Goal: Task Accomplishment & Management: Manage account settings

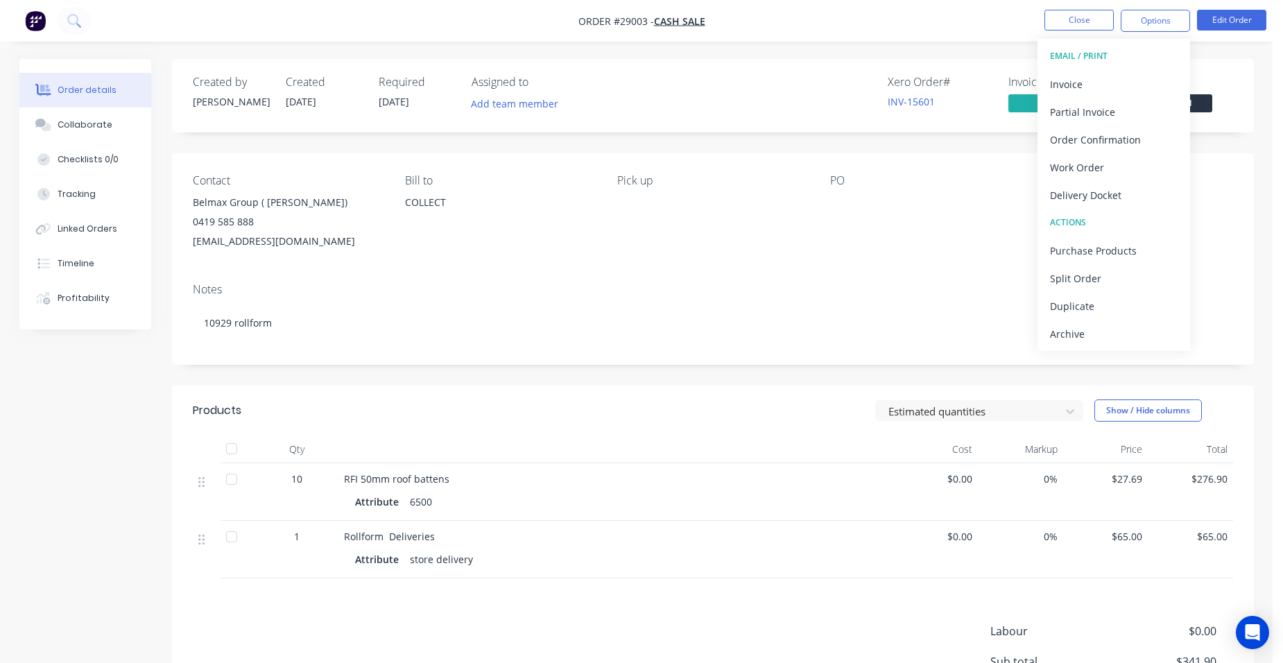
scroll to position [162, 0]
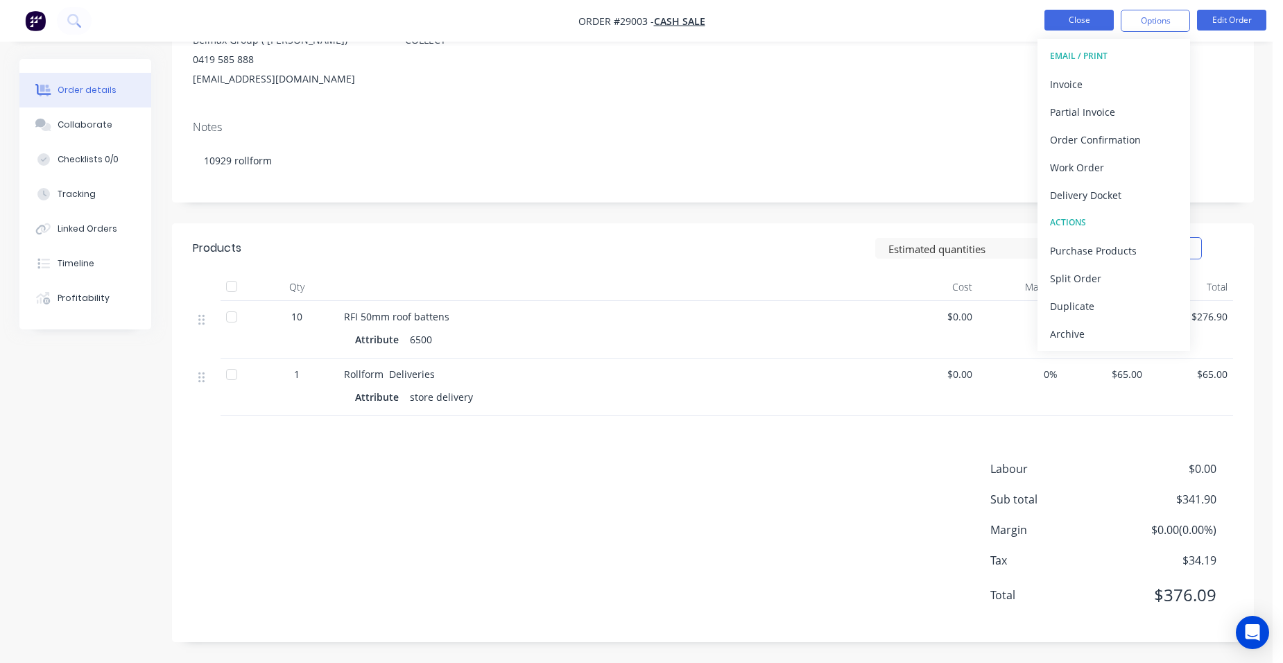
click at [1052, 19] on button "Close" at bounding box center [1078, 20] width 69 height 21
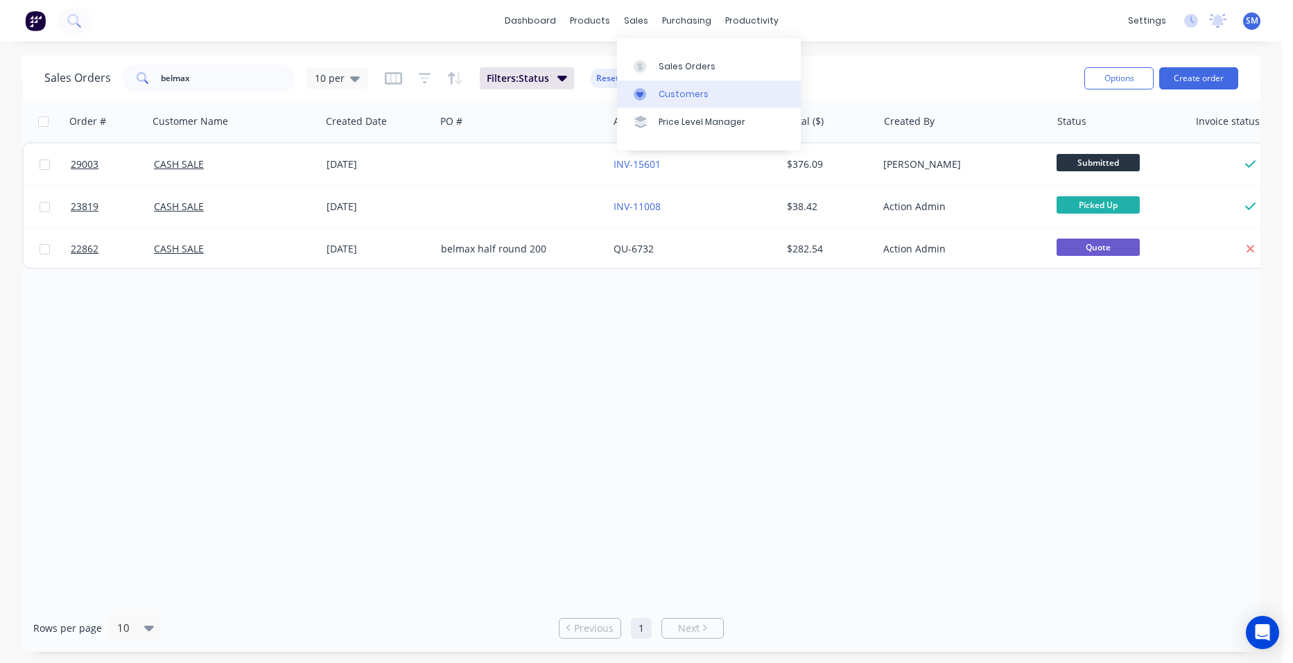
click at [682, 93] on div "Customers" at bounding box center [684, 94] width 50 height 12
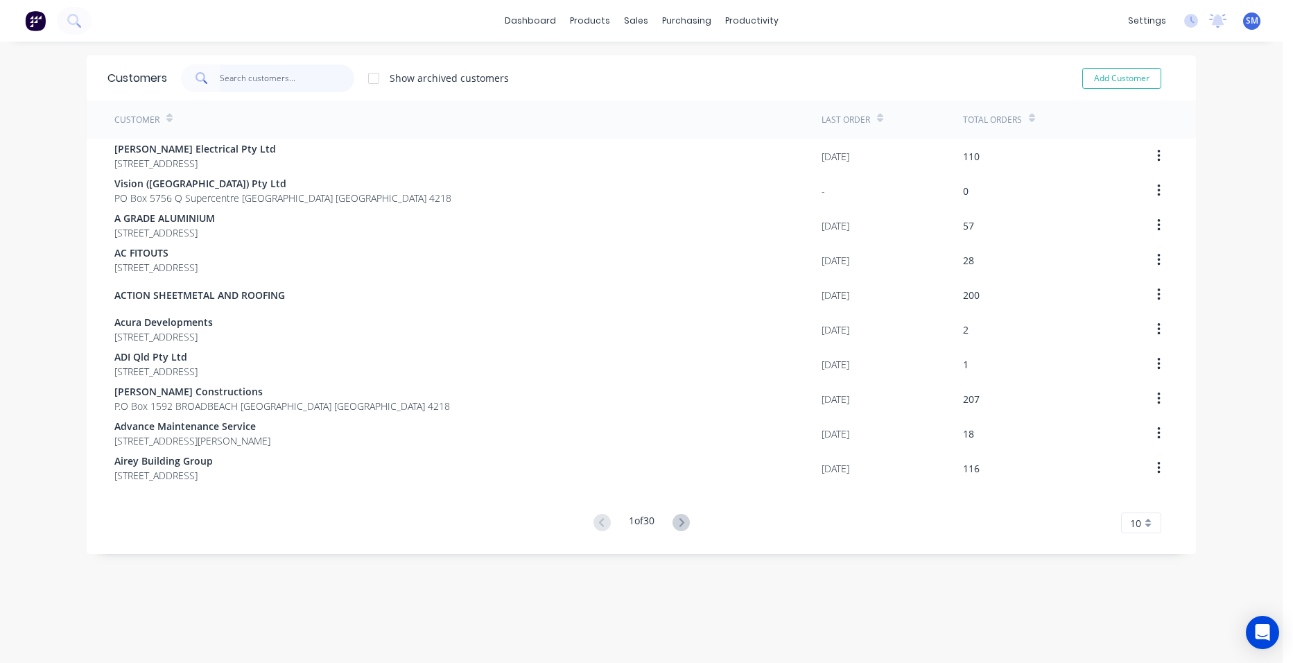
click at [261, 70] on input "text" at bounding box center [287, 78] width 135 height 28
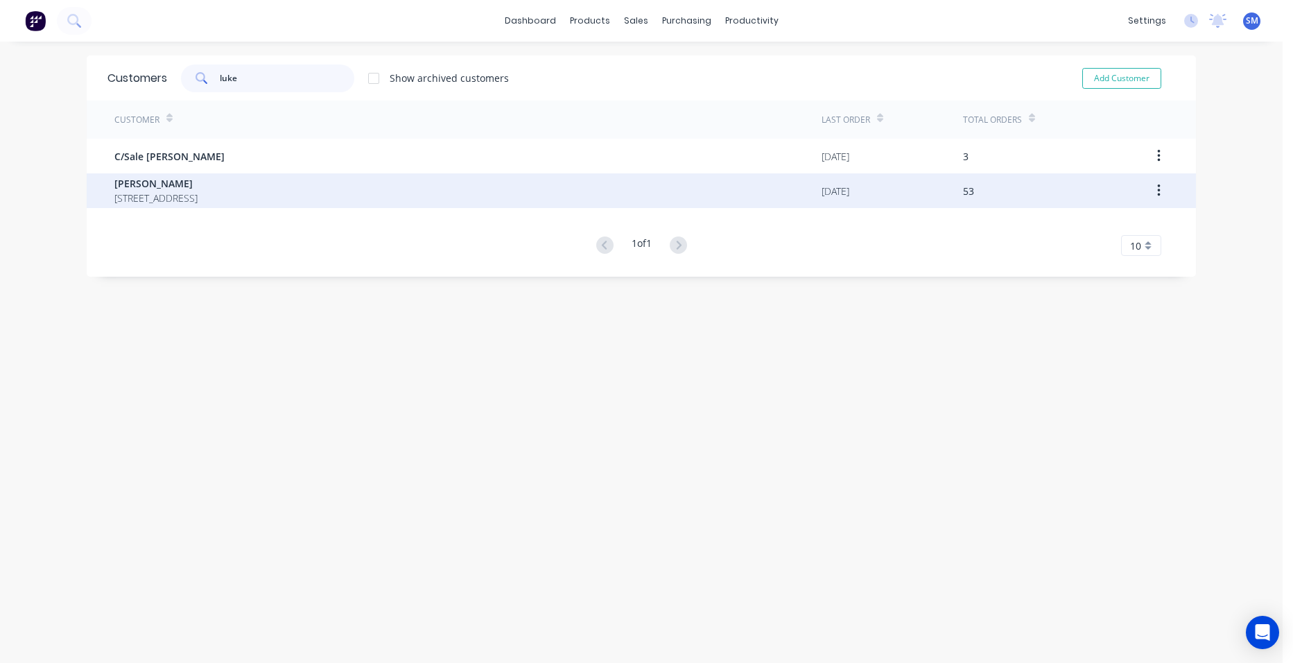
type input "luke"
click at [148, 174] on div "[PERSON_NAME] [STREET_ADDRESS]" at bounding box center [467, 190] width 707 height 35
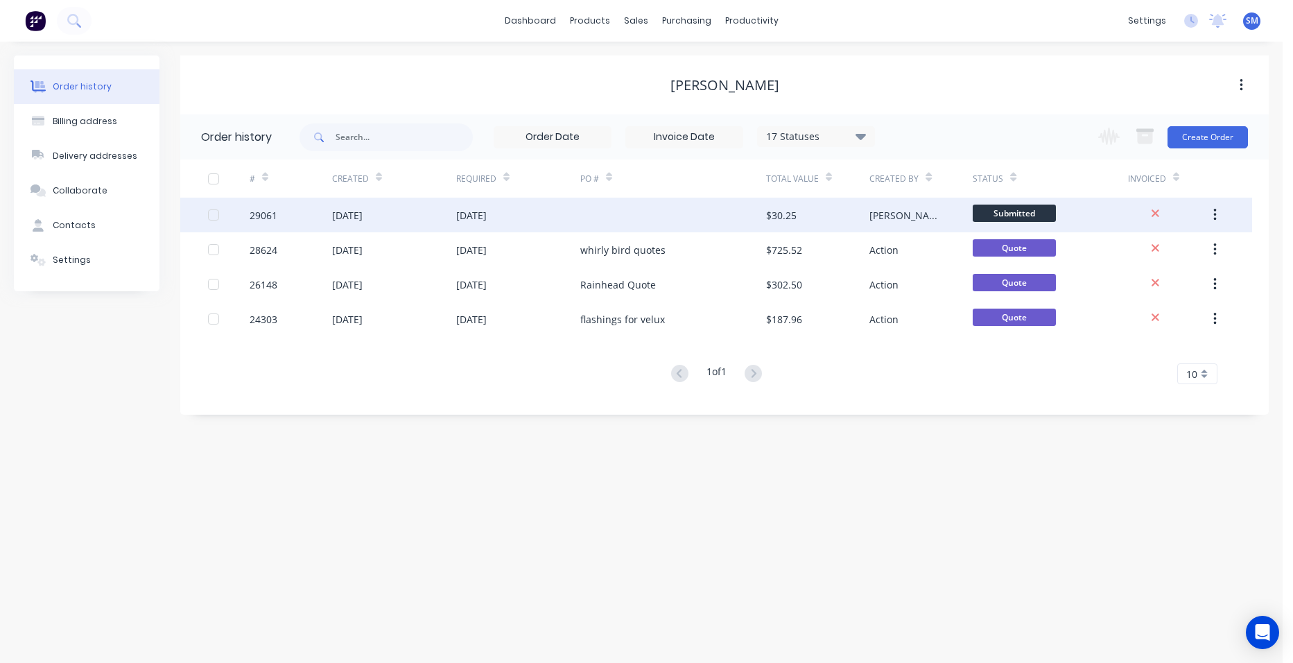
click at [633, 216] on div at bounding box center [673, 215] width 186 height 35
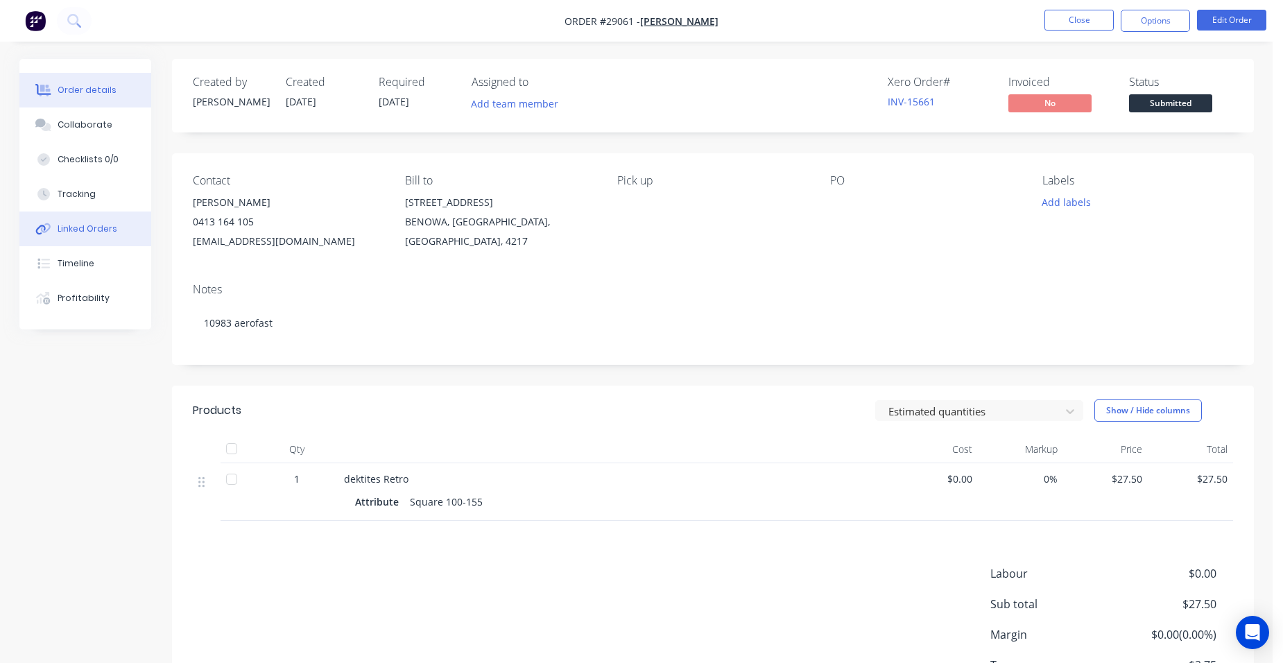
click at [112, 227] on div "Linked Orders" at bounding box center [88, 229] width 60 height 12
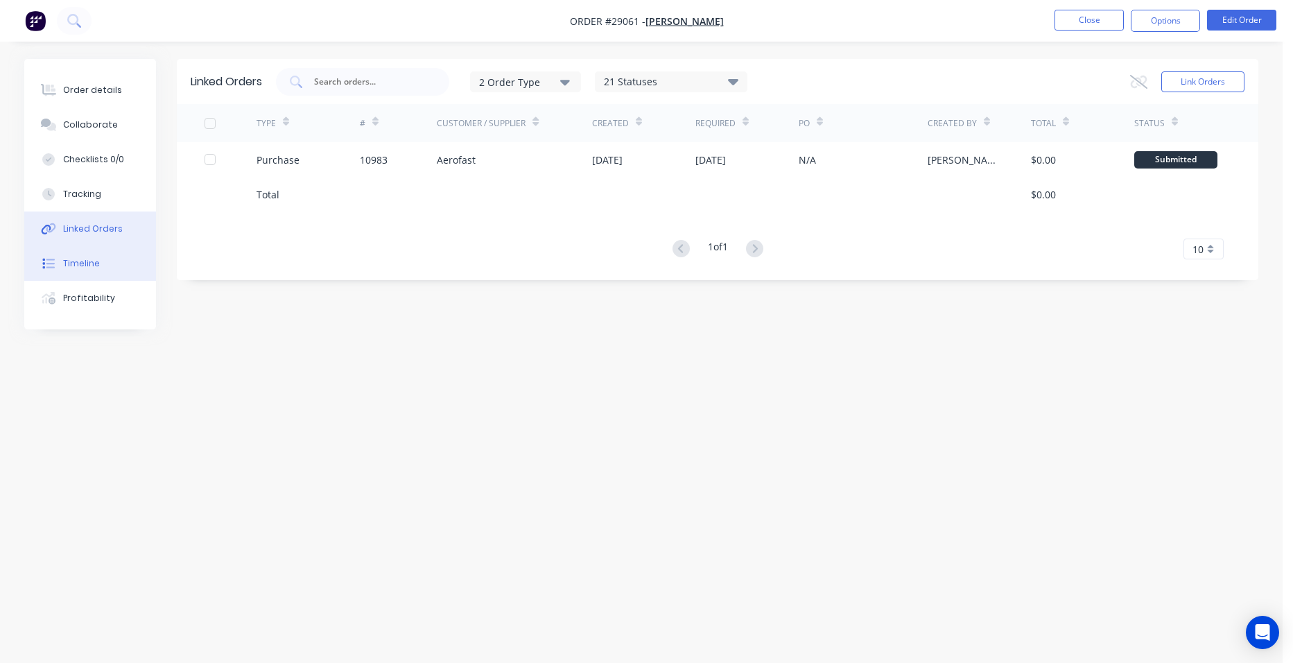
click at [98, 252] on button "Timeline" at bounding box center [90, 263] width 132 height 35
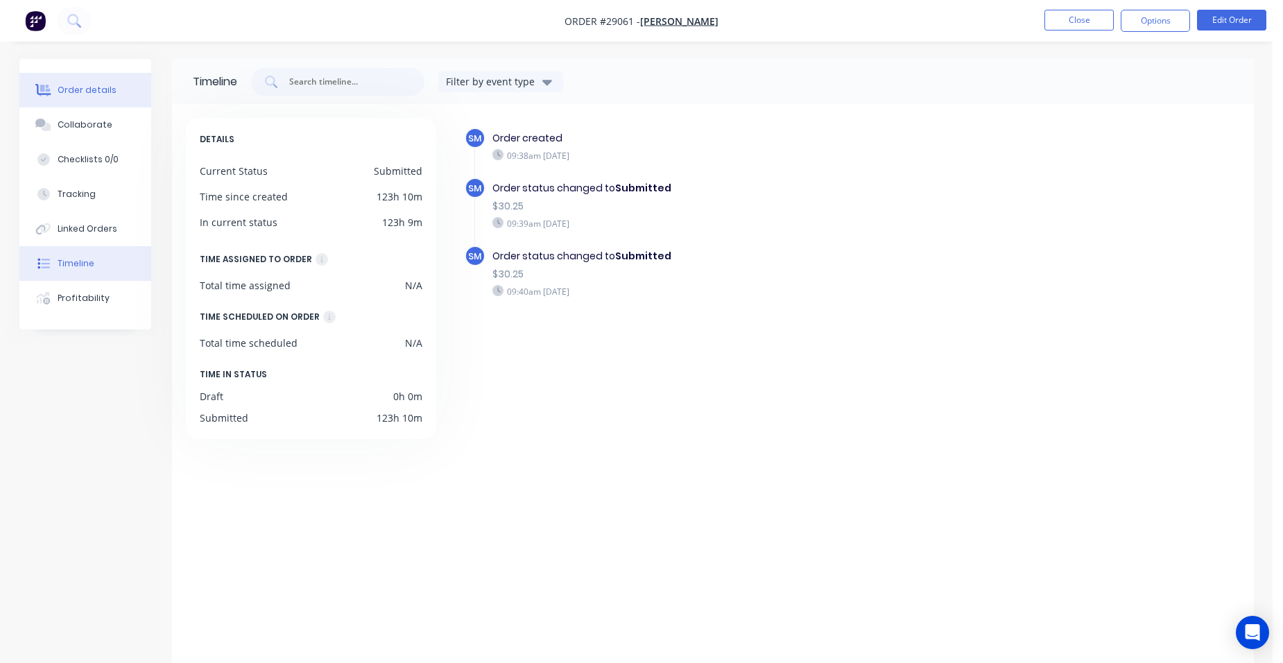
click at [78, 78] on button "Order details" at bounding box center [85, 90] width 132 height 35
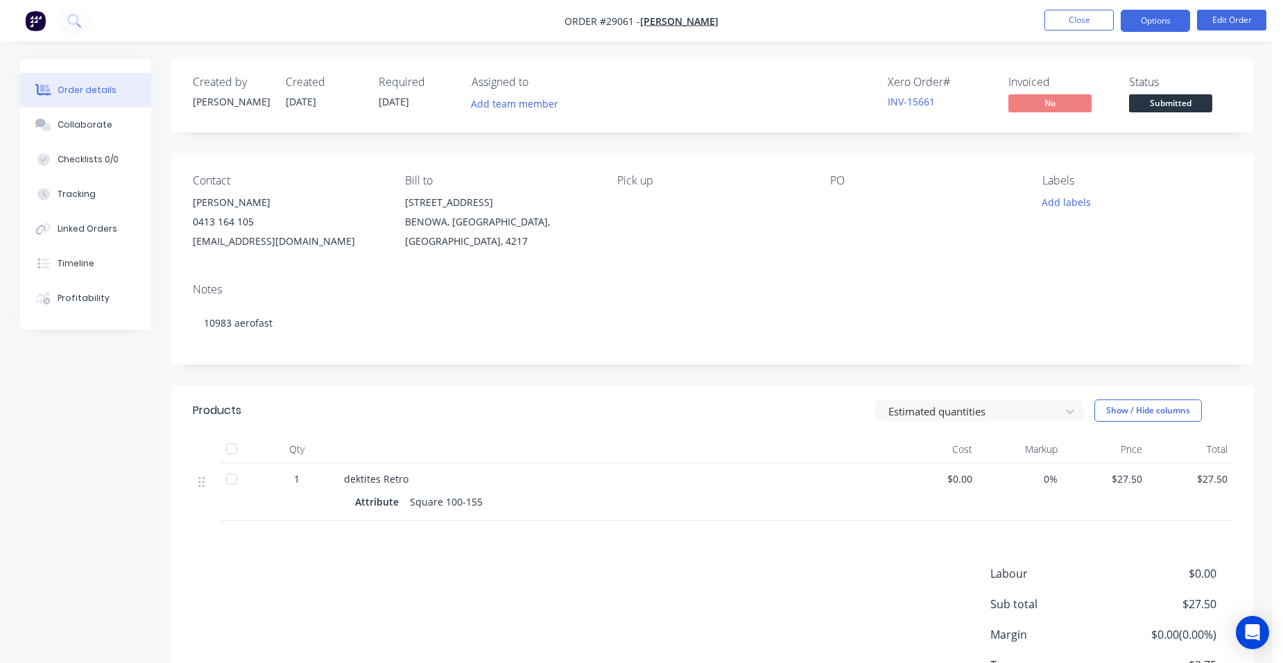
click at [1162, 23] on button "Options" at bounding box center [1155, 21] width 69 height 22
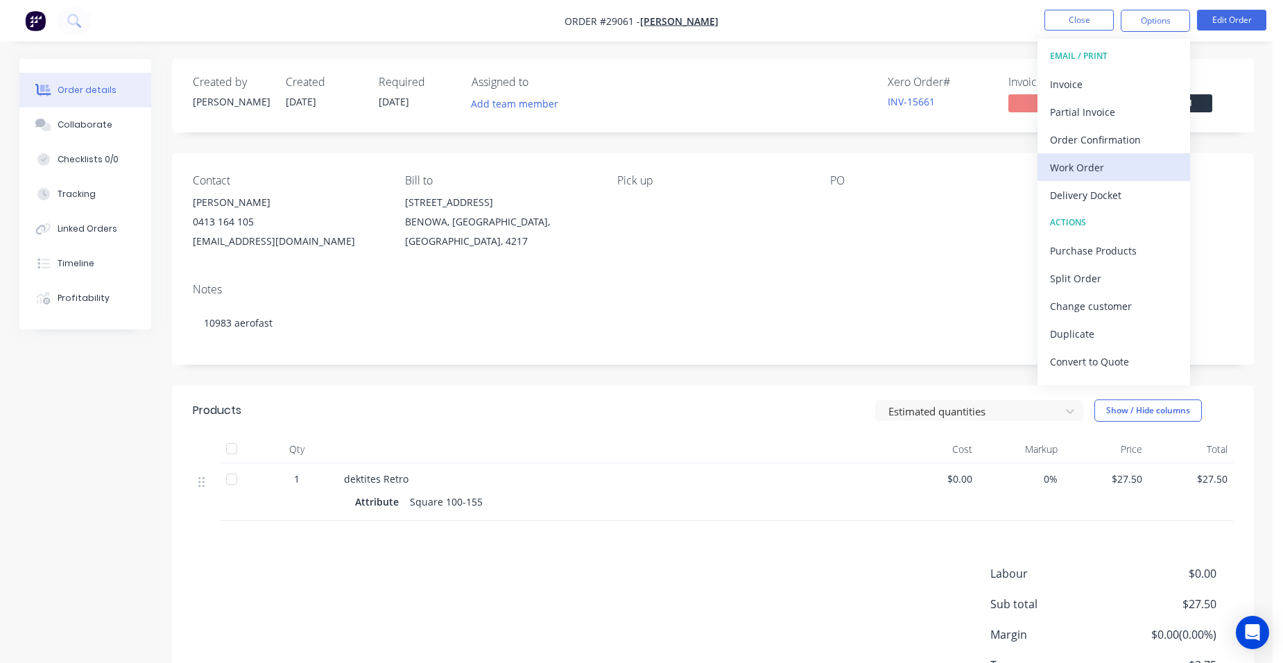
click at [1147, 171] on div "Work Order" at bounding box center [1114, 167] width 128 height 20
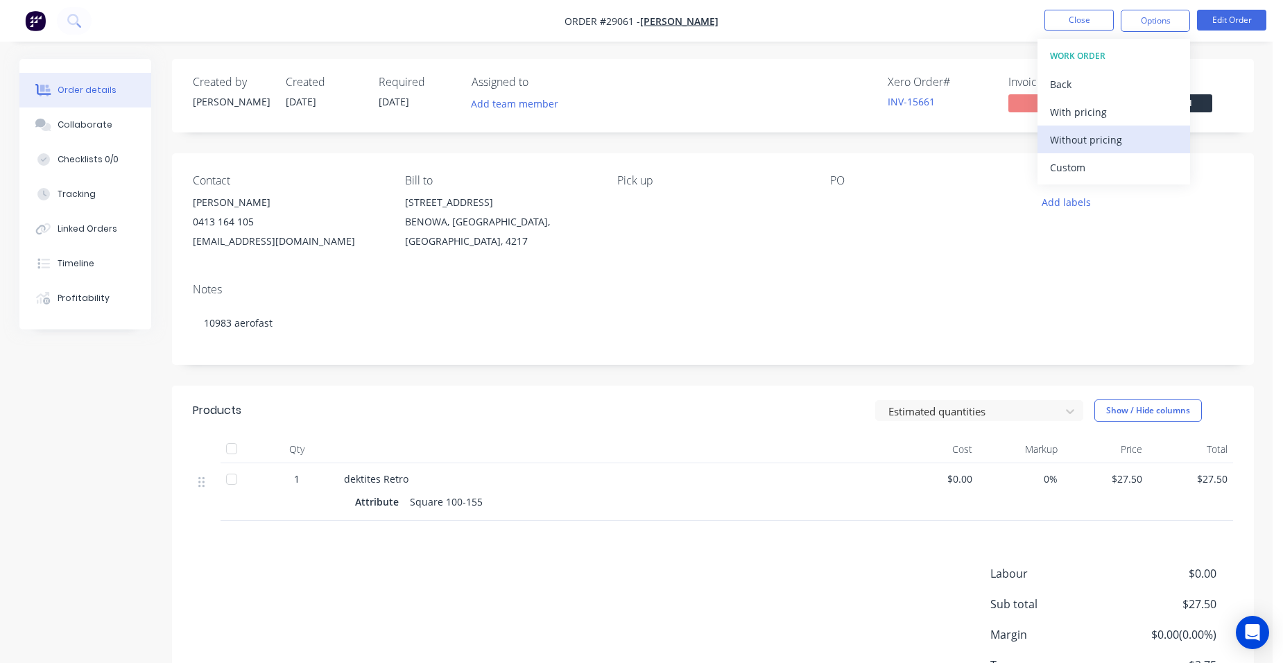
click at [1147, 152] on button "Without pricing" at bounding box center [1113, 140] width 153 height 28
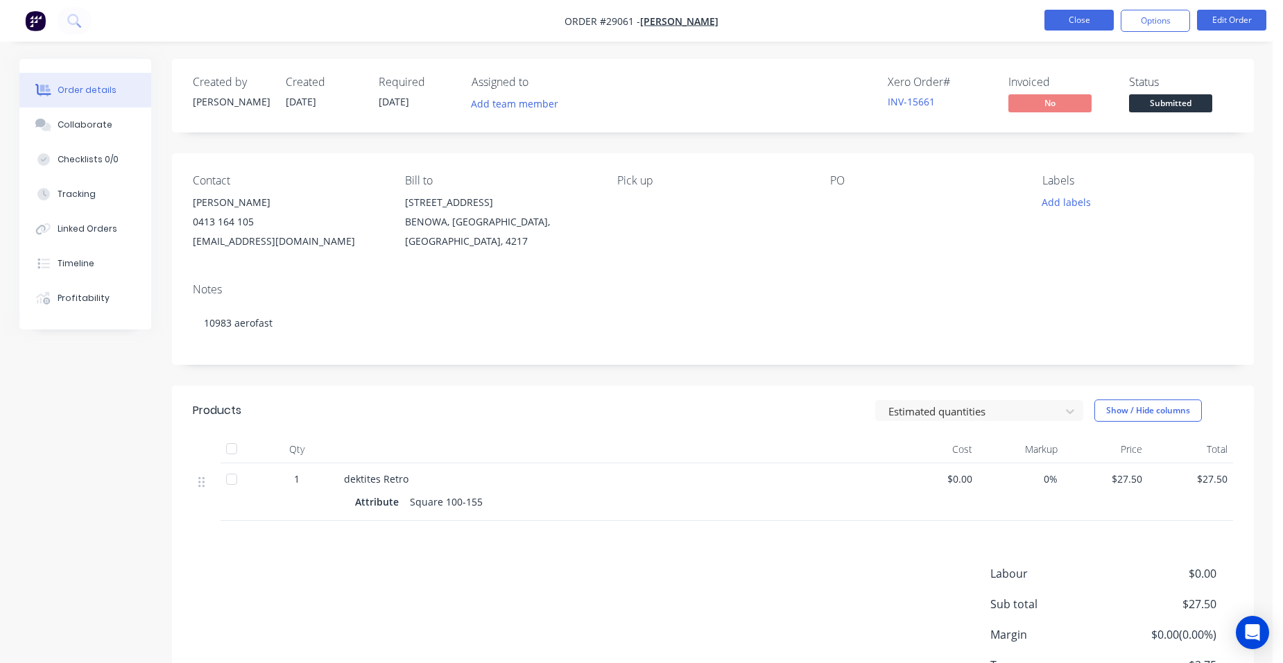
click at [1097, 25] on button "Close" at bounding box center [1078, 20] width 69 height 21
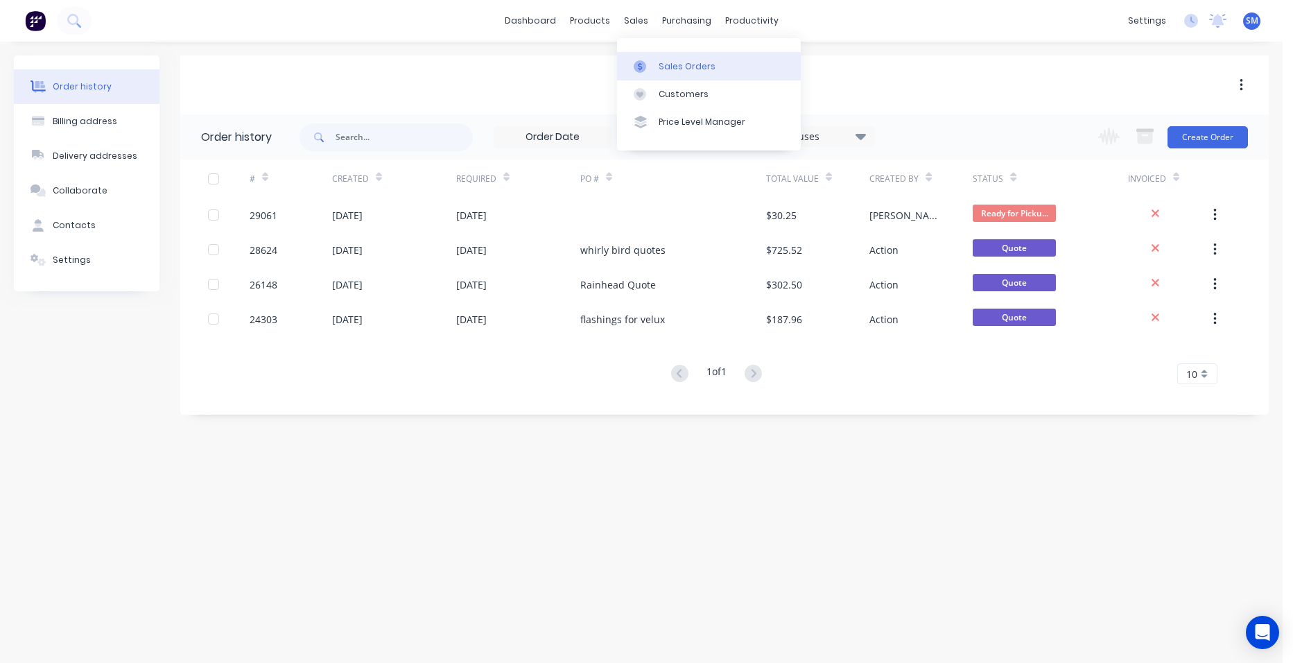
click at [659, 64] on div "Sales Orders" at bounding box center [687, 66] width 57 height 12
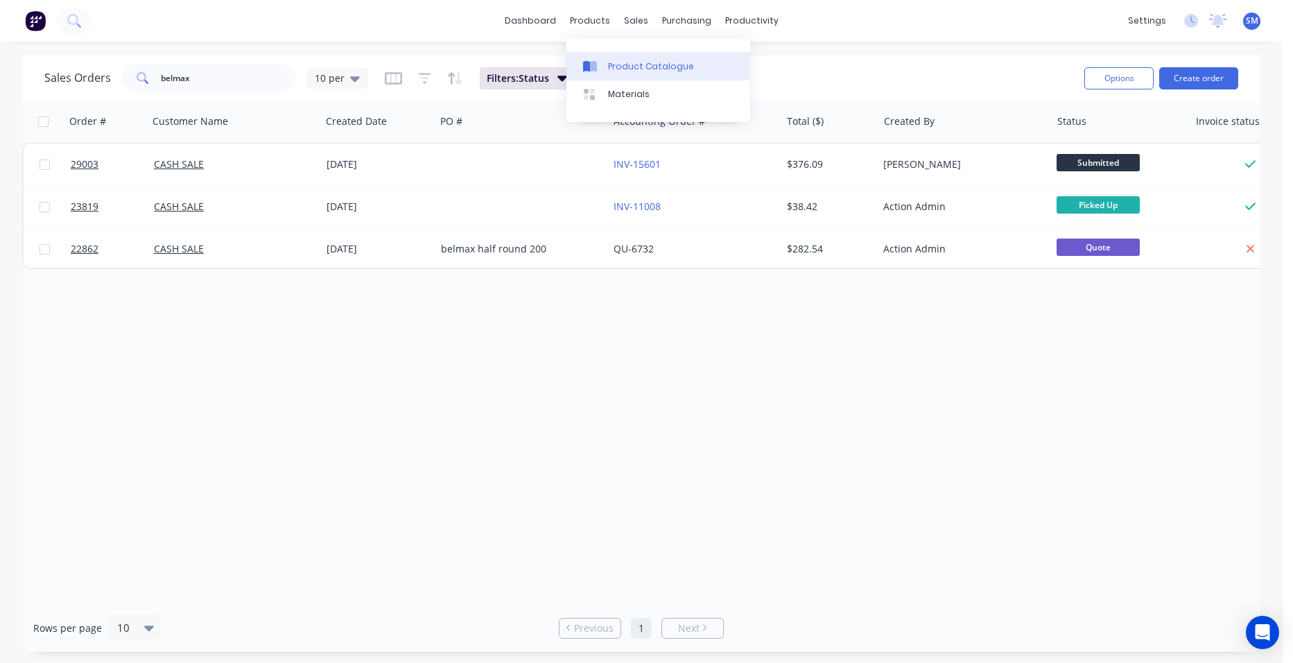
click at [614, 66] on div "Product Catalogue" at bounding box center [651, 66] width 86 height 12
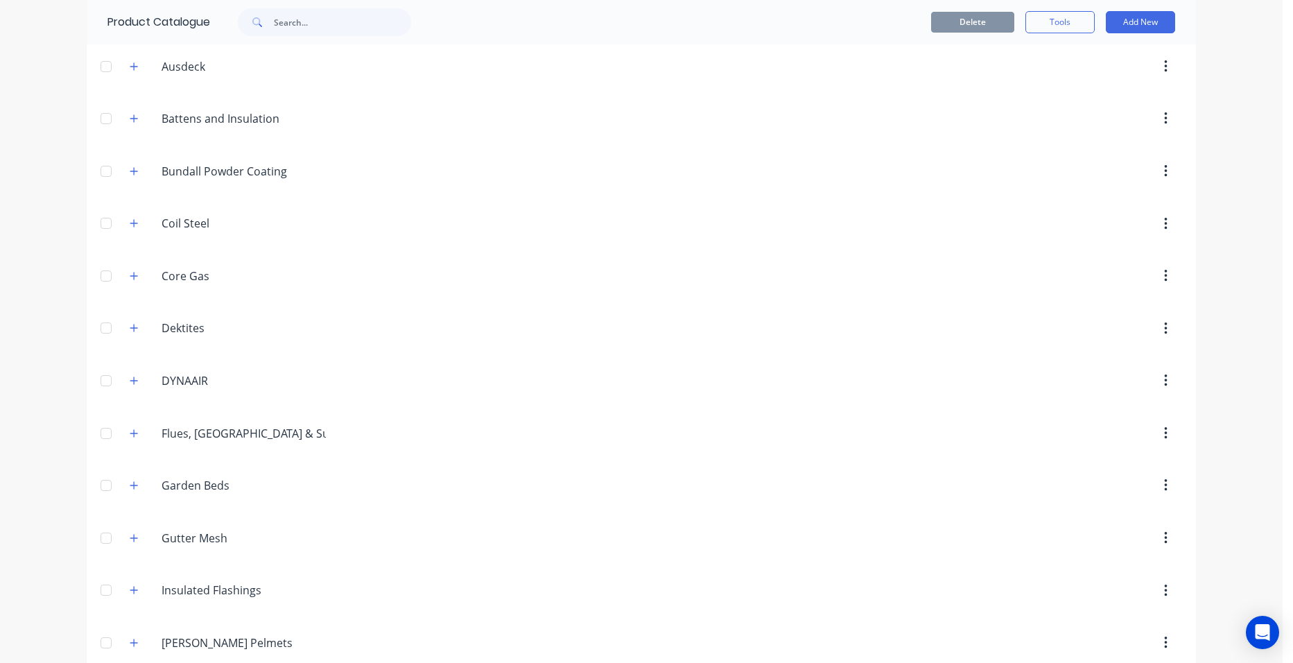
scroll to position [485, 0]
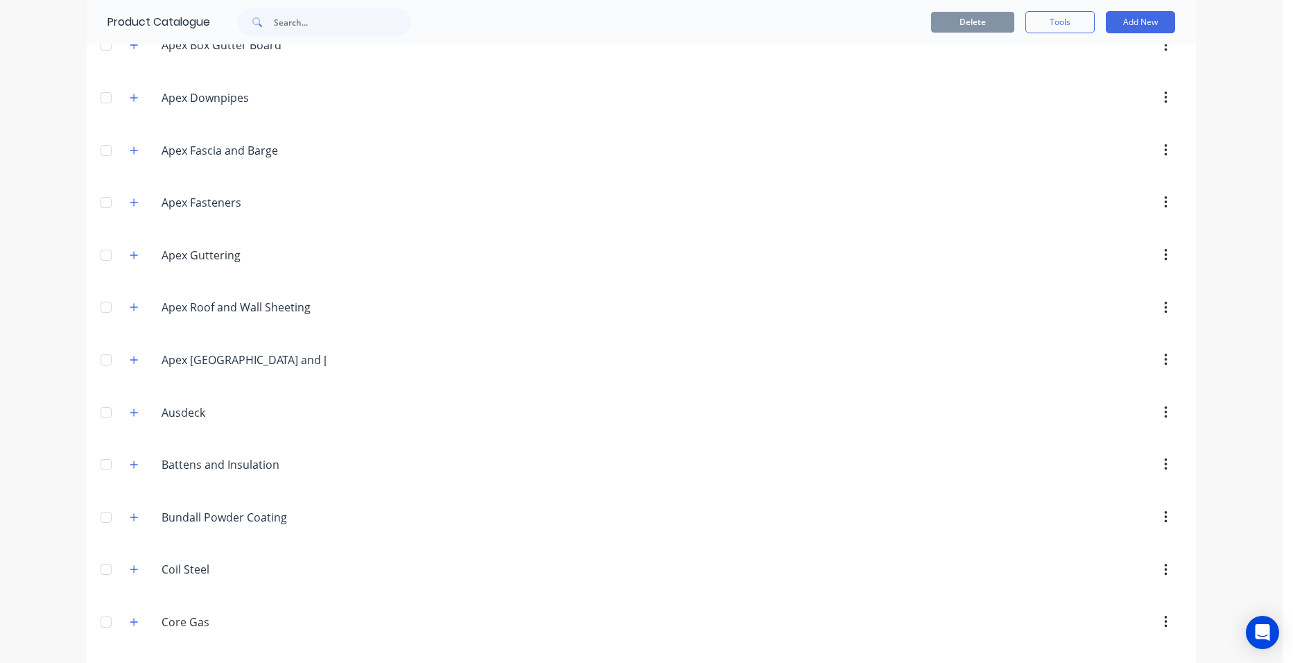
click at [138, 416] on div "Ausdeck Ausdeck" at bounding box center [228, 412] width 218 height 25
click at [132, 413] on icon "button" at bounding box center [134, 412] width 8 height 8
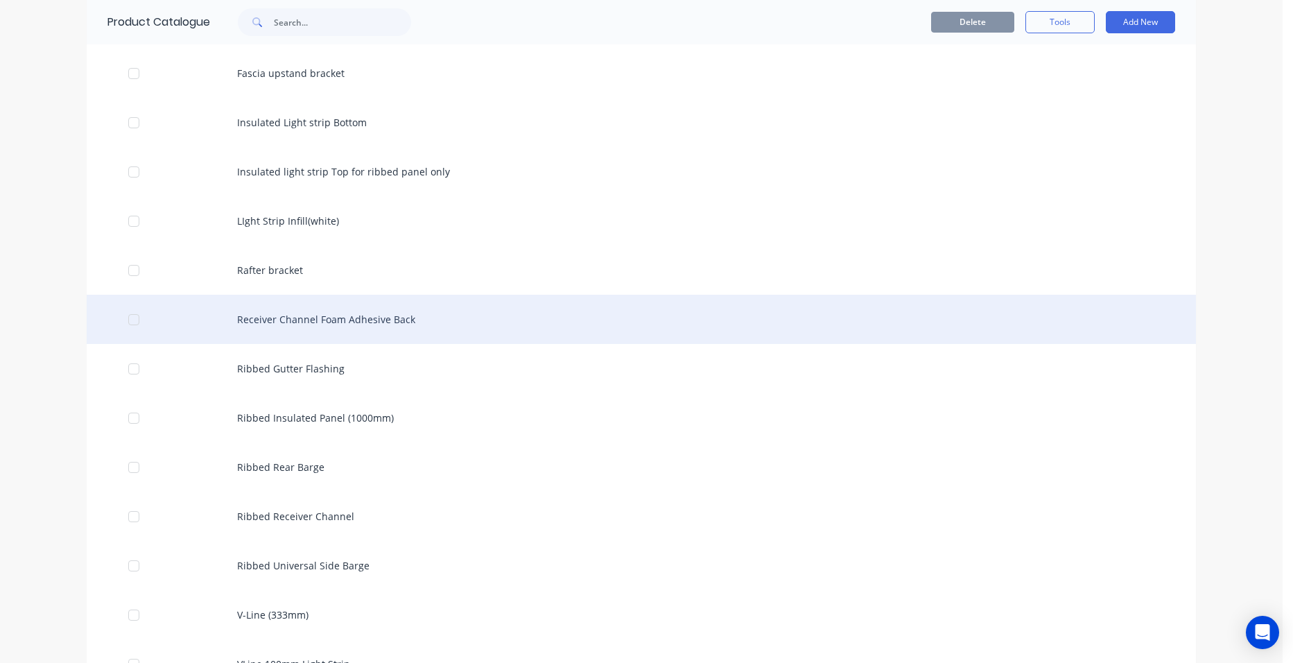
scroll to position [2982, 0]
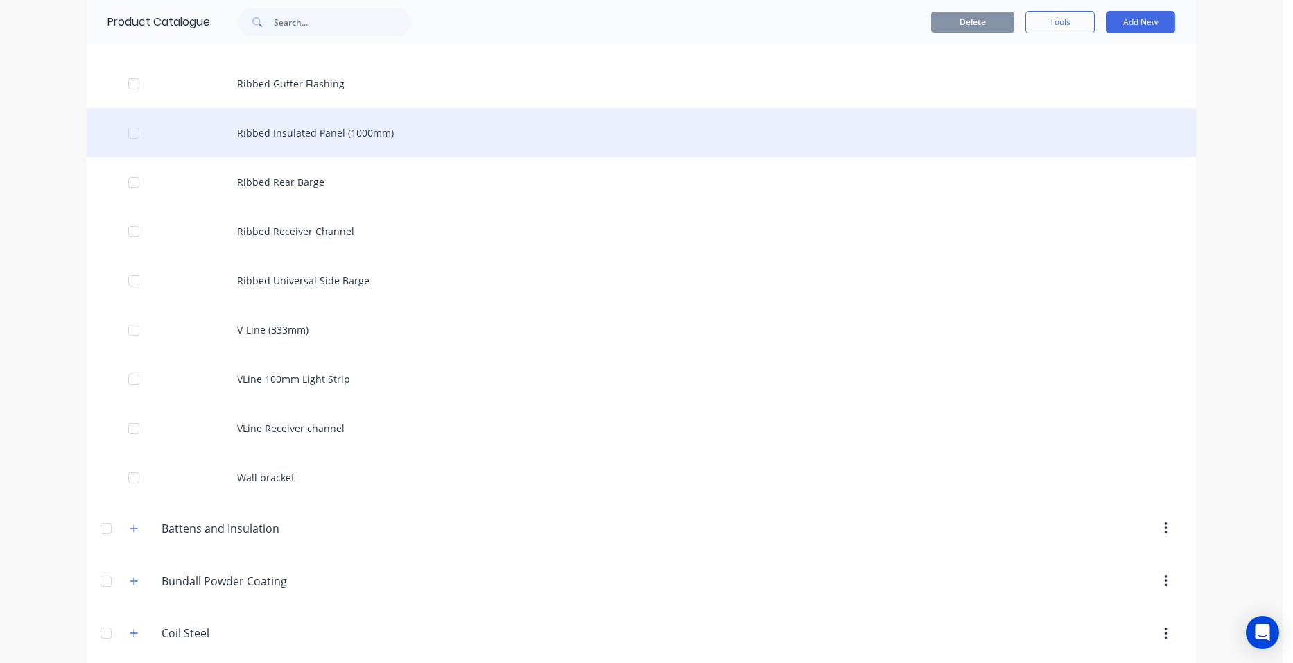
click at [345, 139] on div "Ribbed Insulated Panel (1000mm)" at bounding box center [642, 132] width 1110 height 49
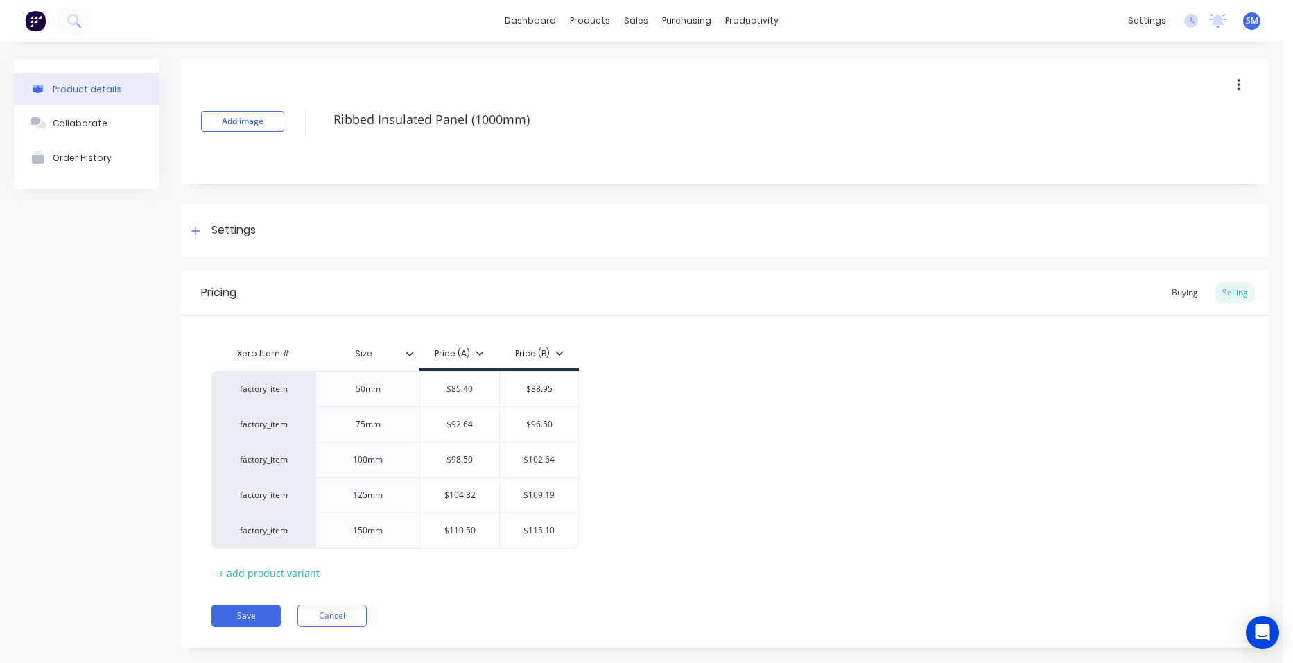
type textarea "x"
click at [664, 60] on div "Sales Orders" at bounding box center [682, 66] width 57 height 12
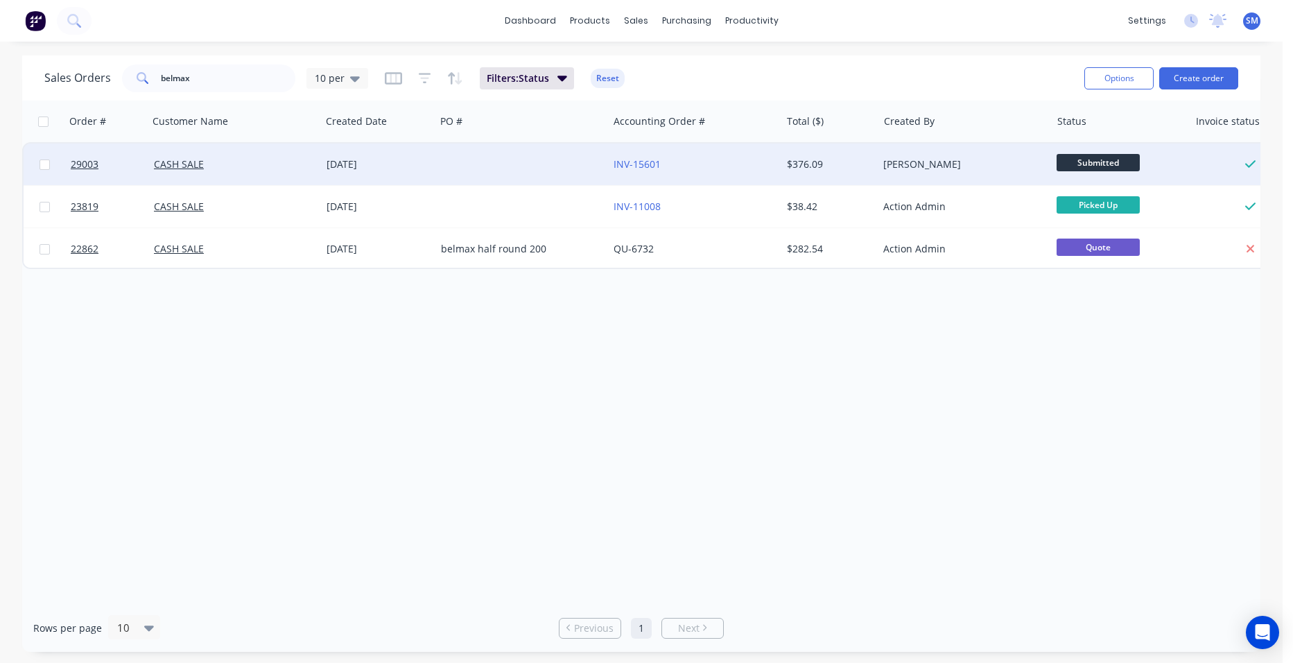
click at [568, 161] on div at bounding box center [522, 165] width 173 height 42
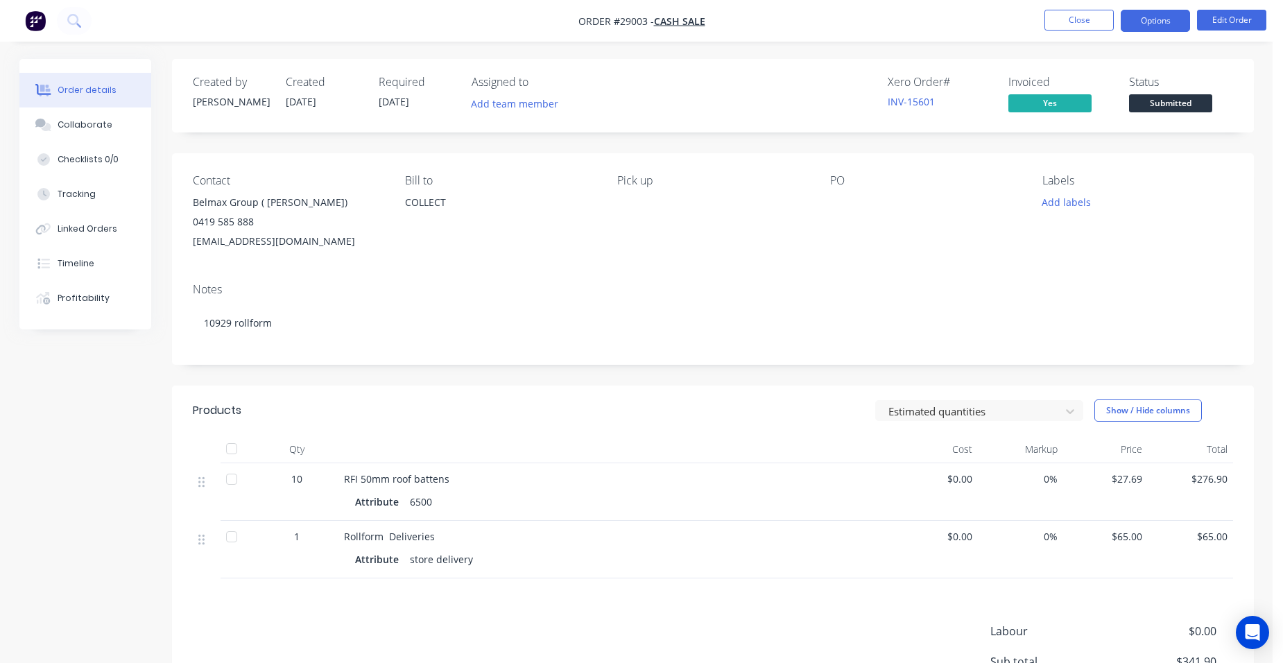
click at [1130, 16] on button "Options" at bounding box center [1155, 21] width 69 height 22
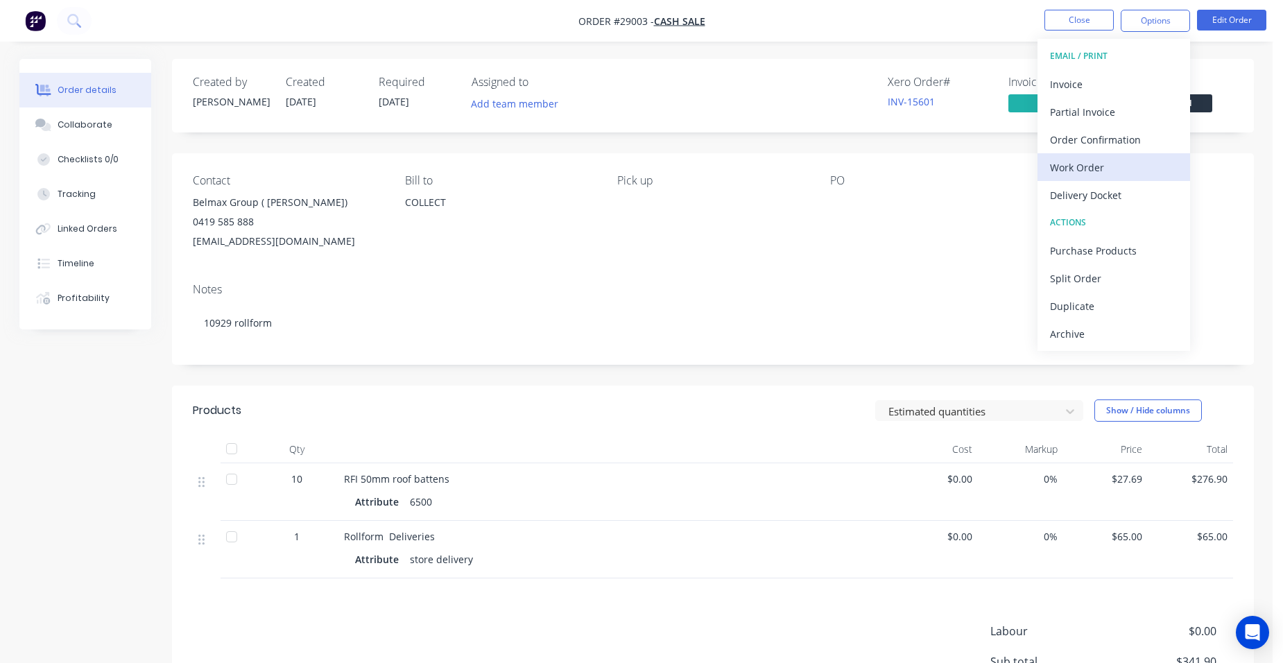
click at [1121, 173] on div "Work Order" at bounding box center [1114, 167] width 128 height 20
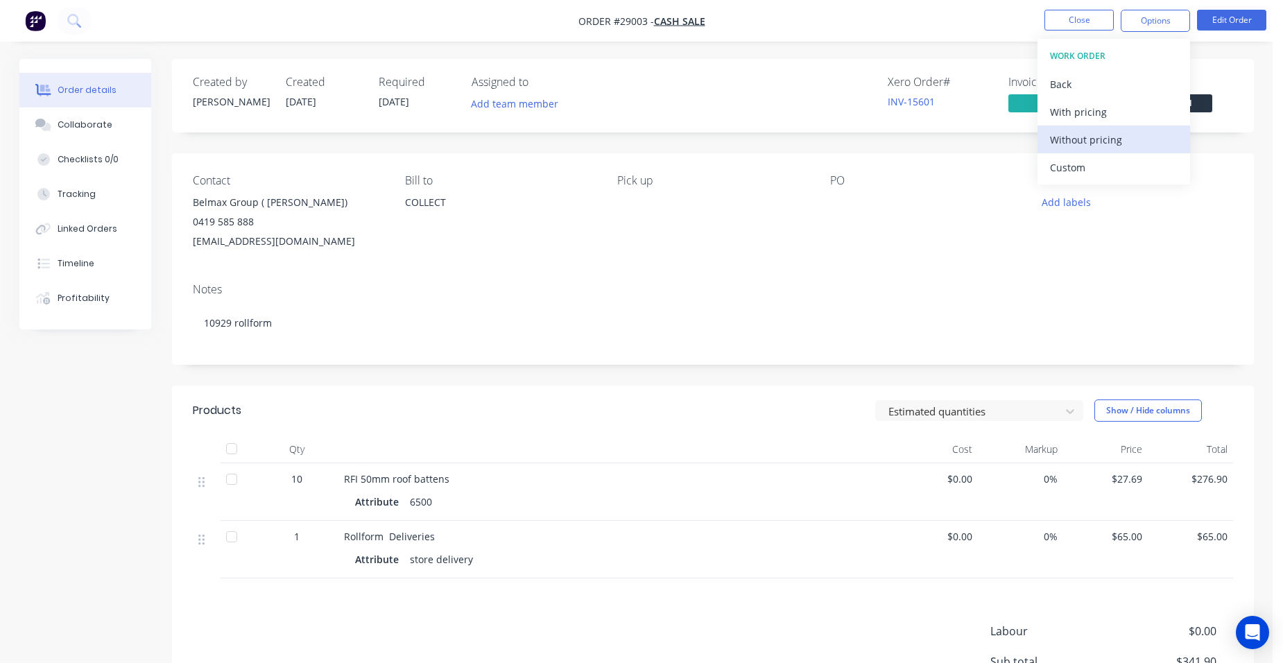
click at [1130, 135] on div "Without pricing" at bounding box center [1114, 140] width 128 height 20
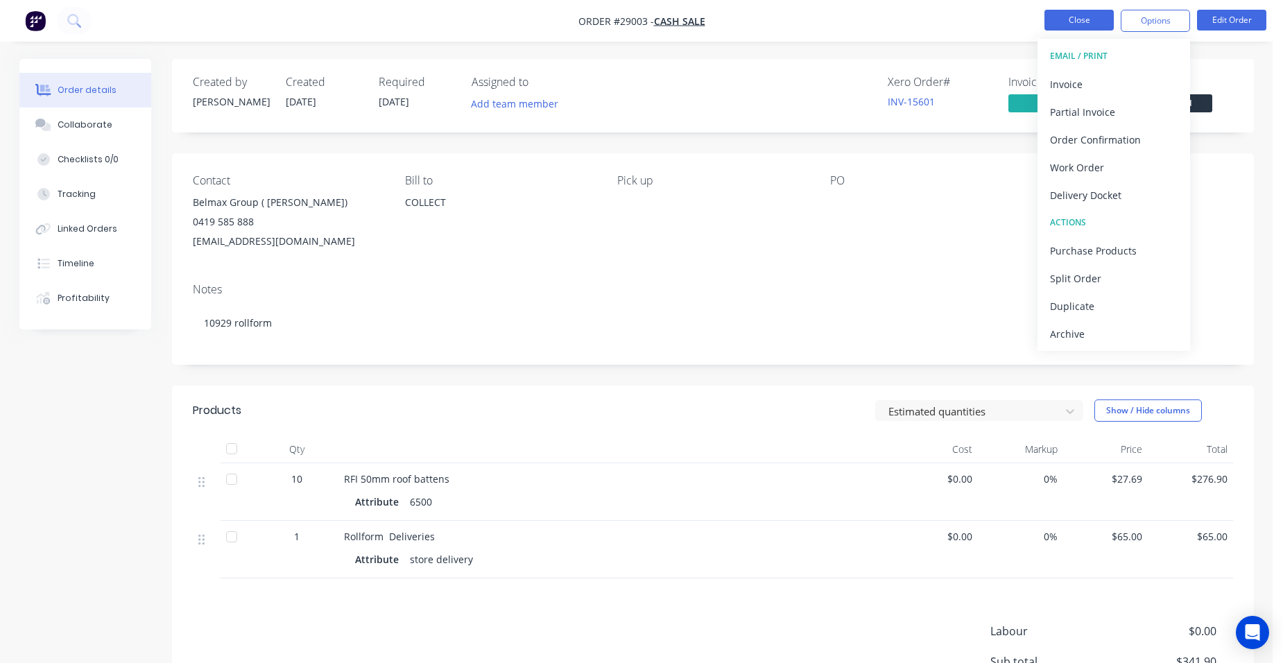
click at [1085, 16] on button "Close" at bounding box center [1078, 20] width 69 height 21
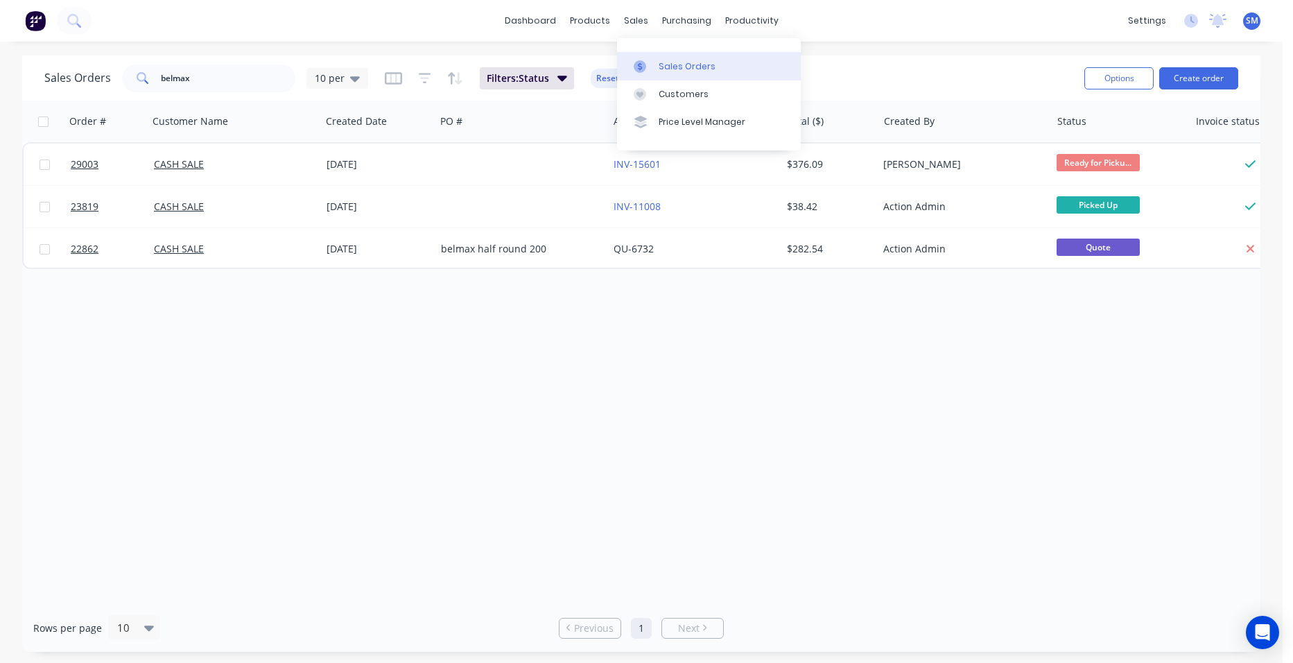
click at [669, 62] on div "Sales Orders" at bounding box center [687, 66] width 57 height 12
drag, startPoint x: 192, startPoint y: 74, endPoint x: 32, endPoint y: 67, distance: 160.4
click at [41, 69] on div "Sales Orders belmax 10 per Filters: Status Reset Options Create order" at bounding box center [641, 77] width 1239 height 45
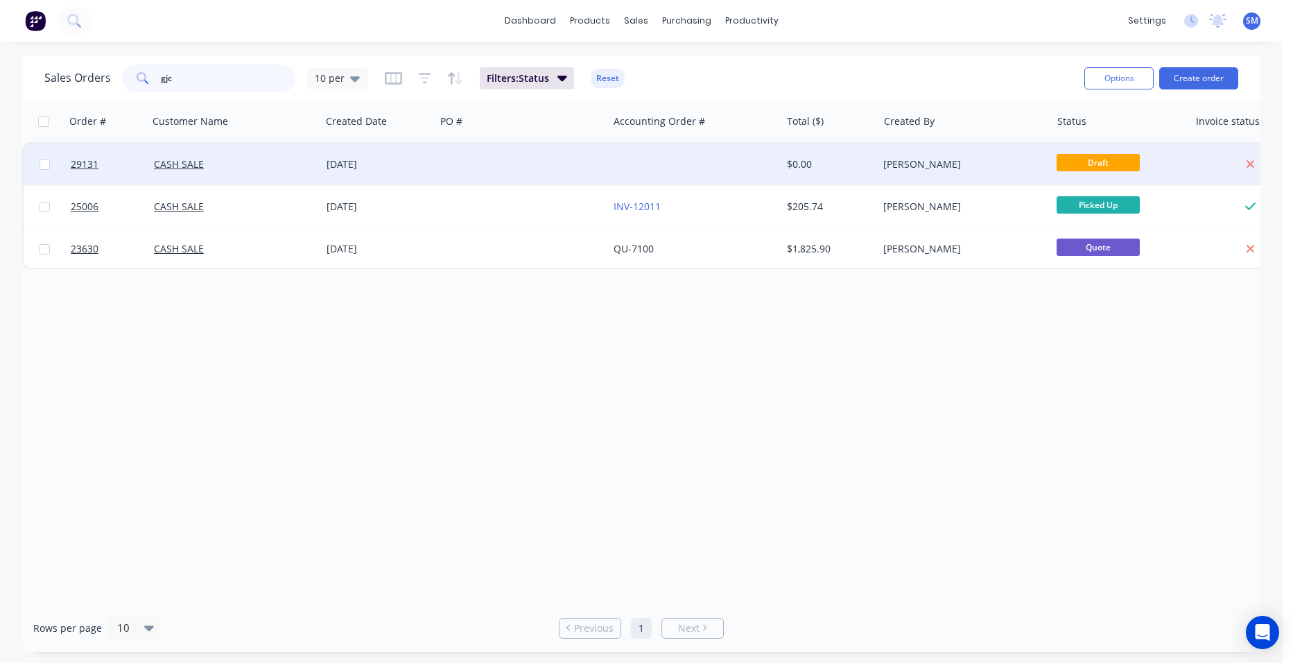
type input "gjc"
click at [451, 155] on div at bounding box center [522, 165] width 173 height 42
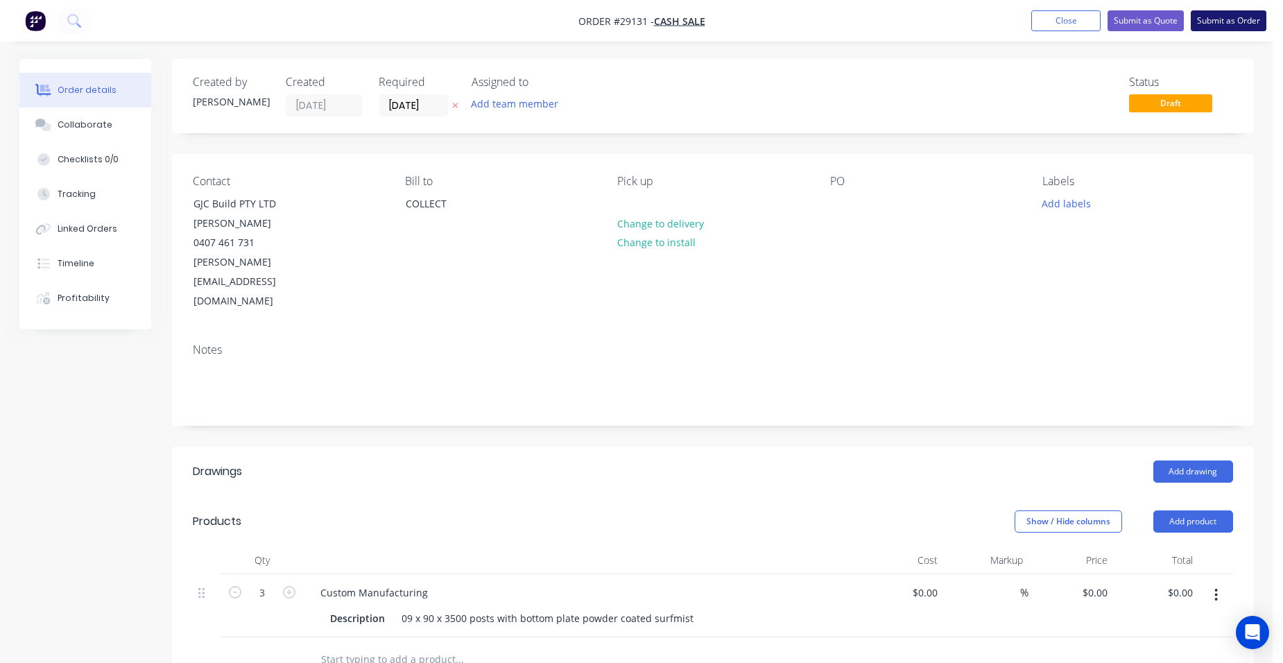
click at [1220, 15] on button "Submit as Order" at bounding box center [1229, 20] width 76 height 21
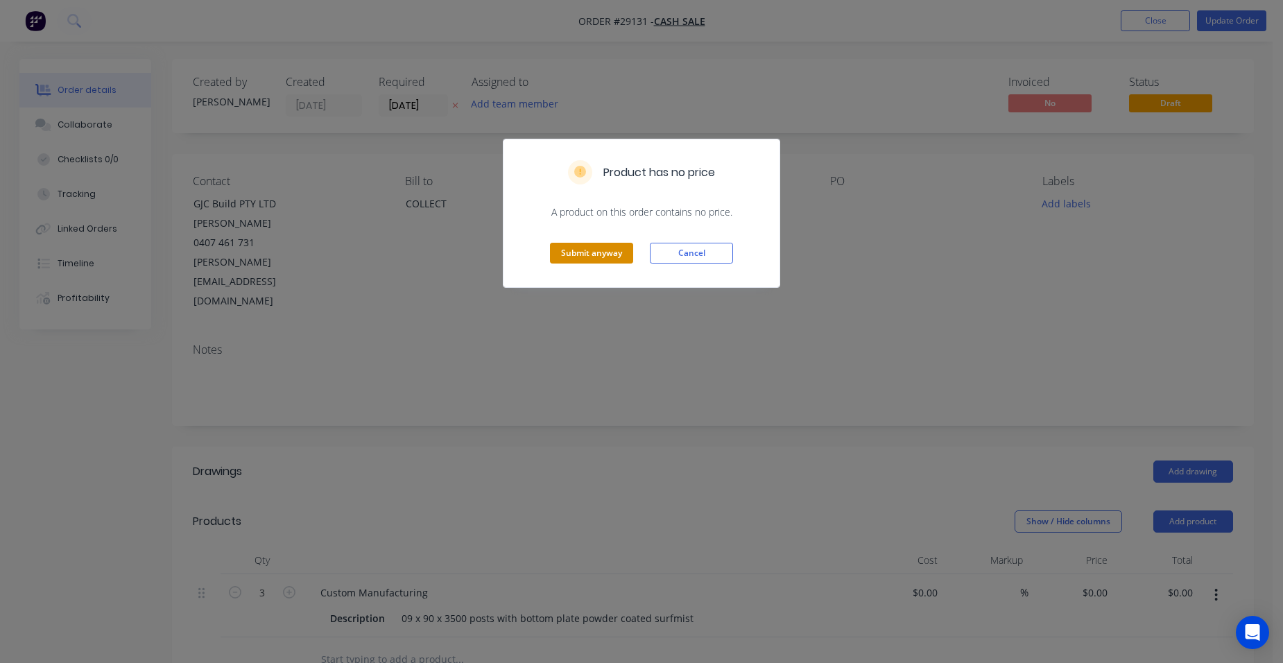
click at [617, 250] on button "Submit anyway" at bounding box center [591, 253] width 83 height 21
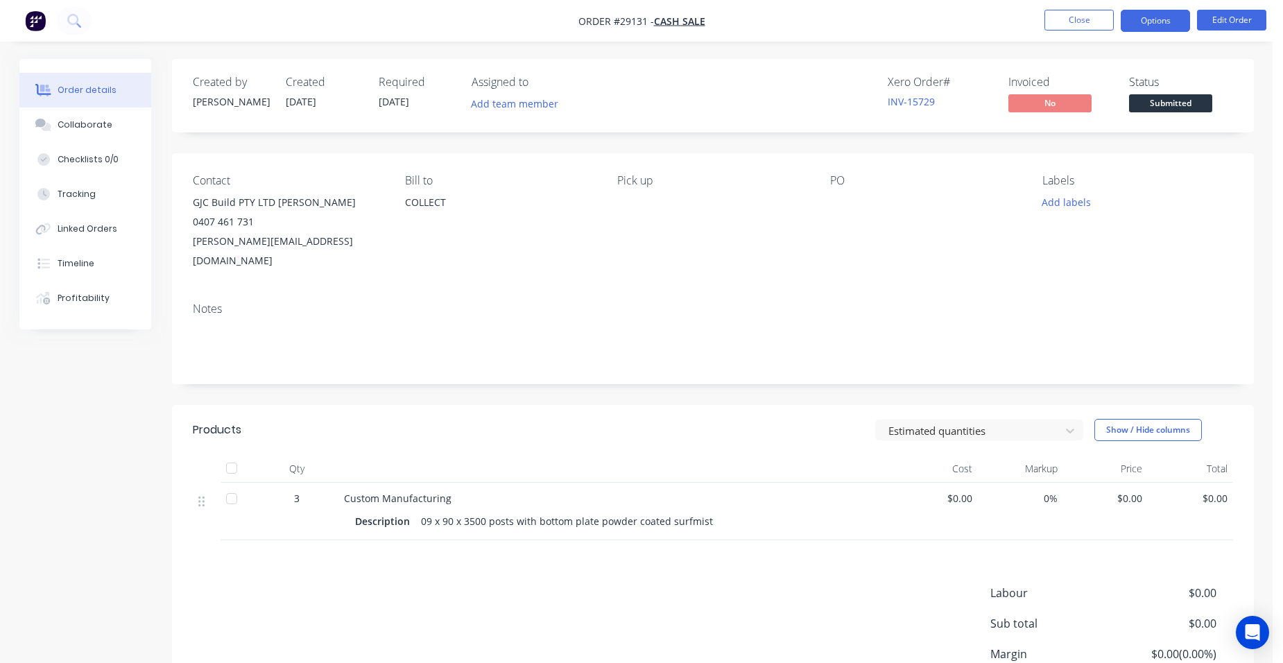
click at [1164, 19] on button "Options" at bounding box center [1155, 21] width 69 height 22
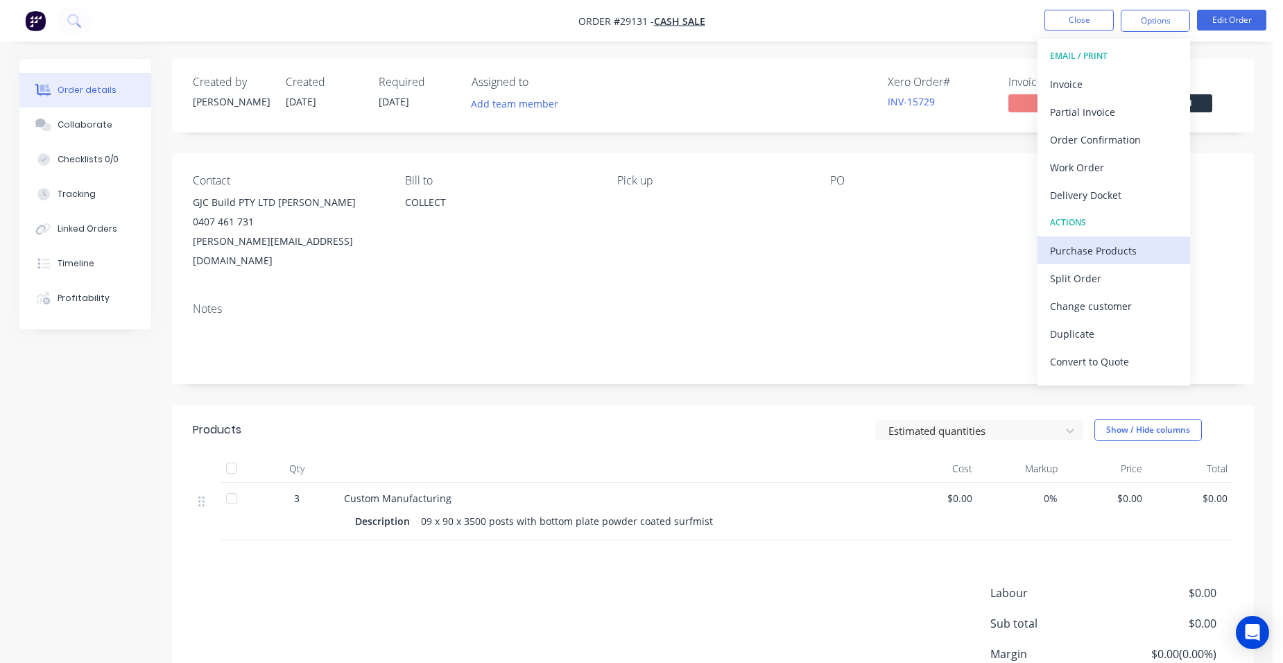
click at [1112, 253] on div "Purchase Products" at bounding box center [1114, 251] width 128 height 20
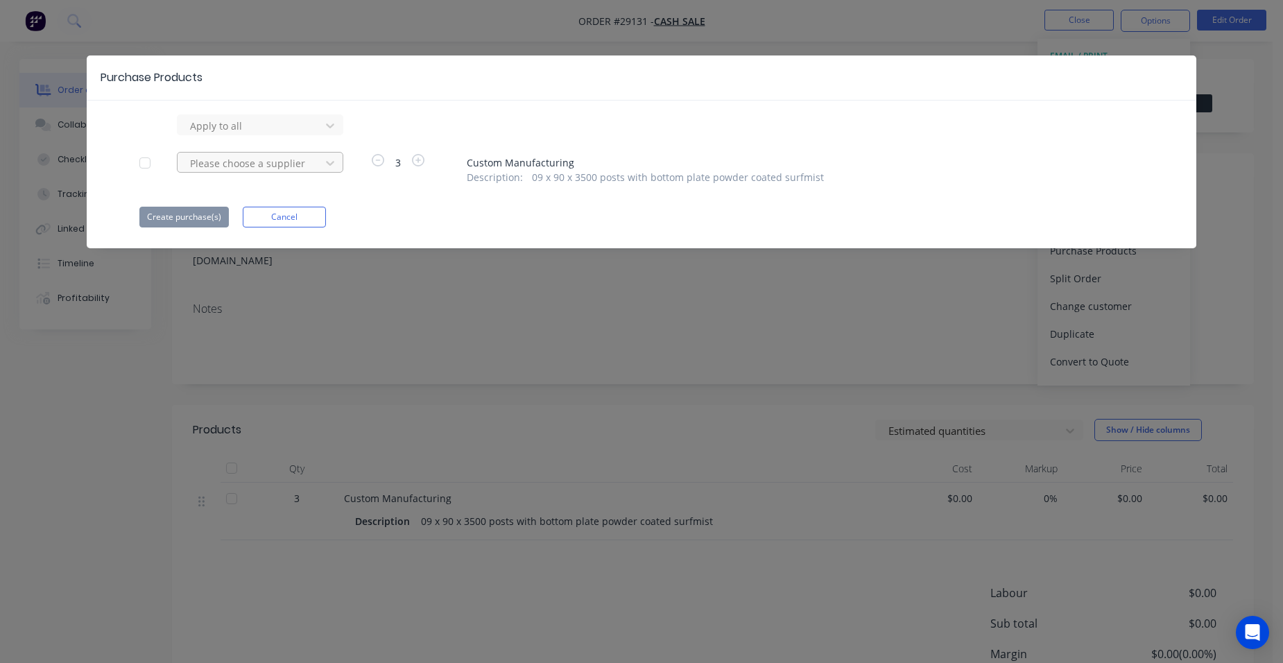
click at [280, 164] on div at bounding box center [251, 163] width 125 height 17
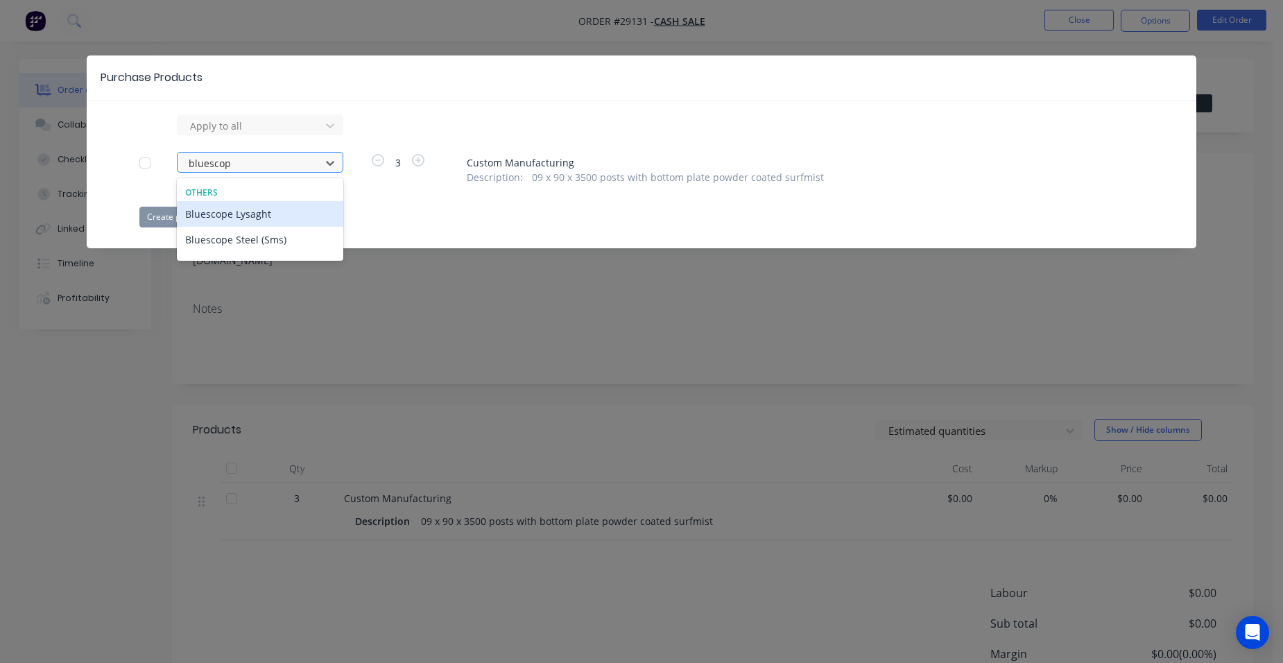
type input "bluescope"
click at [264, 248] on div "Bluescope Steel (Sms)" at bounding box center [260, 240] width 166 height 26
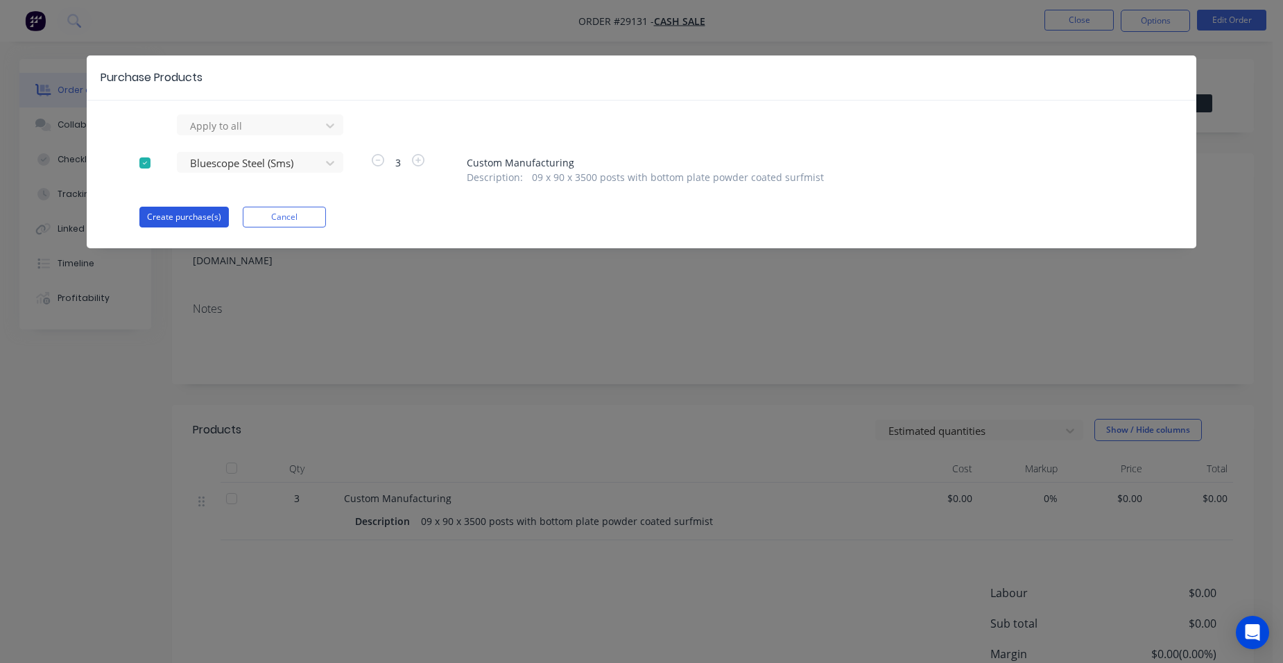
click at [213, 215] on button "Create purchase(s)" at bounding box center [183, 217] width 89 height 21
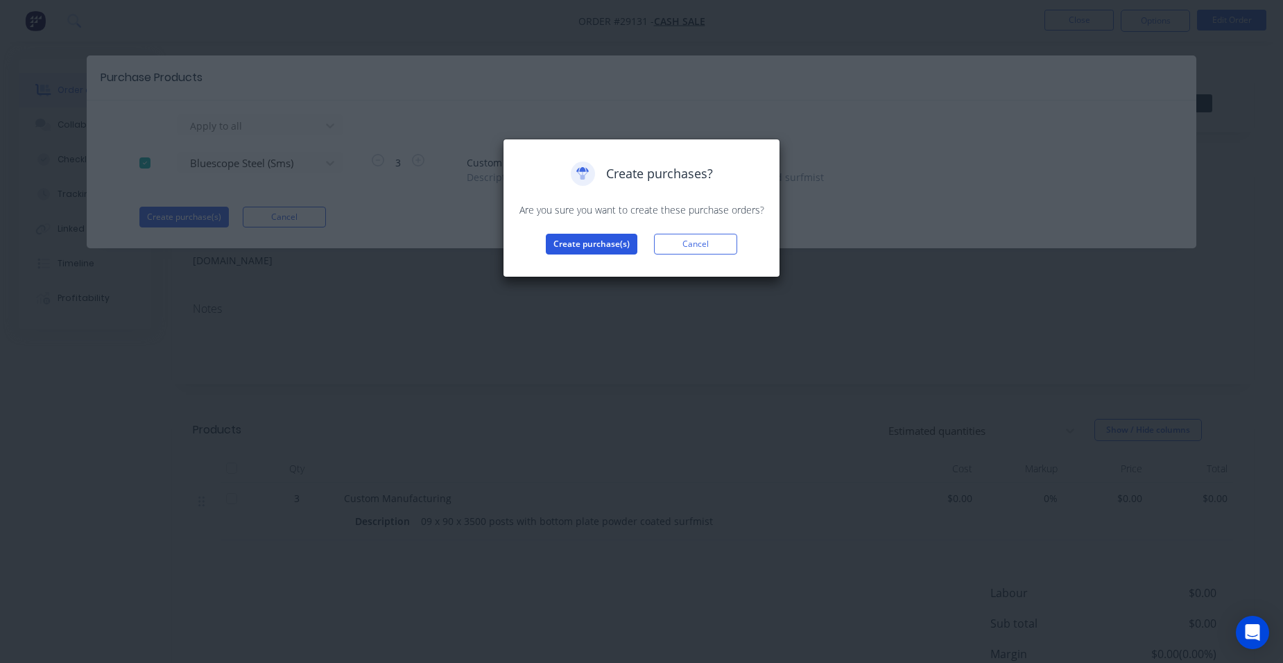
click at [619, 248] on button "Create purchase(s)" at bounding box center [592, 244] width 92 height 21
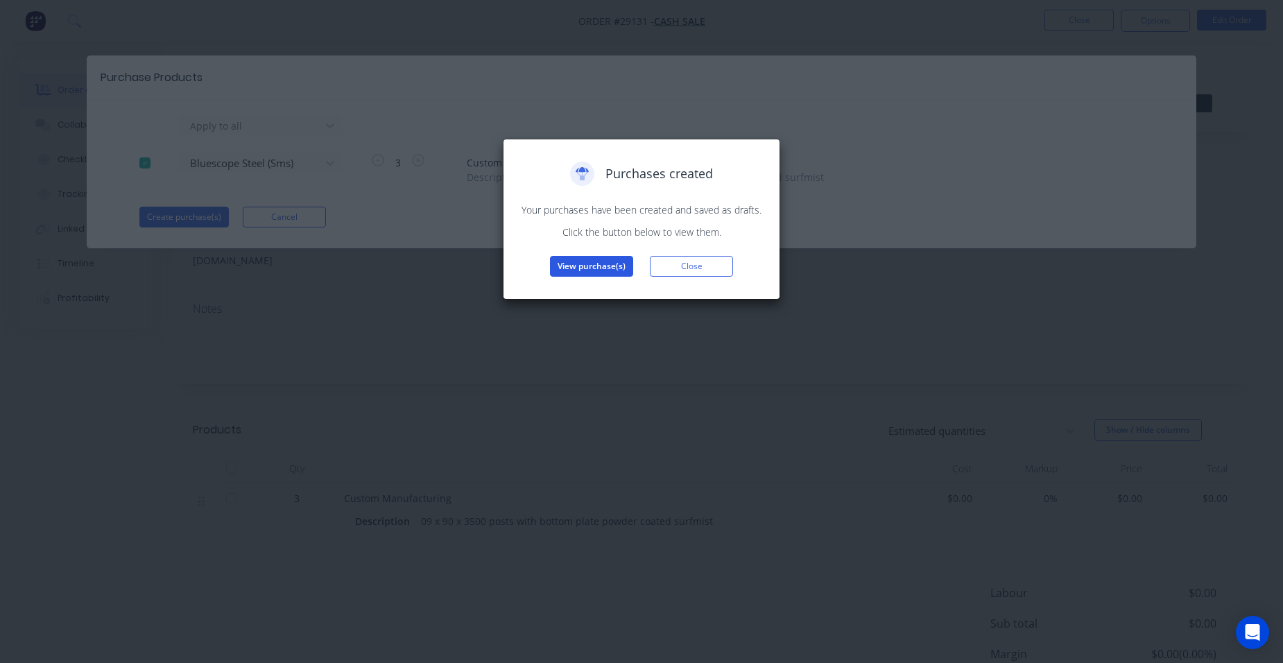
click at [608, 263] on button "View purchase(s)" at bounding box center [591, 266] width 83 height 21
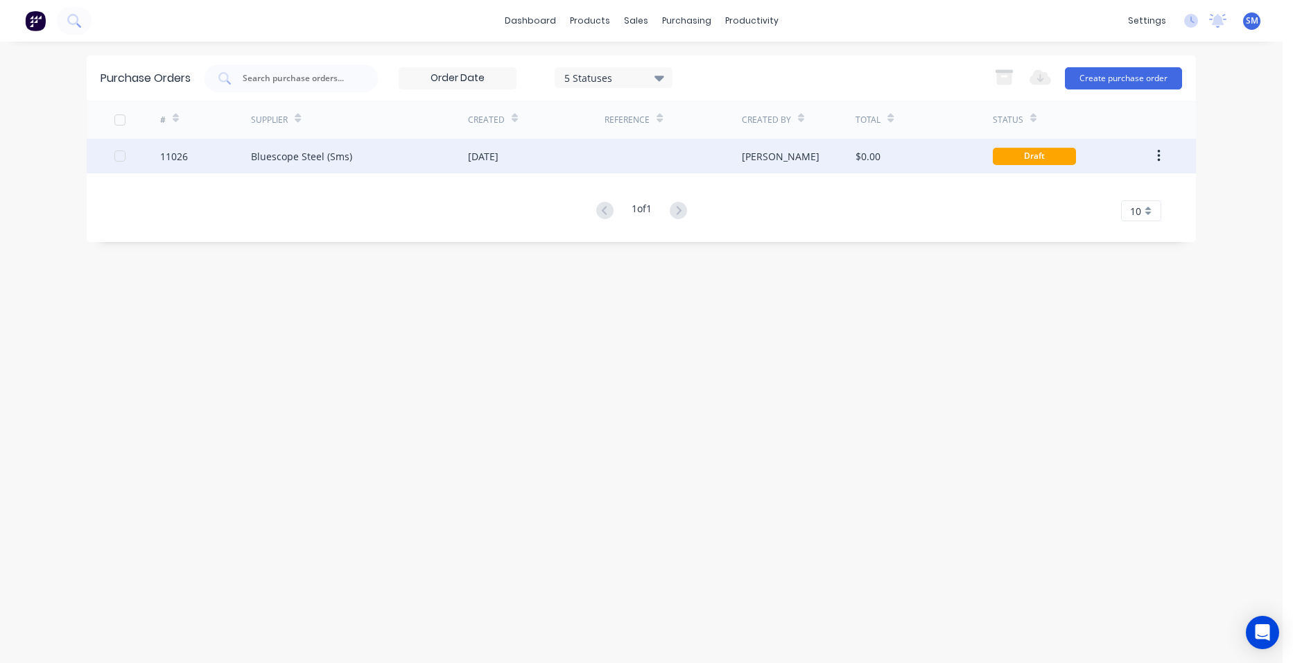
click at [601, 150] on div "[DATE]" at bounding box center [536, 156] width 137 height 35
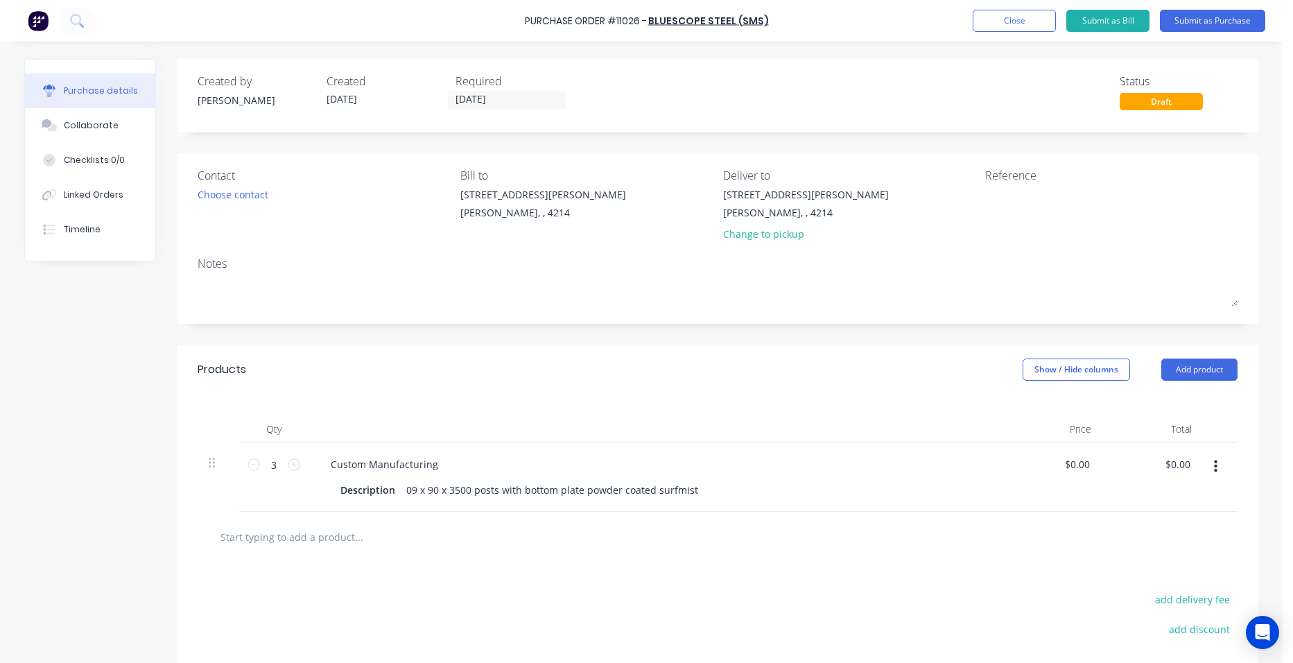
click at [1205, 468] on button "button" at bounding box center [1216, 466] width 33 height 25
click at [1153, 578] on button "Delete" at bounding box center [1173, 587] width 118 height 28
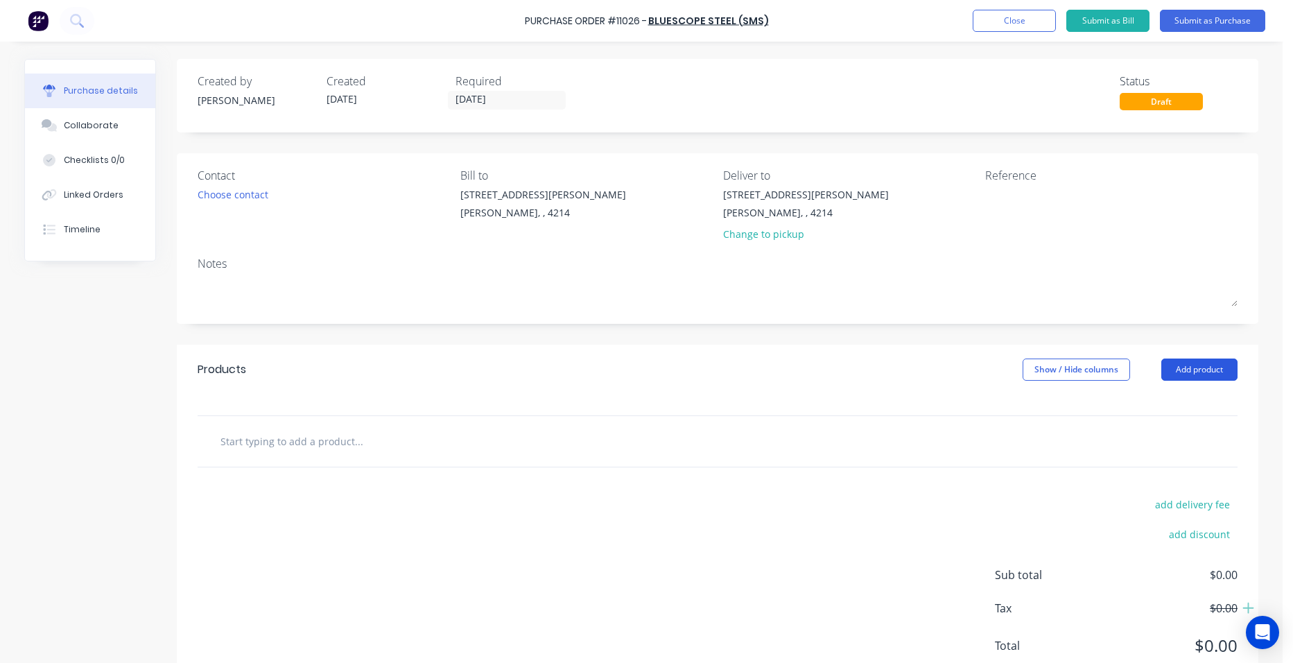
click at [1175, 375] on button "Add product" at bounding box center [1200, 370] width 76 height 22
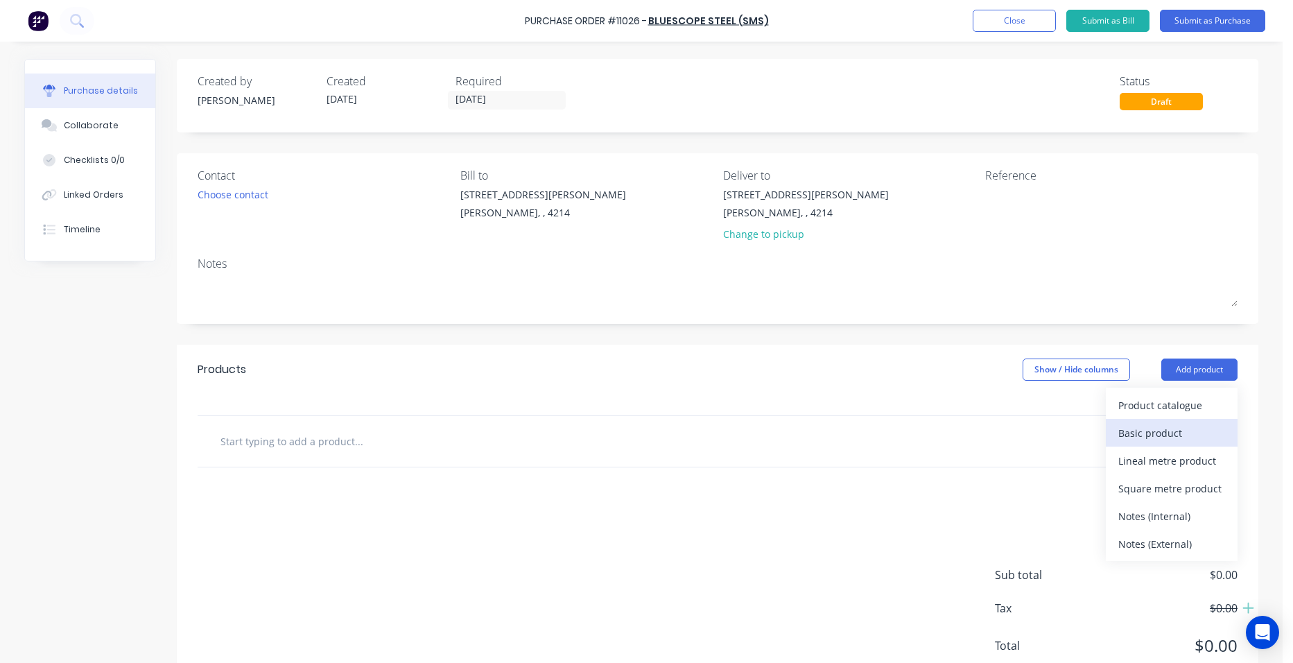
click at [1189, 426] on div "Basic product" at bounding box center [1172, 433] width 107 height 20
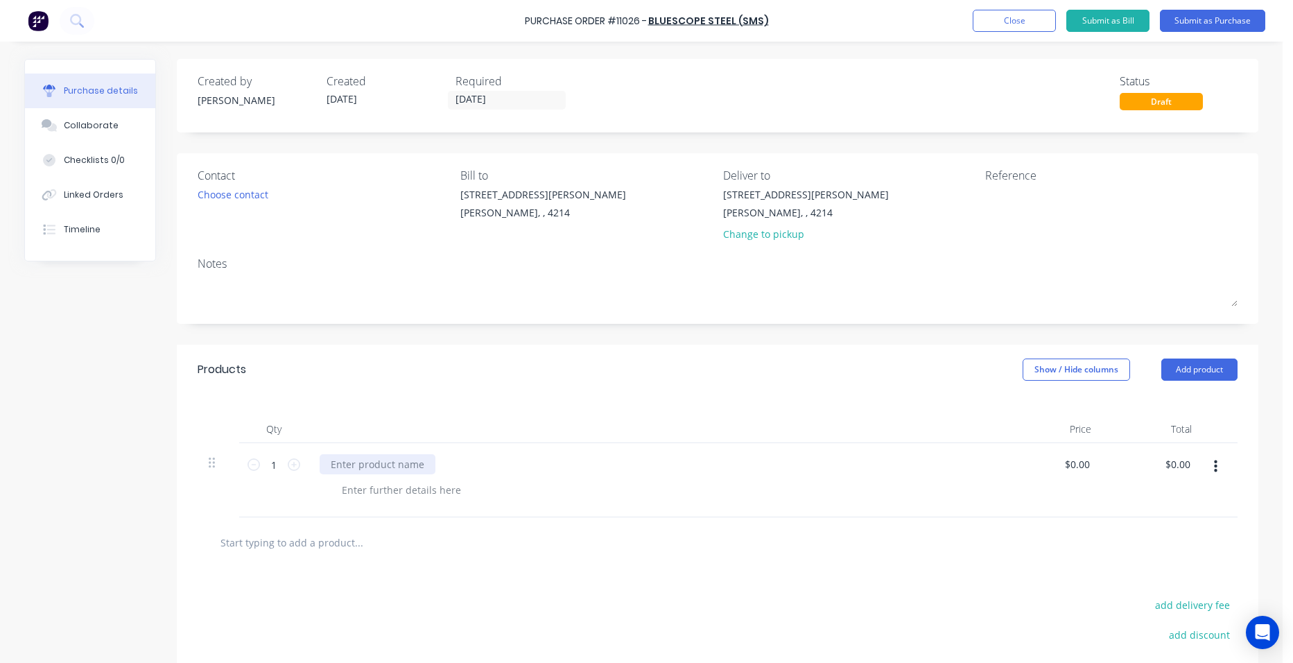
click at [377, 459] on div at bounding box center [378, 464] width 116 height 20
click at [389, 472] on div "89 x 89 x 3.5m 1 x 12m" at bounding box center [364, 471] width 88 height 35
click at [400, 463] on div "89 x 89 x 3.5m 1 x 12m" at bounding box center [364, 471] width 88 height 35
click at [1214, 460] on icon "button" at bounding box center [1215, 466] width 3 height 12
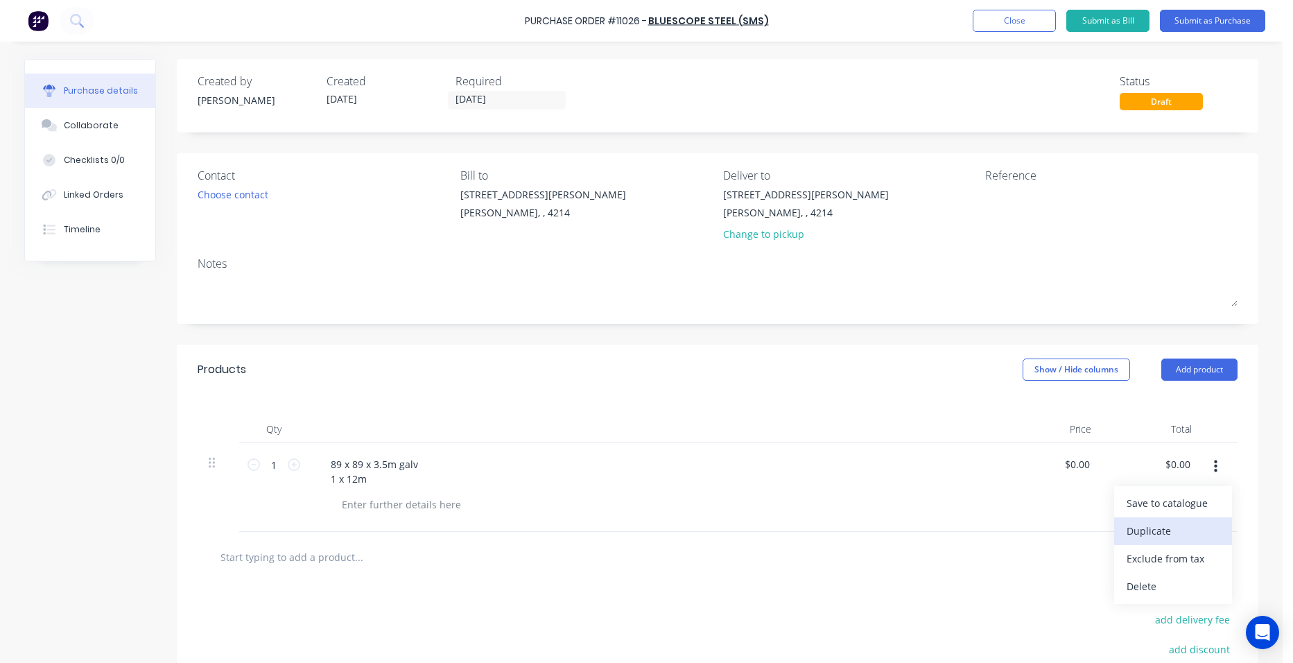
click at [1184, 539] on button "Duplicate" at bounding box center [1173, 531] width 118 height 28
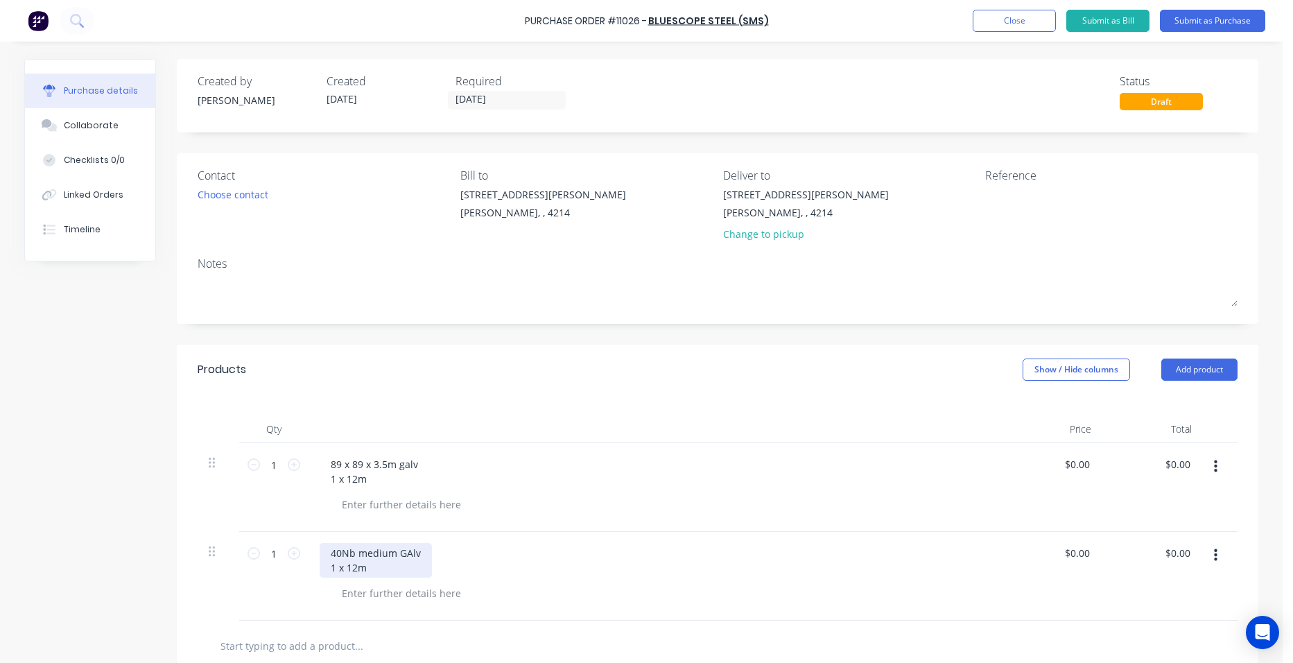
click at [365, 569] on div "40Nb medium GAlv 1 x 12m" at bounding box center [376, 560] width 112 height 35
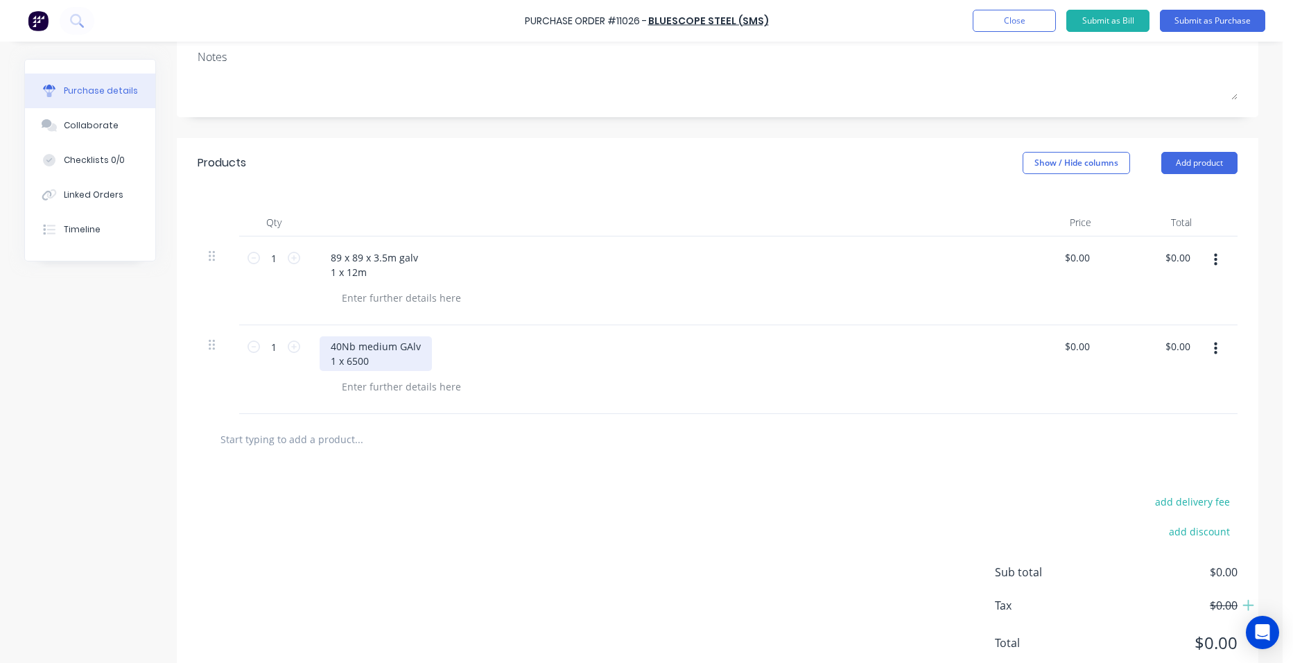
scroll to position [208, 0]
click at [1214, 348] on icon "button" at bounding box center [1215, 347] width 3 height 12
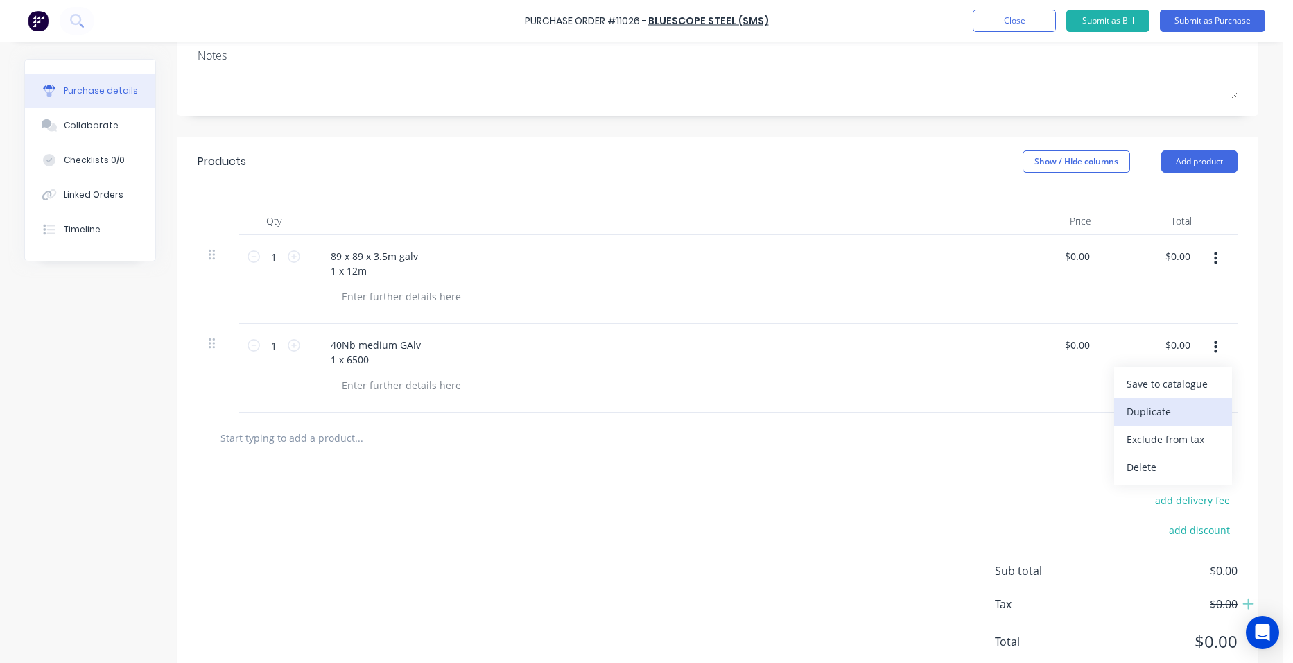
click at [1189, 405] on button "Duplicate" at bounding box center [1173, 412] width 118 height 28
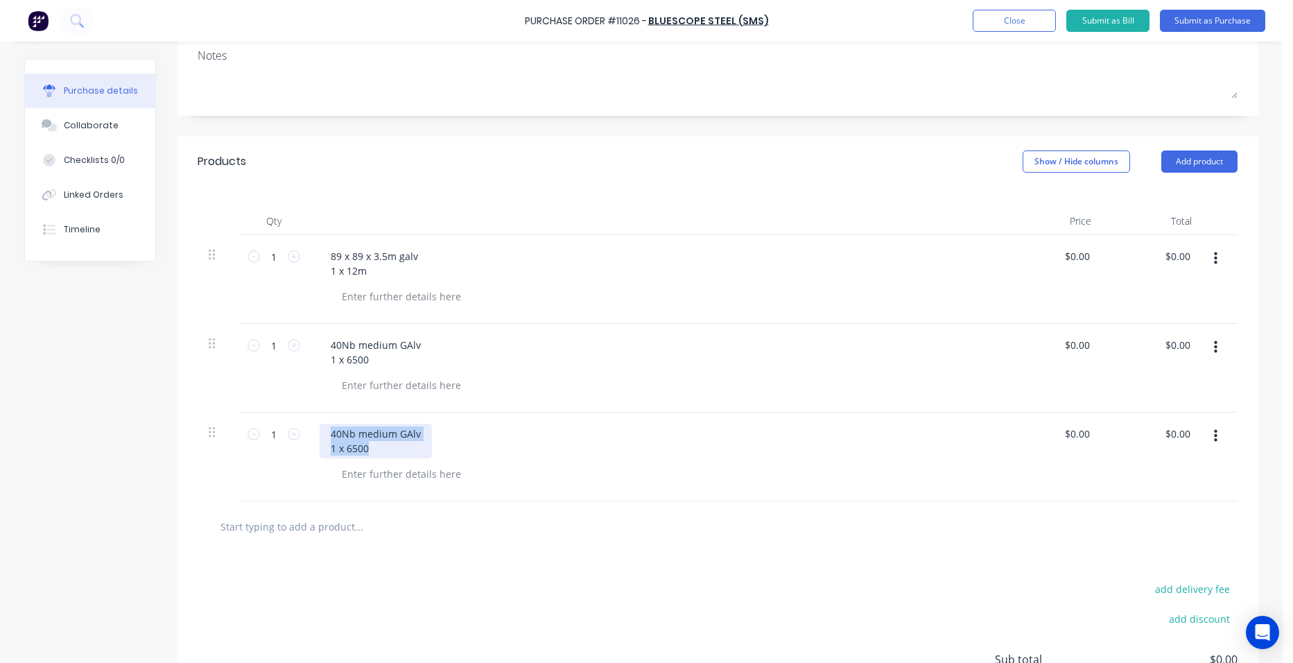
drag, startPoint x: 365, startPoint y: 447, endPoint x: 323, endPoint y: 436, distance: 43.7
click at [323, 436] on div "40Nb medium GAlv 1 x 6500" at bounding box center [376, 441] width 112 height 35
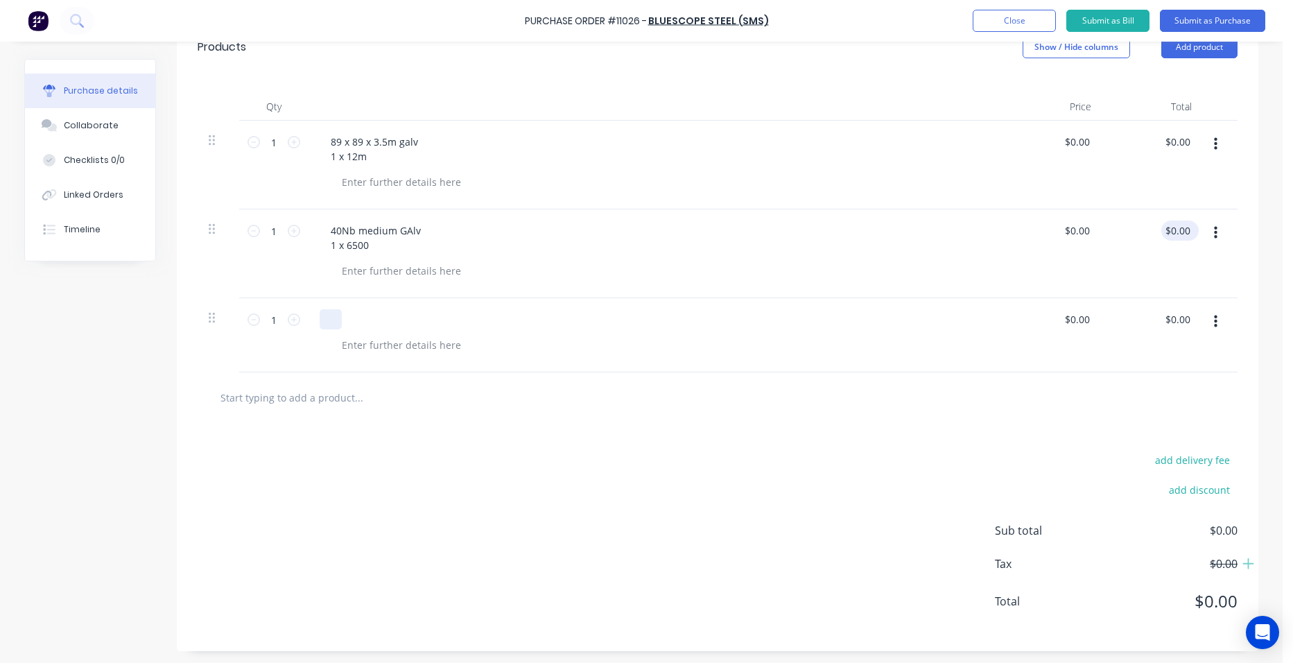
scroll to position [325, 0]
click at [379, 341] on div at bounding box center [401, 343] width 141 height 20
click at [293, 322] on icon at bounding box center [294, 317] width 12 height 12
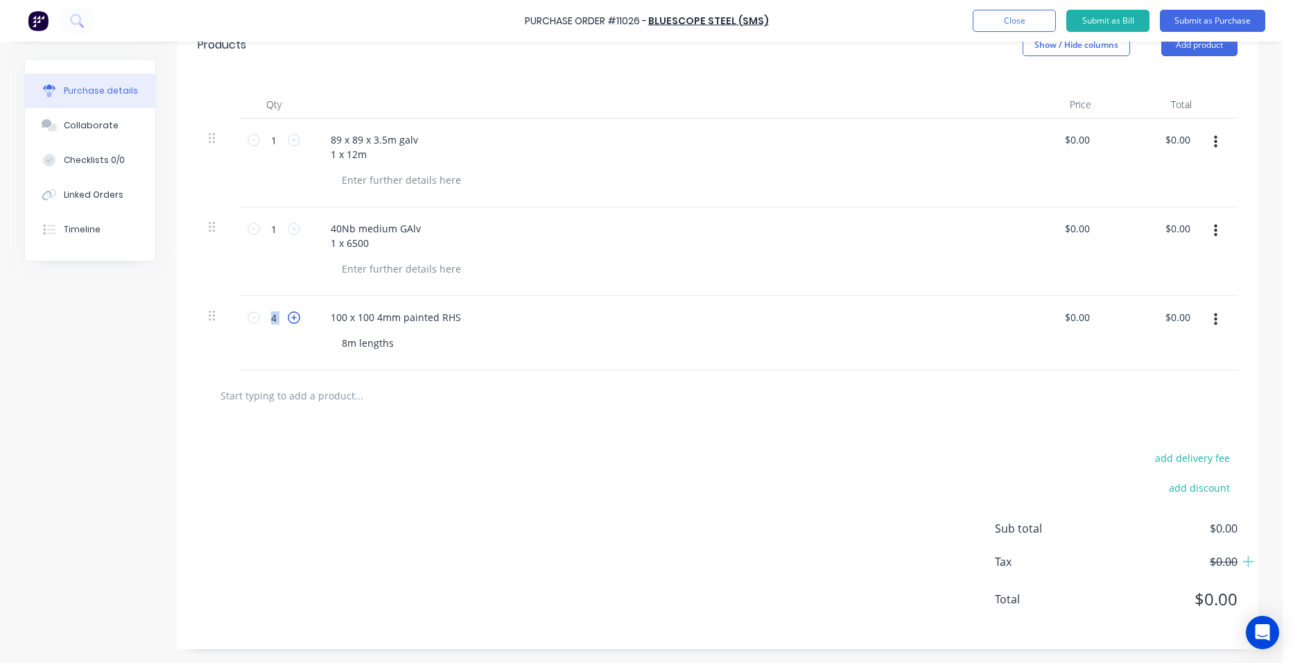
click at [293, 322] on icon at bounding box center [294, 317] width 12 height 12
type input "8"
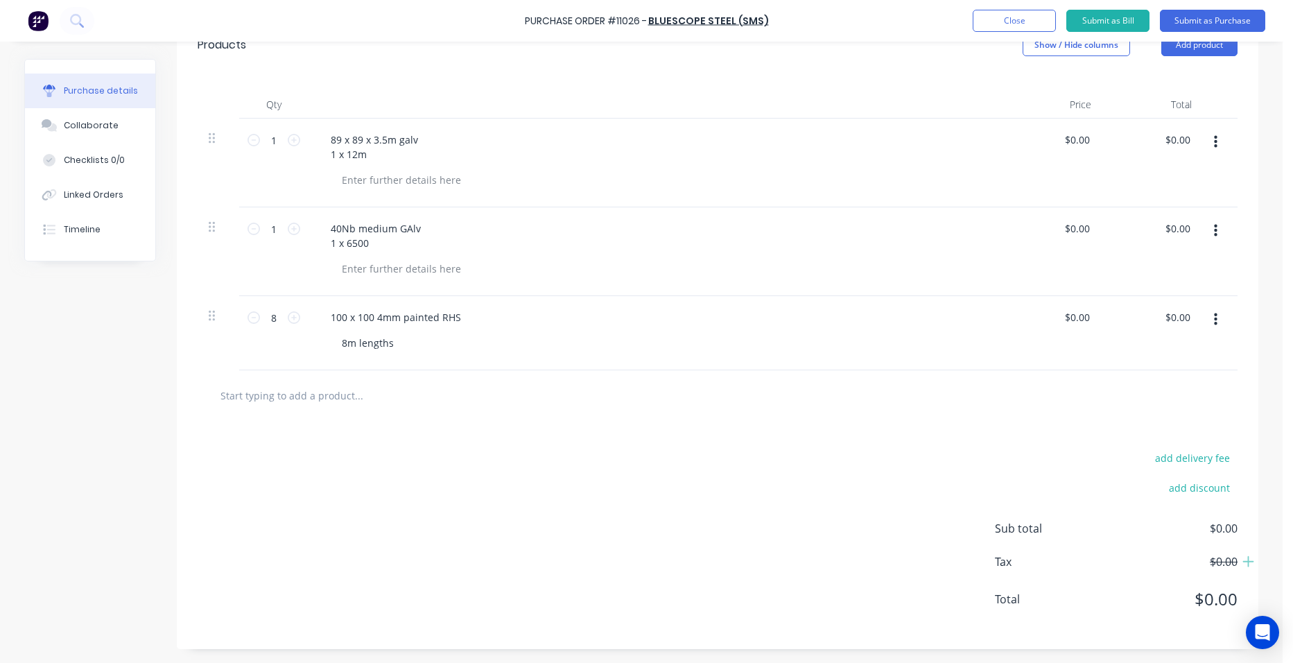
drag, startPoint x: 492, startPoint y: 363, endPoint x: 534, endPoint y: 363, distance: 41.6
click at [493, 363] on div "100 x 100 4mm painted RHS 8m lengths" at bounding box center [655, 333] width 693 height 74
click at [1214, 320] on button "button" at bounding box center [1216, 319] width 33 height 25
click at [1184, 376] on button "Duplicate" at bounding box center [1173, 384] width 118 height 28
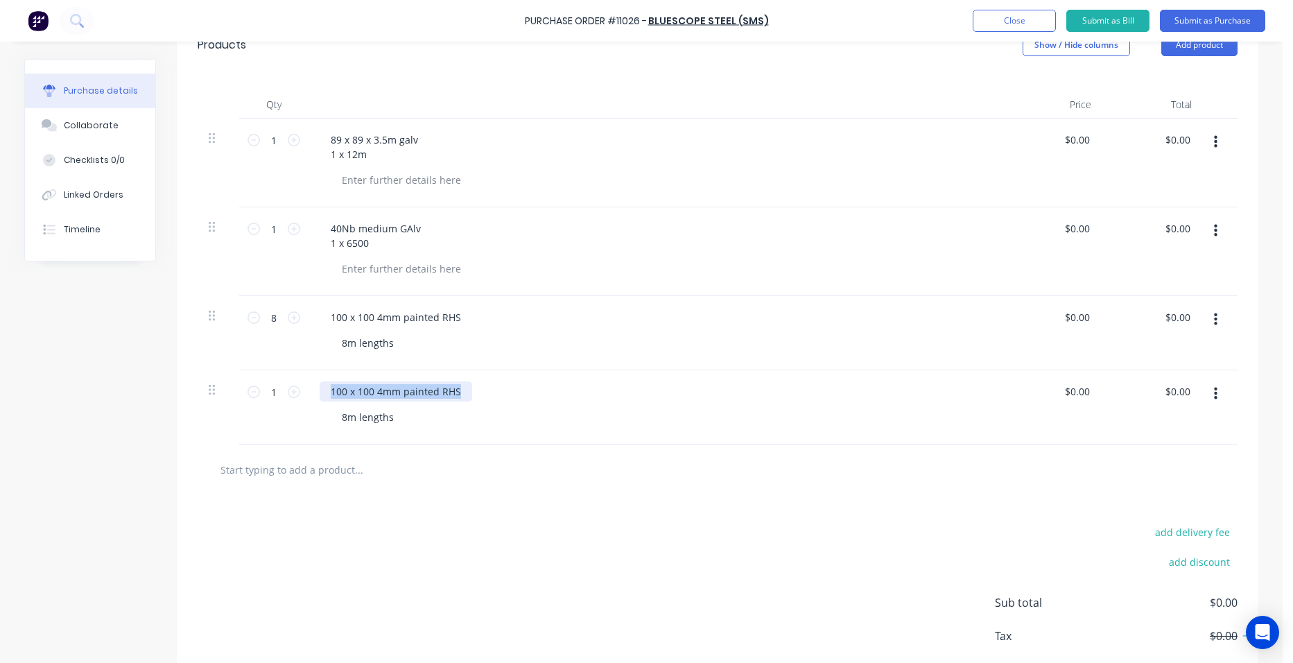
drag, startPoint x: 454, startPoint y: 390, endPoint x: 309, endPoint y: 390, distance: 144.9
click at [309, 390] on div "100 x 100 4mm painted RHS 8m lengths" at bounding box center [655, 407] width 693 height 74
drag, startPoint x: 392, startPoint y: 420, endPoint x: 327, endPoint y: 407, distance: 66.5
click at [331, 407] on div "8m lengths" at bounding box center [368, 417] width 74 height 20
click at [384, 394] on div "10mm plate" at bounding box center [359, 391] width 78 height 20
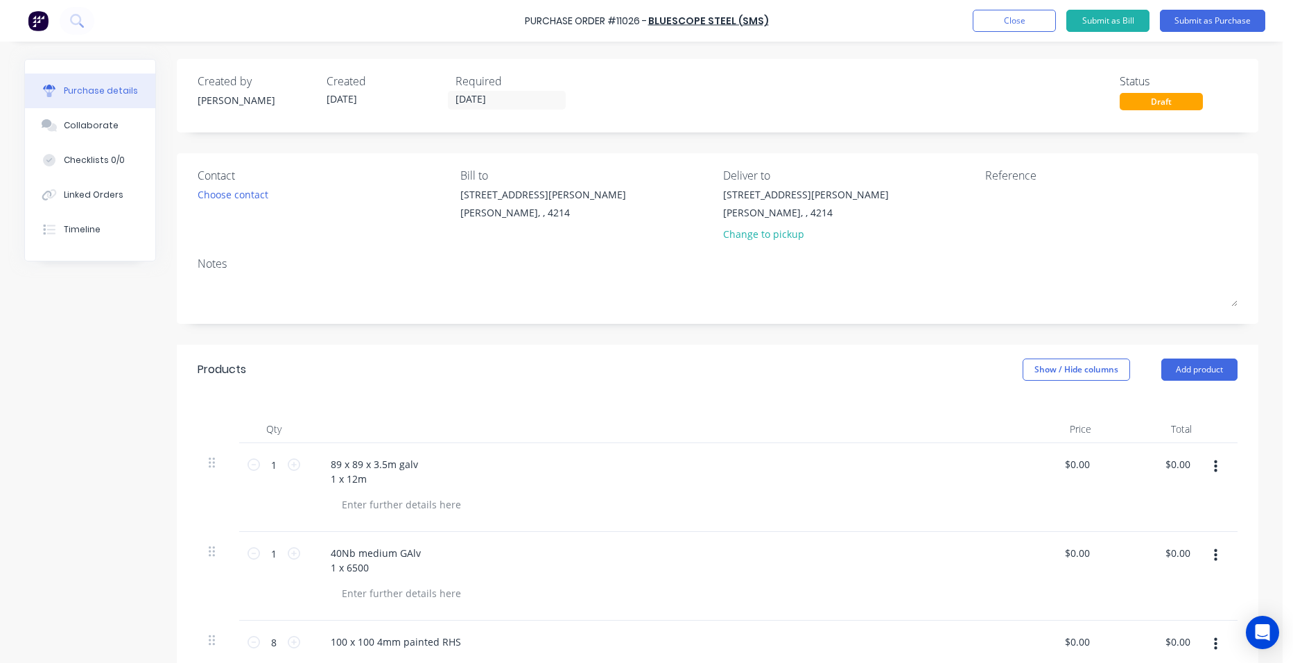
scroll to position [139, 0]
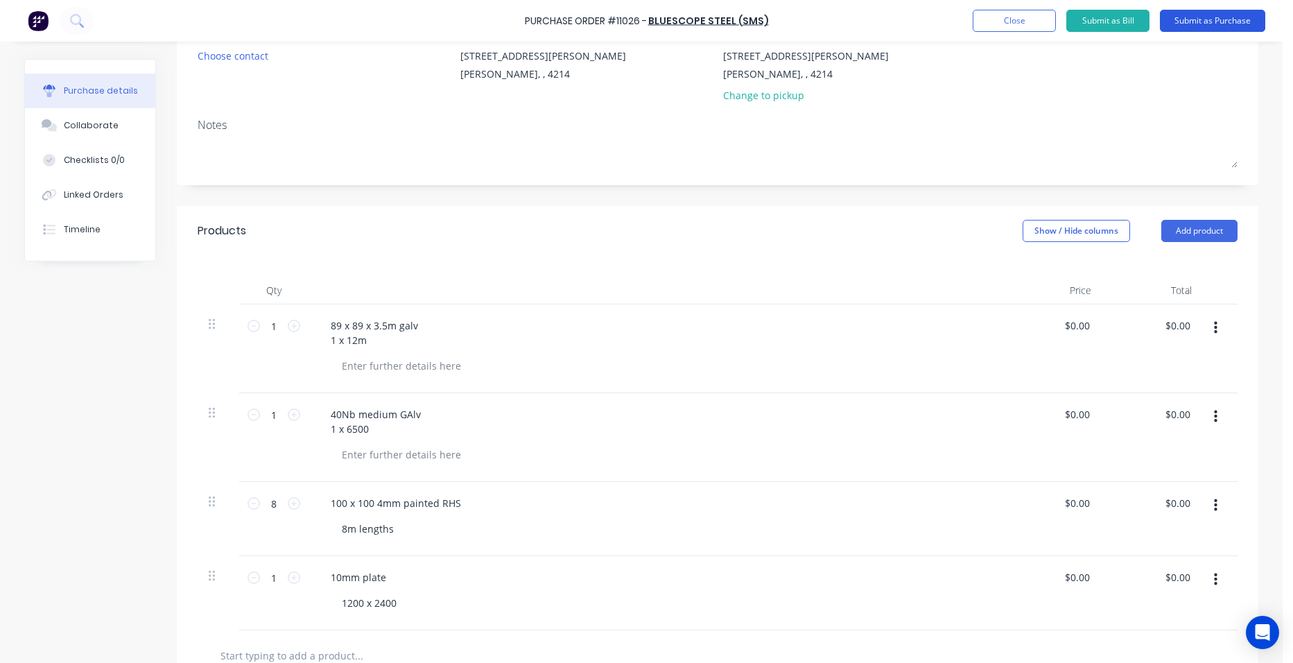
click at [1191, 16] on button "Submit as Purchase" at bounding box center [1212, 21] width 105 height 22
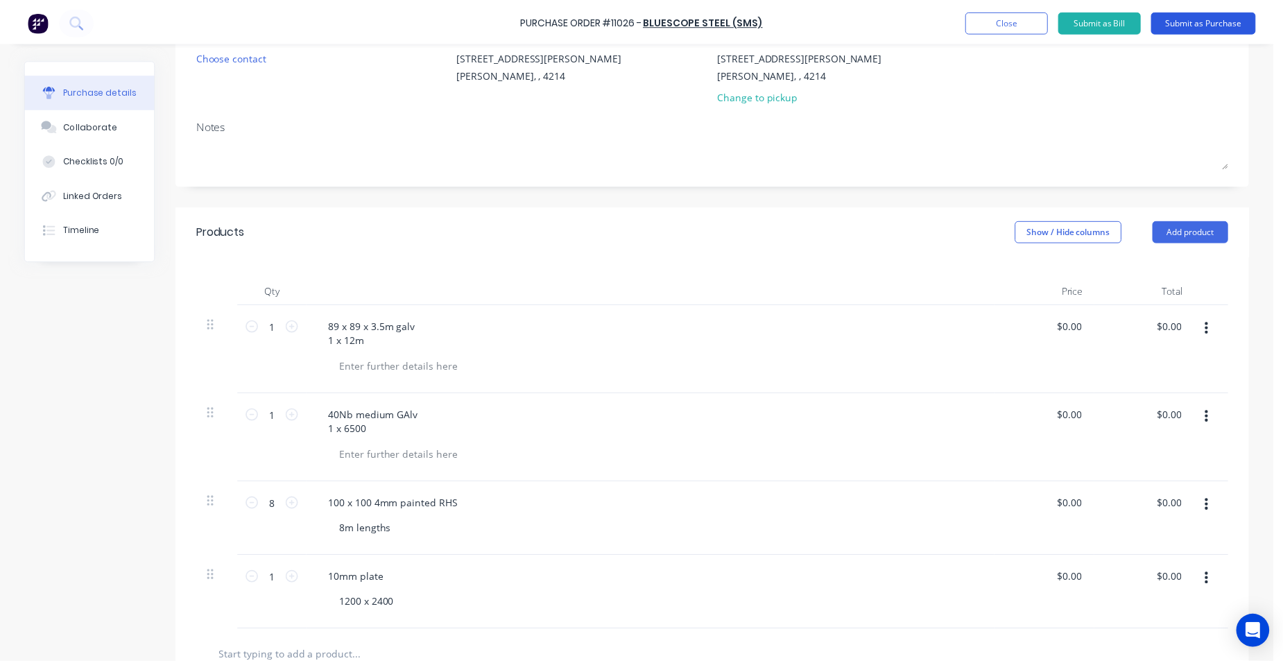
scroll to position [0, 0]
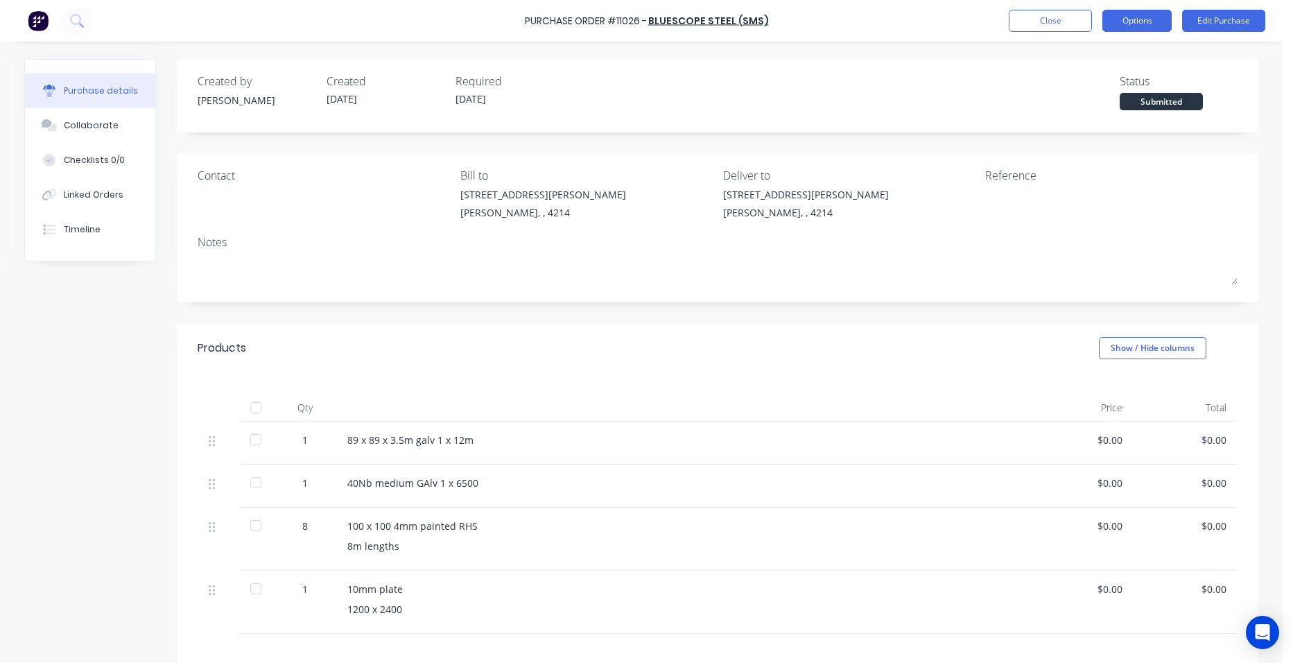
click at [1133, 24] on button "Options" at bounding box center [1137, 21] width 69 height 22
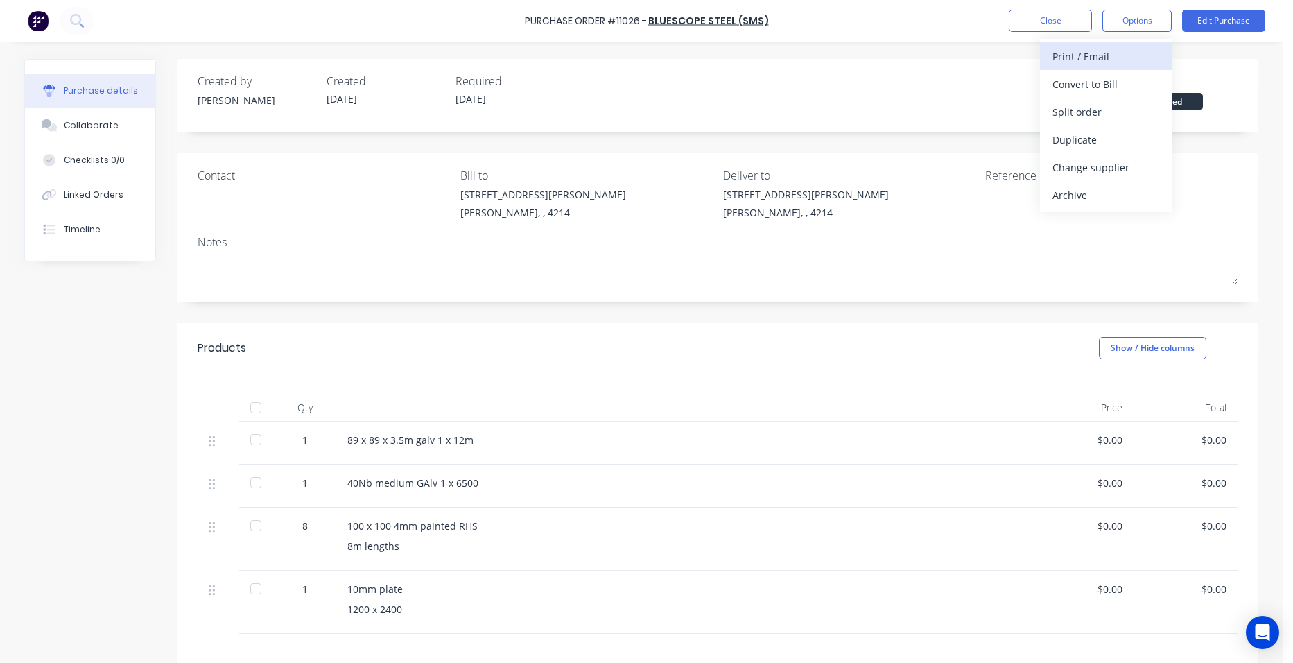
click at [1130, 52] on div "Print / Email" at bounding box center [1106, 56] width 107 height 20
click at [1123, 109] on div "Without pricing" at bounding box center [1106, 112] width 107 height 20
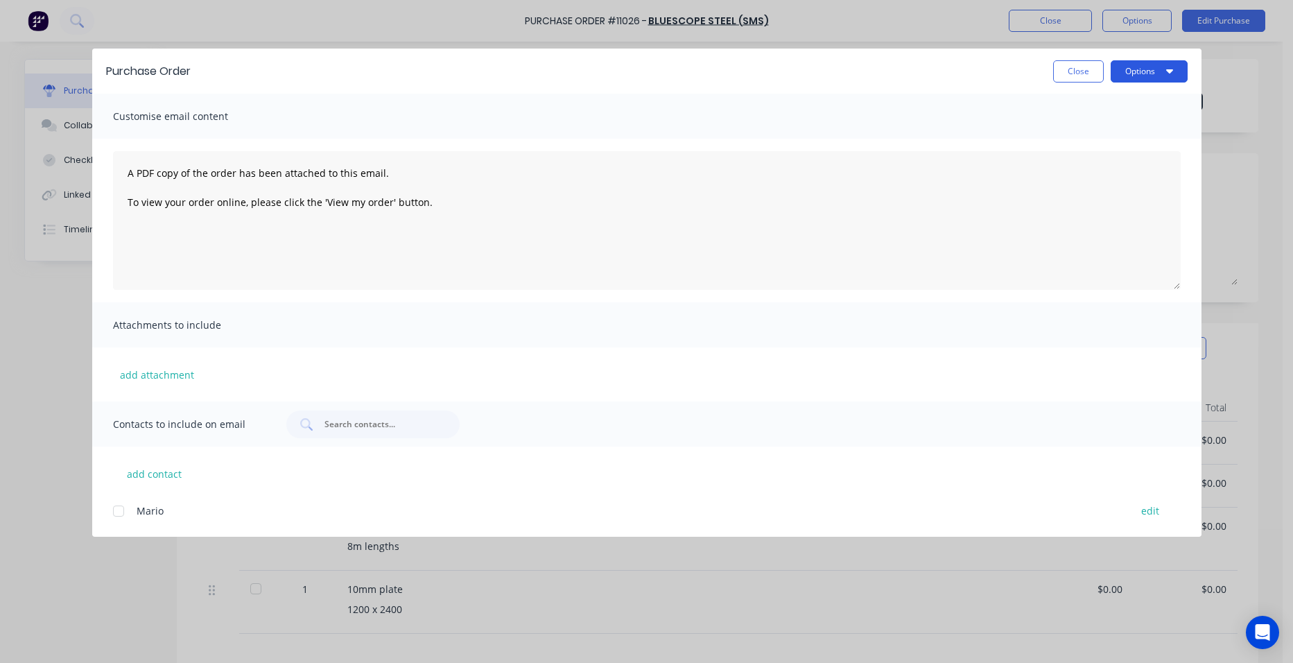
click at [1155, 73] on button "Options" at bounding box center [1149, 71] width 77 height 22
click at [1135, 128] on div "Print" at bounding box center [1122, 134] width 107 height 20
click at [1076, 75] on button "Close" at bounding box center [1078, 71] width 51 height 22
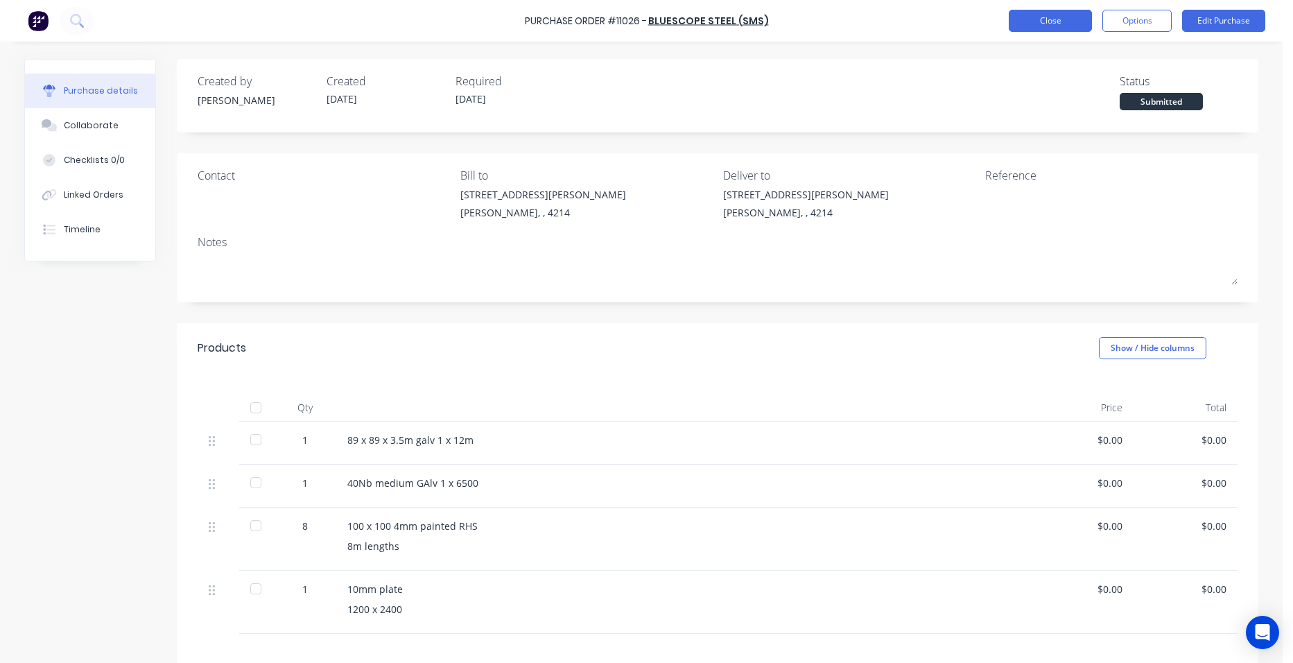
click at [1054, 16] on button "Close" at bounding box center [1050, 21] width 83 height 22
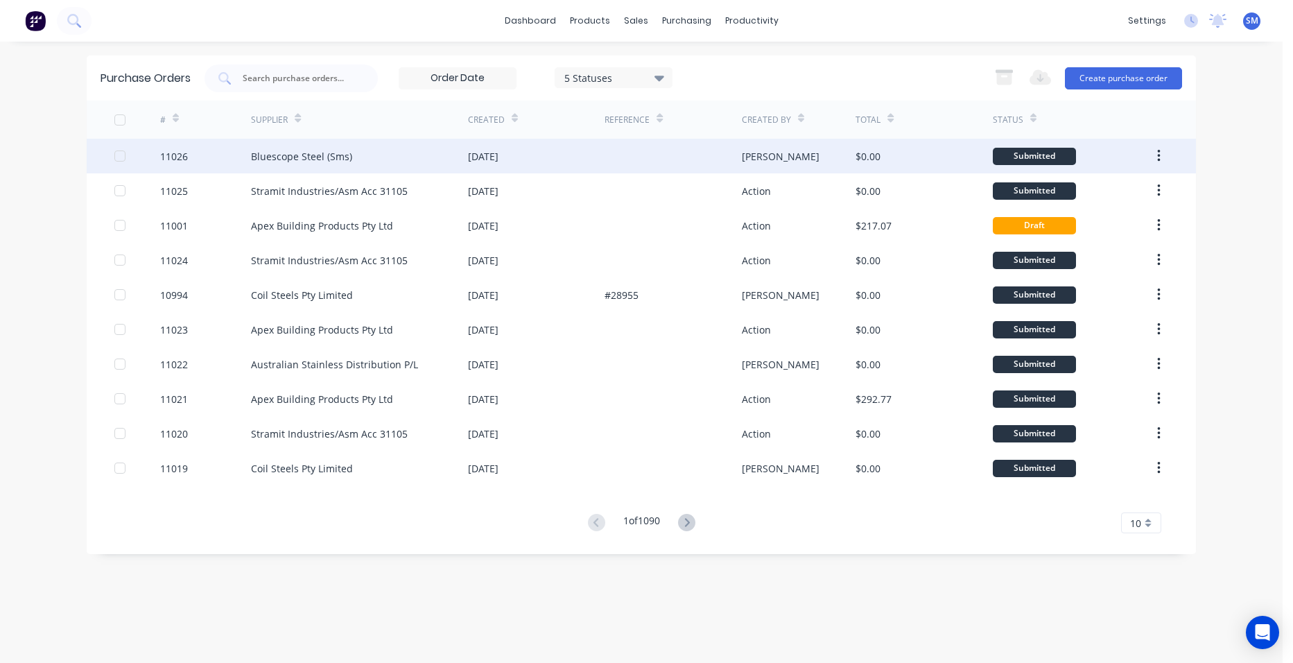
click at [621, 161] on div at bounding box center [673, 156] width 137 height 35
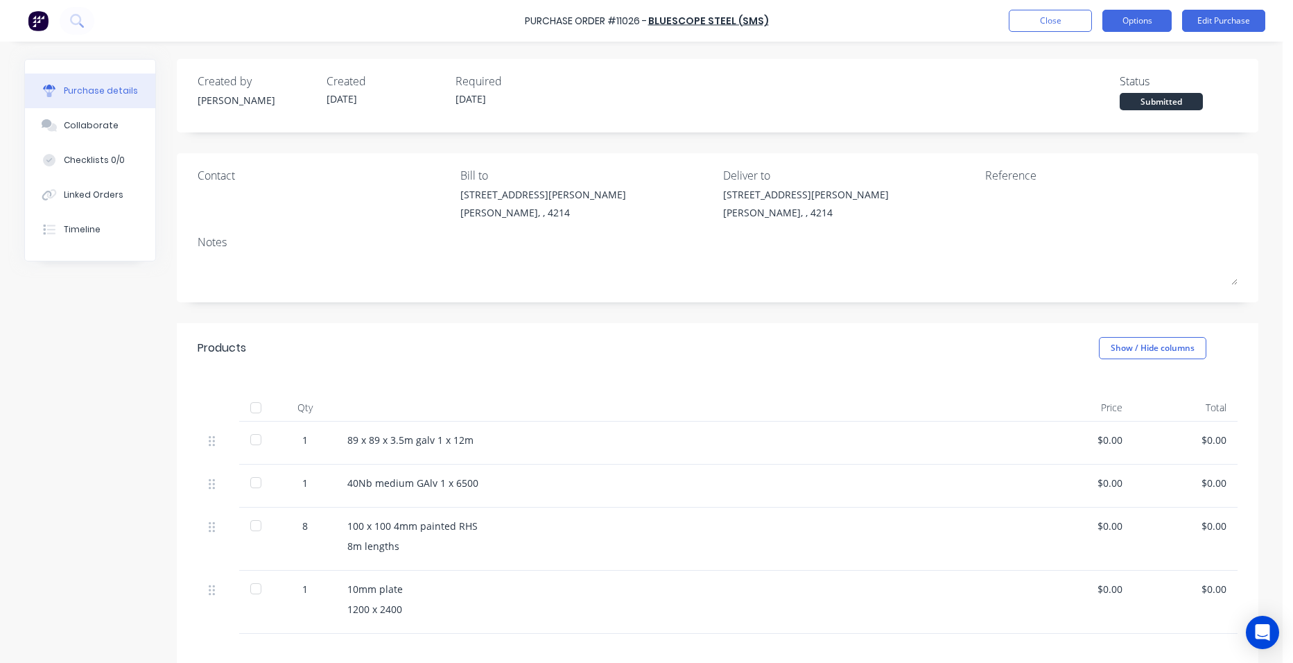
click at [1115, 16] on button "Options" at bounding box center [1137, 21] width 69 height 22
click at [1060, 23] on button "Close" at bounding box center [1050, 21] width 83 height 22
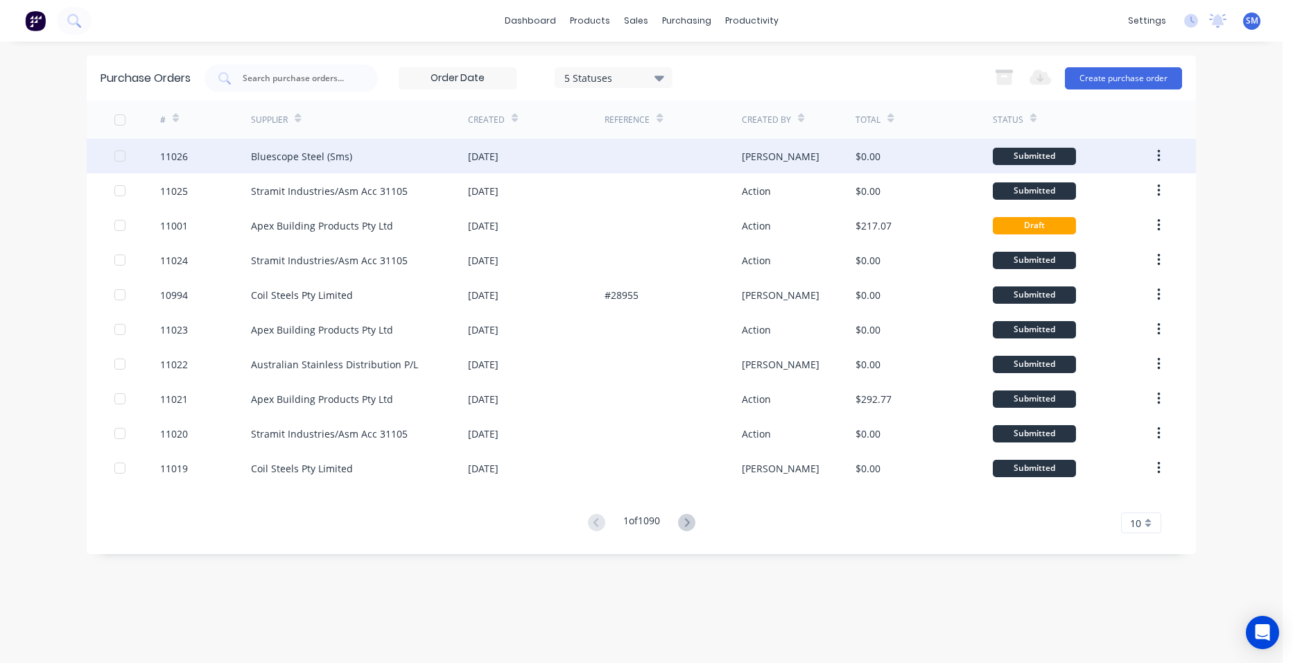
click at [571, 155] on div "[DATE]" at bounding box center [536, 156] width 137 height 35
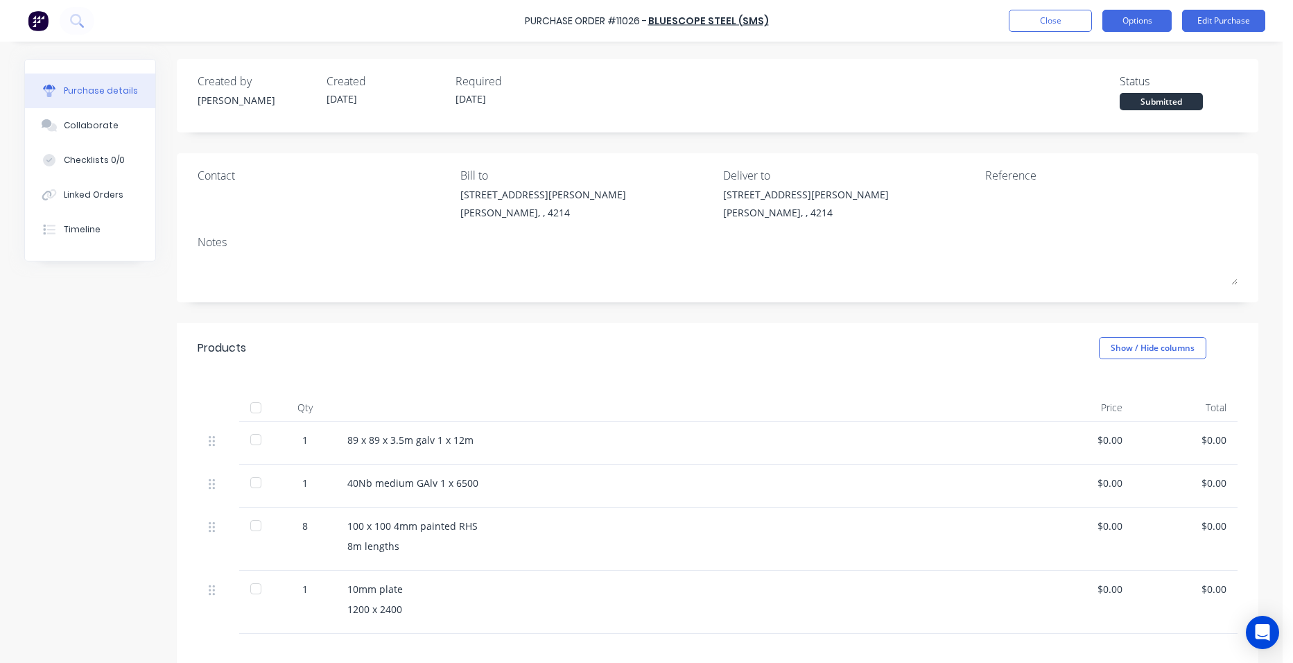
click at [1107, 20] on button "Options" at bounding box center [1137, 21] width 69 height 22
click at [1108, 20] on button "Options" at bounding box center [1137, 21] width 69 height 22
click at [1079, 27] on button "Close" at bounding box center [1050, 21] width 83 height 22
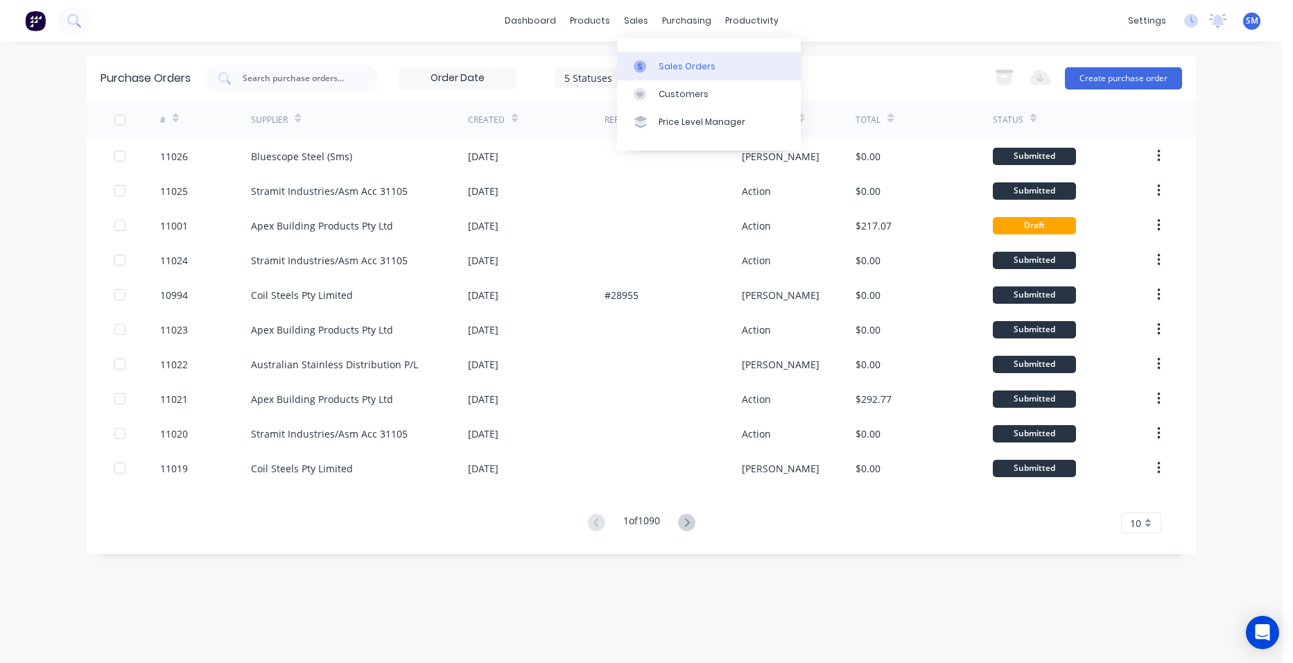
click at [646, 68] on icon at bounding box center [640, 66] width 12 height 12
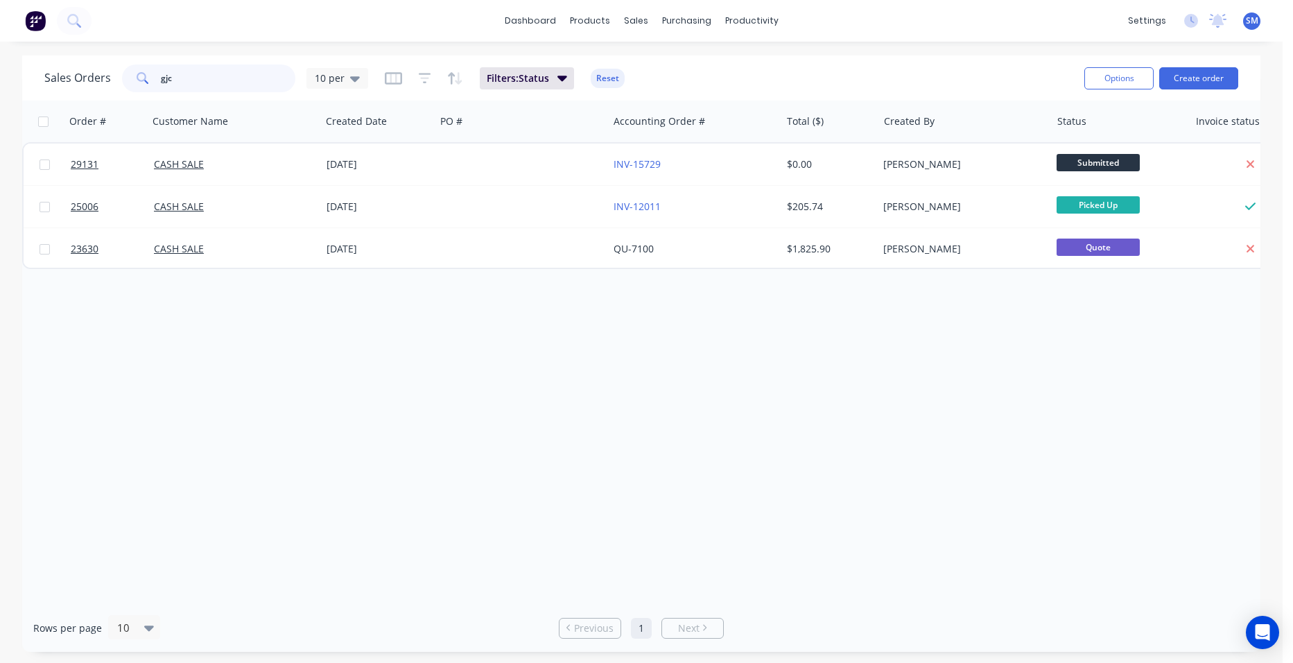
drag, startPoint x: 204, startPoint y: 85, endPoint x: 121, endPoint y: 74, distance: 84.0
click at [122, 74] on div "gjc" at bounding box center [208, 78] width 173 height 28
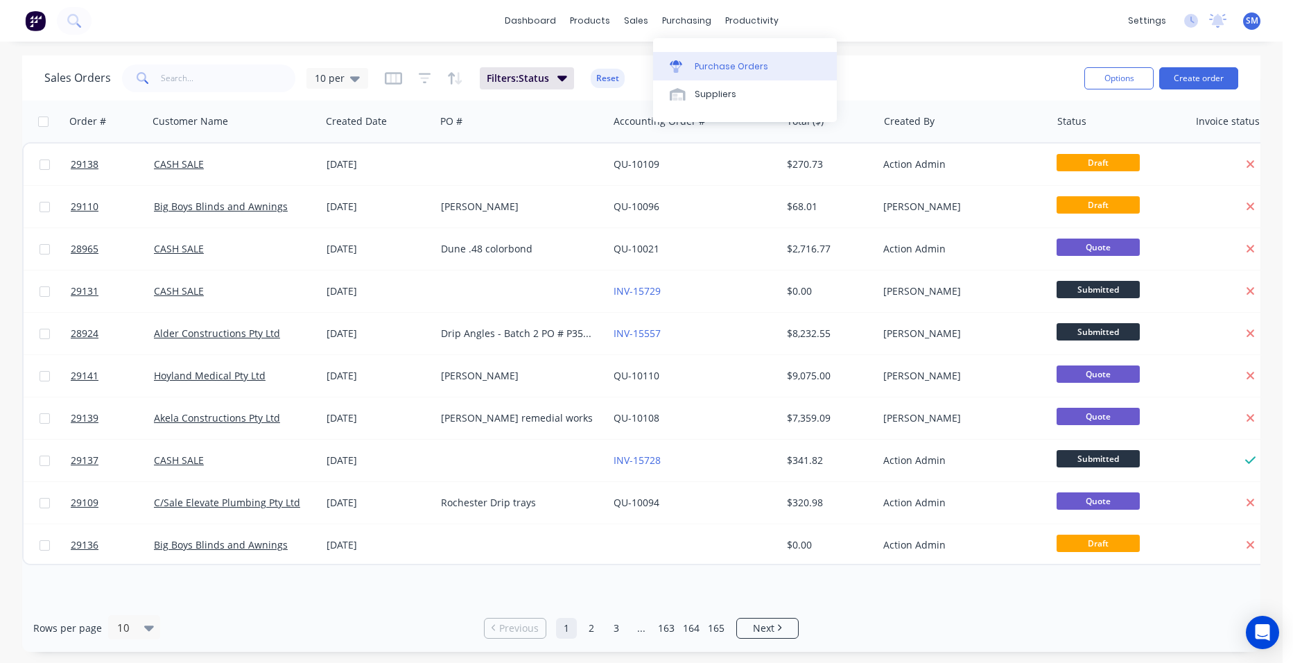
click at [721, 72] on div "Purchase Orders" at bounding box center [732, 66] width 74 height 12
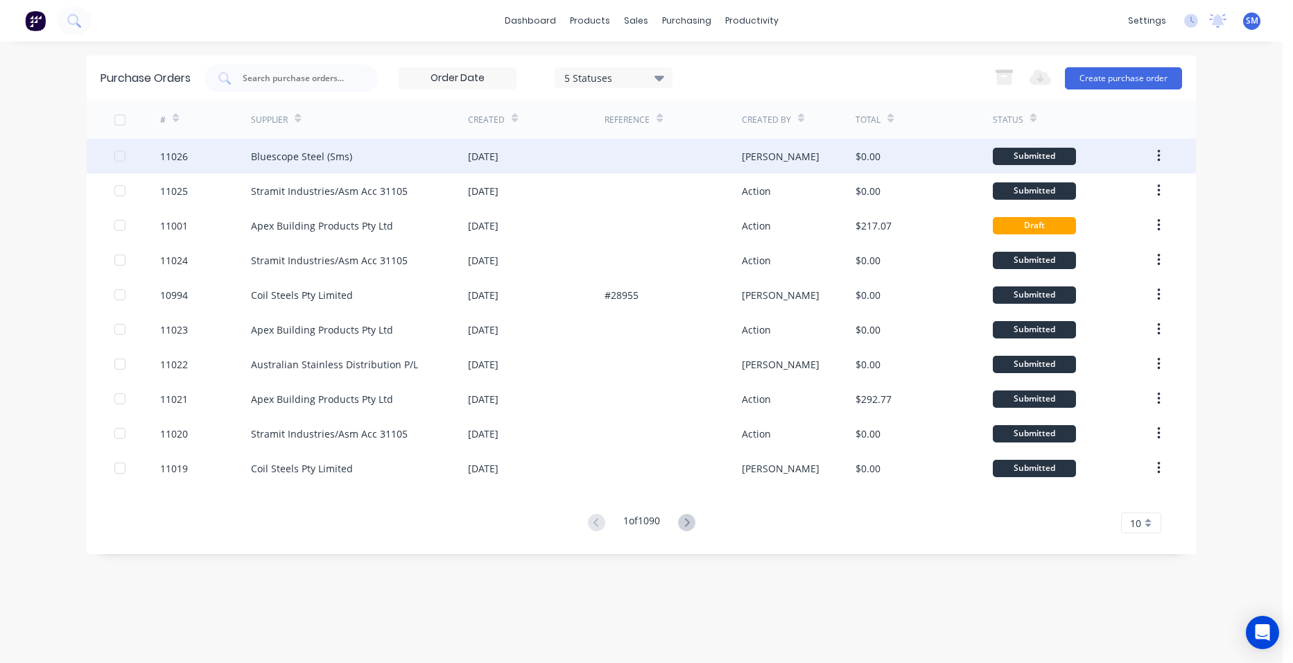
click at [114, 150] on div "11026 Bluescope Steel (Sms) [DATE] [PERSON_NAME] $0.00 Submitted" at bounding box center [642, 156] width 1110 height 35
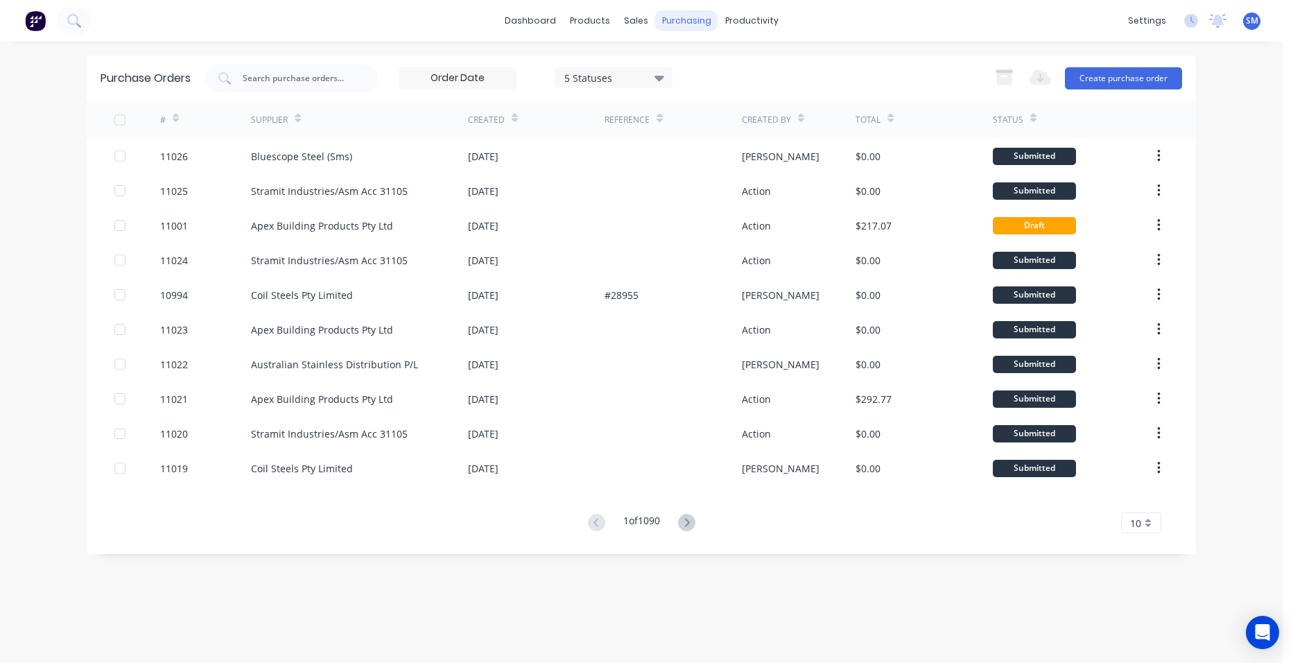
drag, startPoint x: 913, startPoint y: 154, endPoint x: 684, endPoint y: 19, distance: 265.2
click at [684, 19] on div "purchasing" at bounding box center [686, 20] width 63 height 21
click at [709, 64] on div "Purchase Orders" at bounding box center [732, 66] width 74 height 12
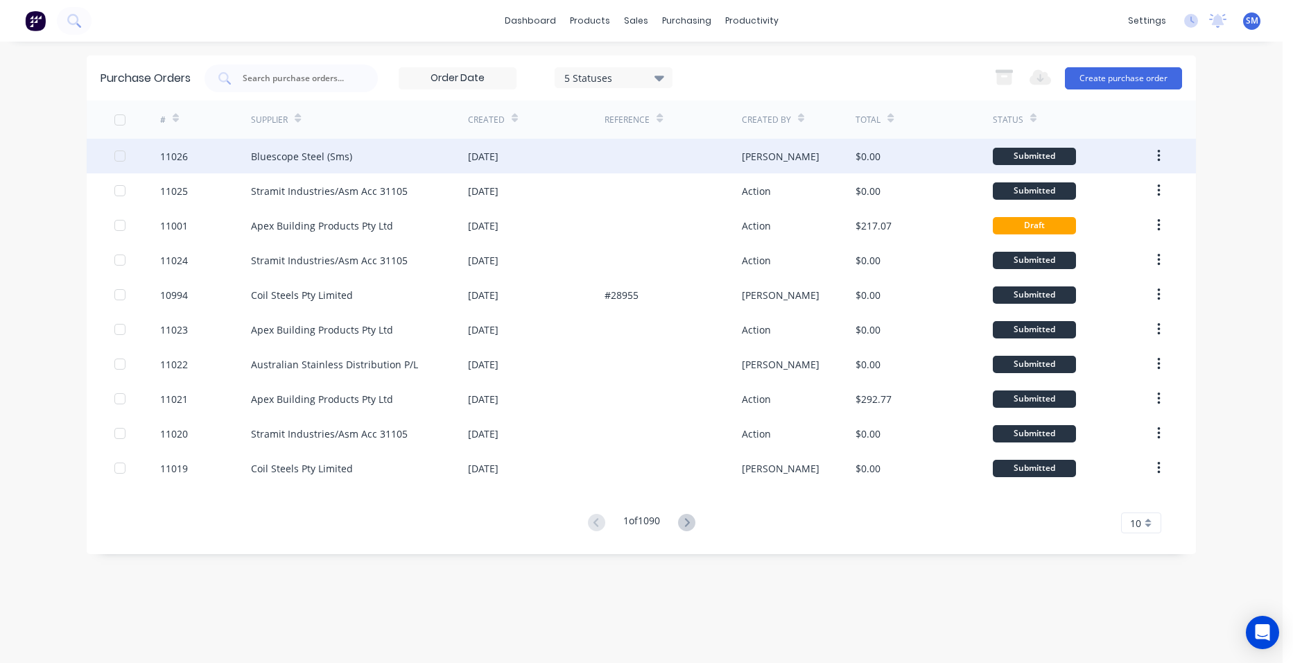
drag, startPoint x: 546, startPoint y: 155, endPoint x: 387, endPoint y: 160, distance: 159.6
click at [387, 160] on div "Bluescope Steel (Sms)" at bounding box center [359, 156] width 217 height 35
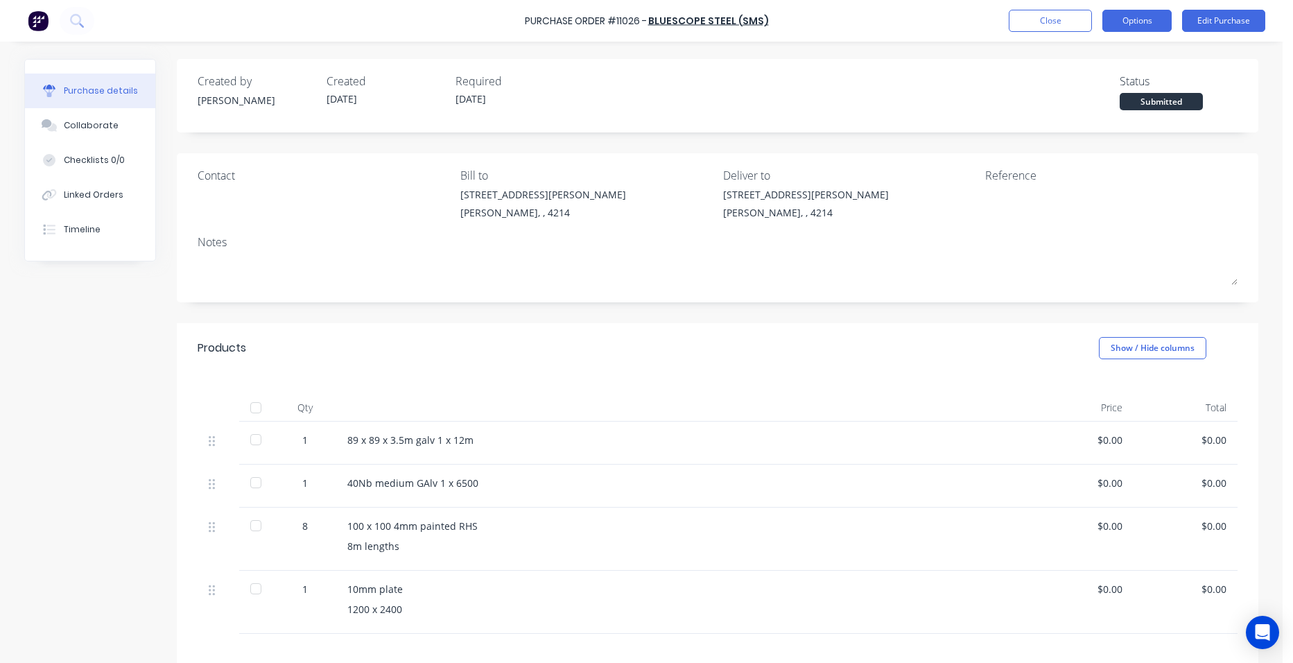
click at [1155, 12] on button "Options" at bounding box center [1137, 21] width 69 height 22
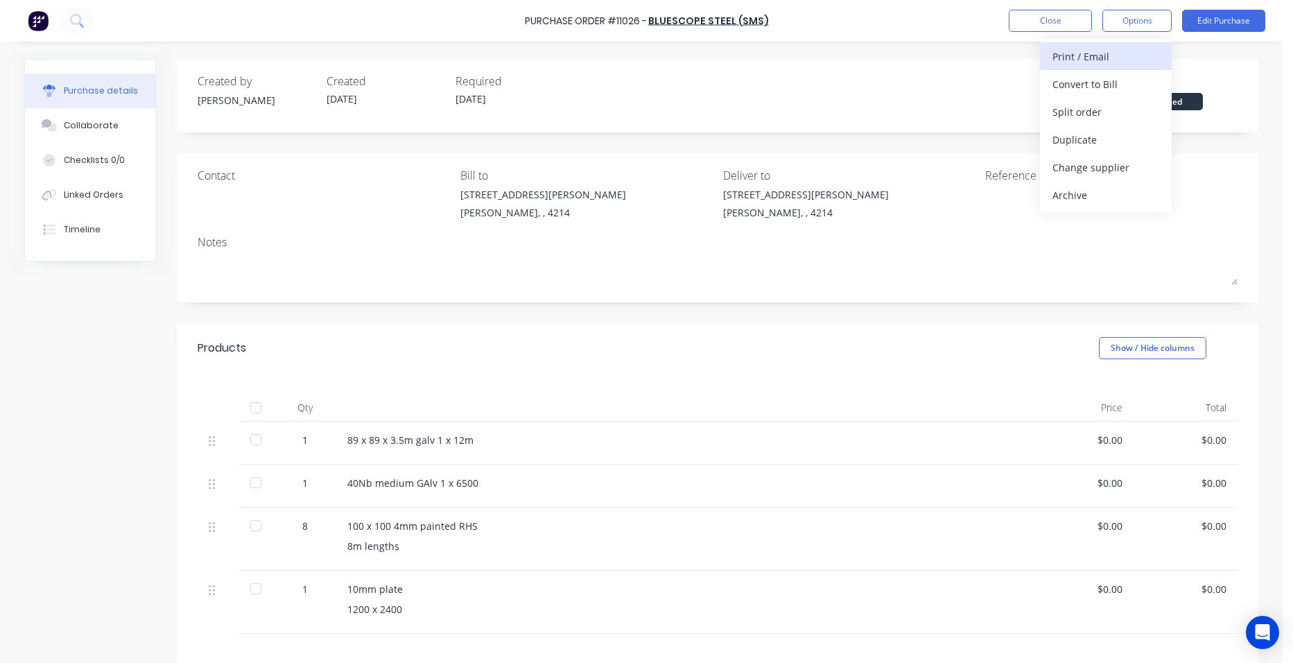
click at [1128, 64] on div "Print / Email" at bounding box center [1106, 56] width 107 height 20
click at [1137, 115] on div "Without pricing" at bounding box center [1106, 112] width 107 height 20
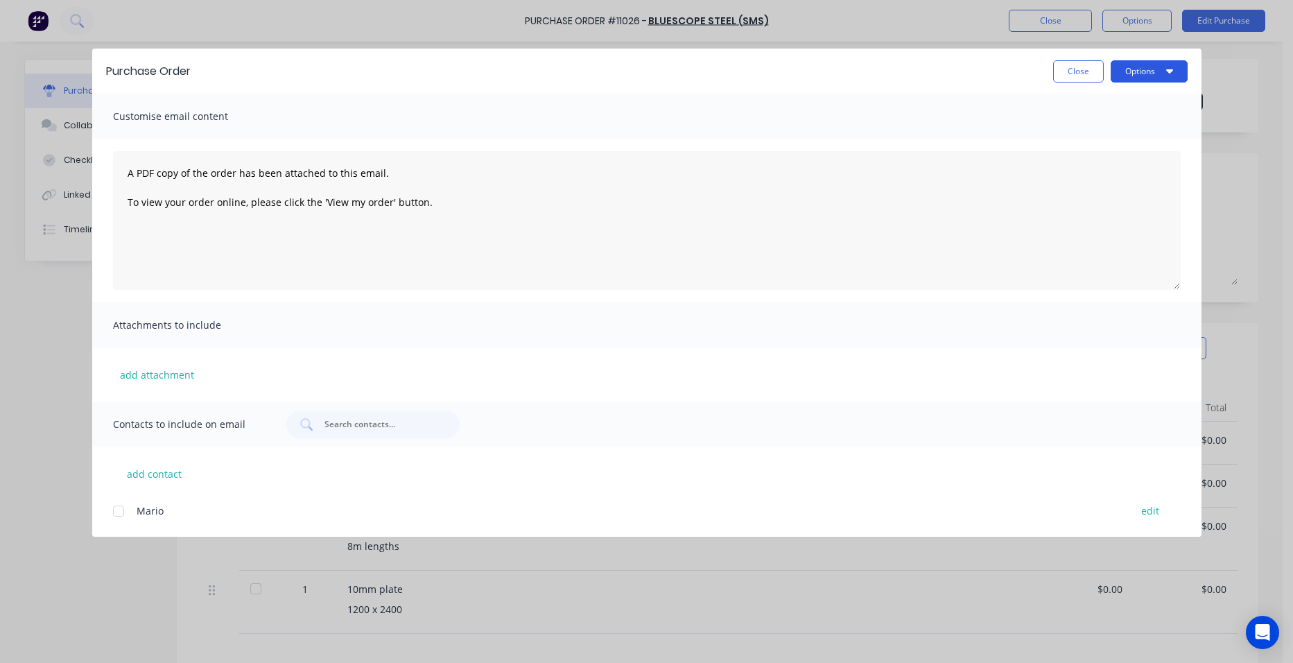
click at [1151, 76] on button "Options" at bounding box center [1149, 71] width 77 height 22
click at [1126, 141] on div "Print" at bounding box center [1122, 134] width 107 height 20
click at [1077, 76] on button "Close" at bounding box center [1078, 71] width 51 height 22
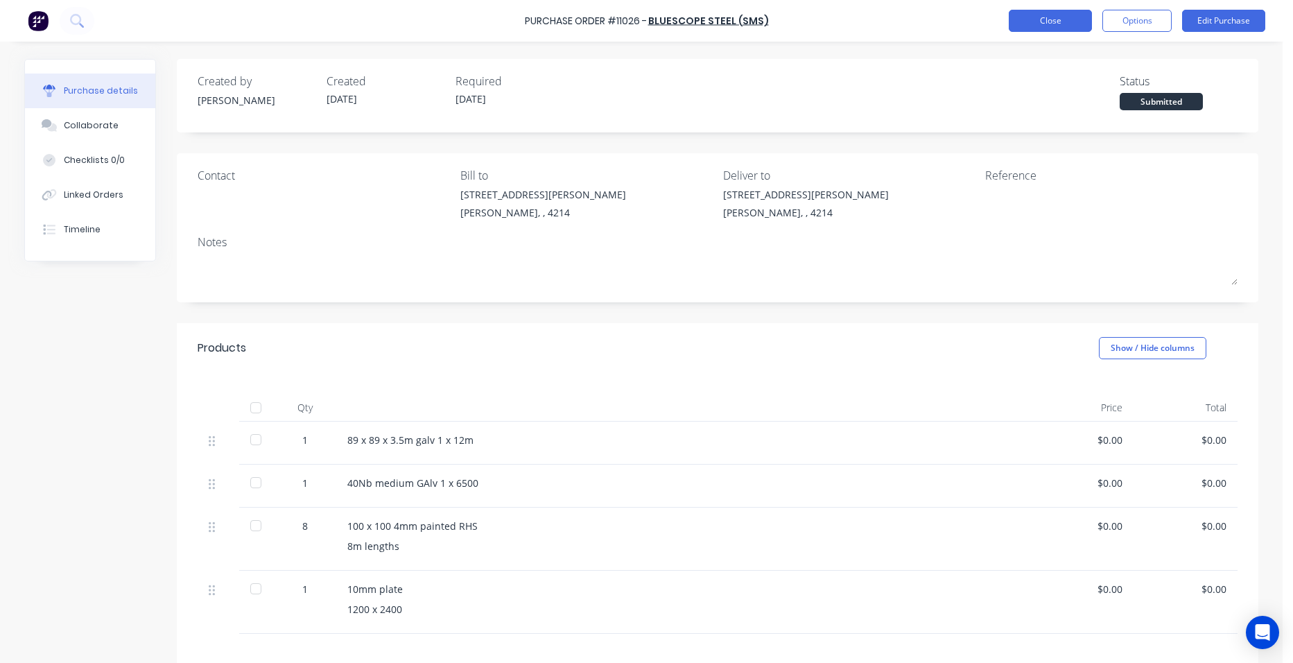
click at [1068, 12] on button "Close" at bounding box center [1050, 21] width 83 height 22
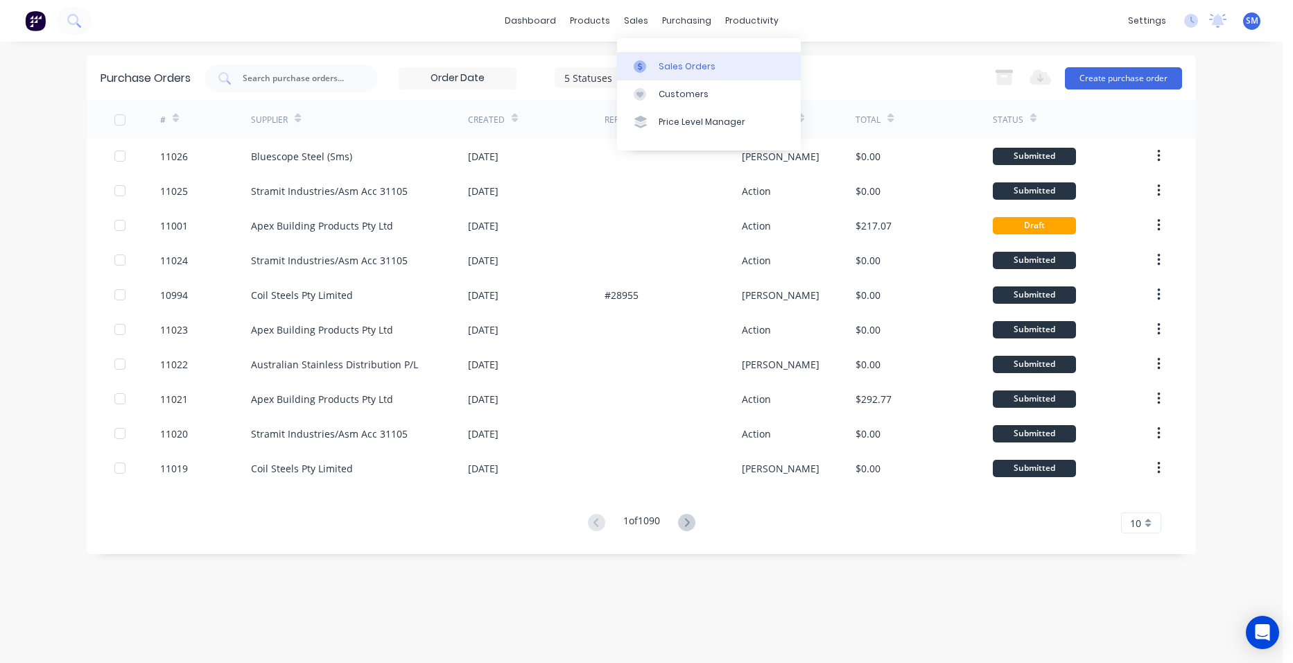
click at [669, 64] on div "Sales Orders" at bounding box center [687, 66] width 57 height 12
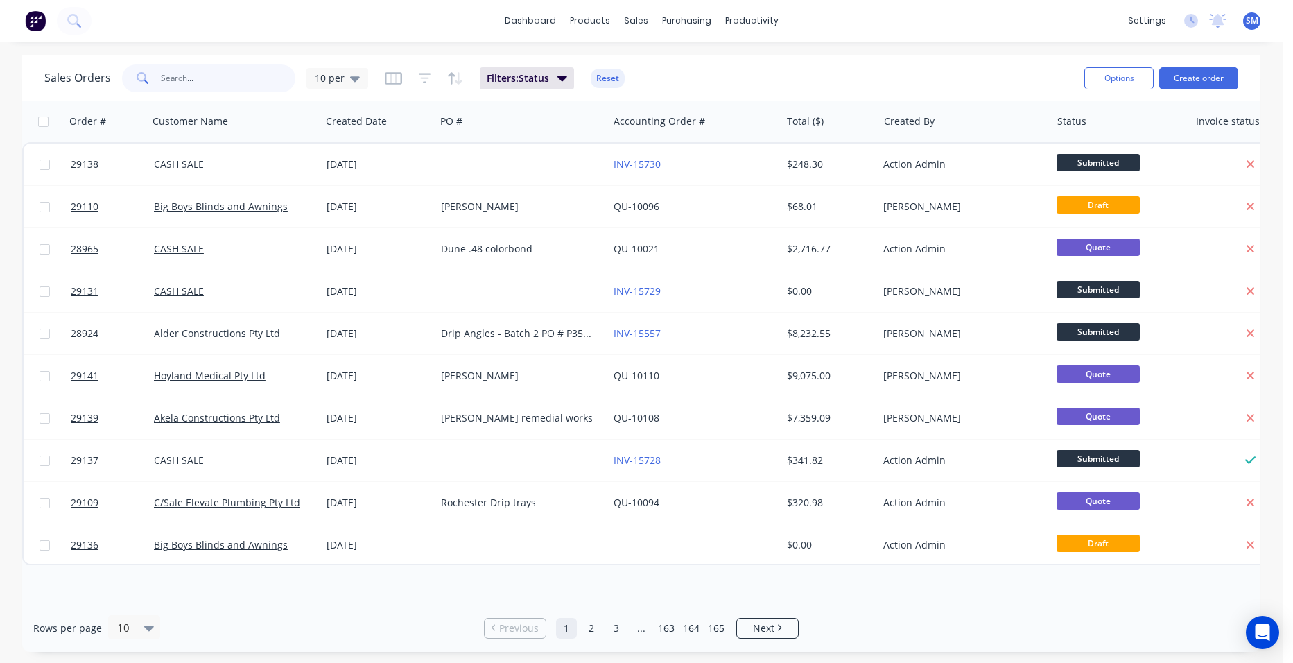
click at [178, 87] on input "text" at bounding box center [228, 78] width 135 height 28
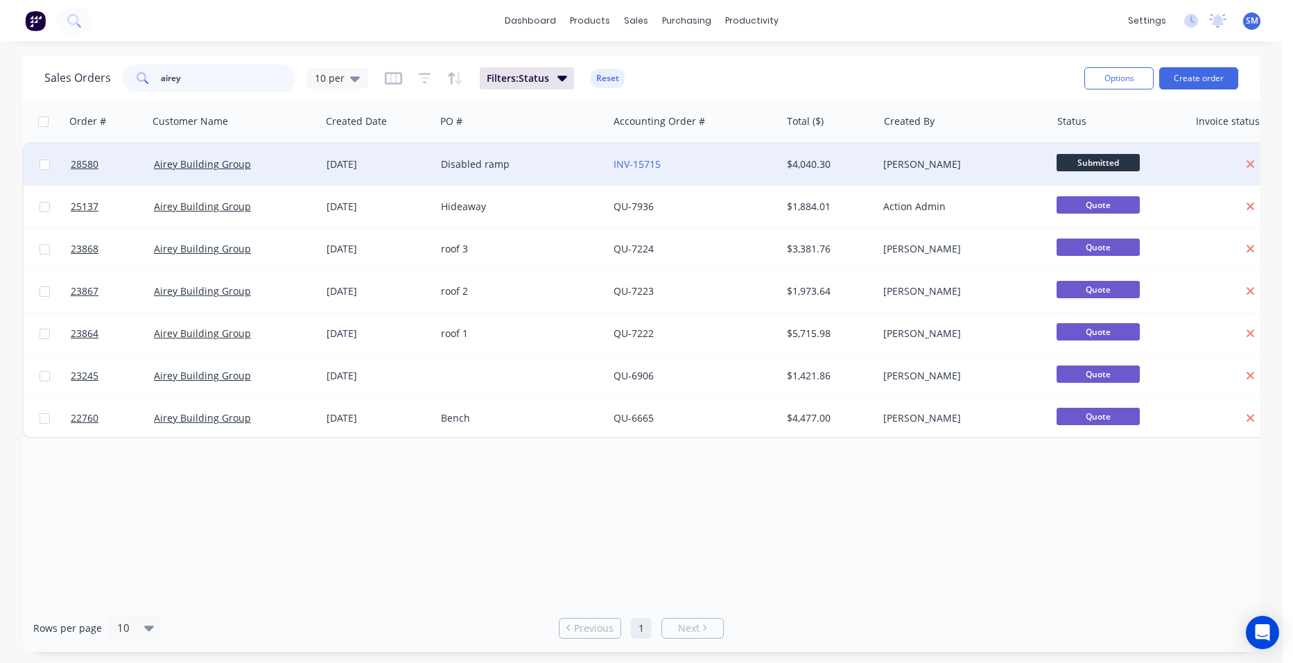
type input "airey"
click at [565, 157] on div "Disabled ramp" at bounding box center [518, 164] width 154 height 14
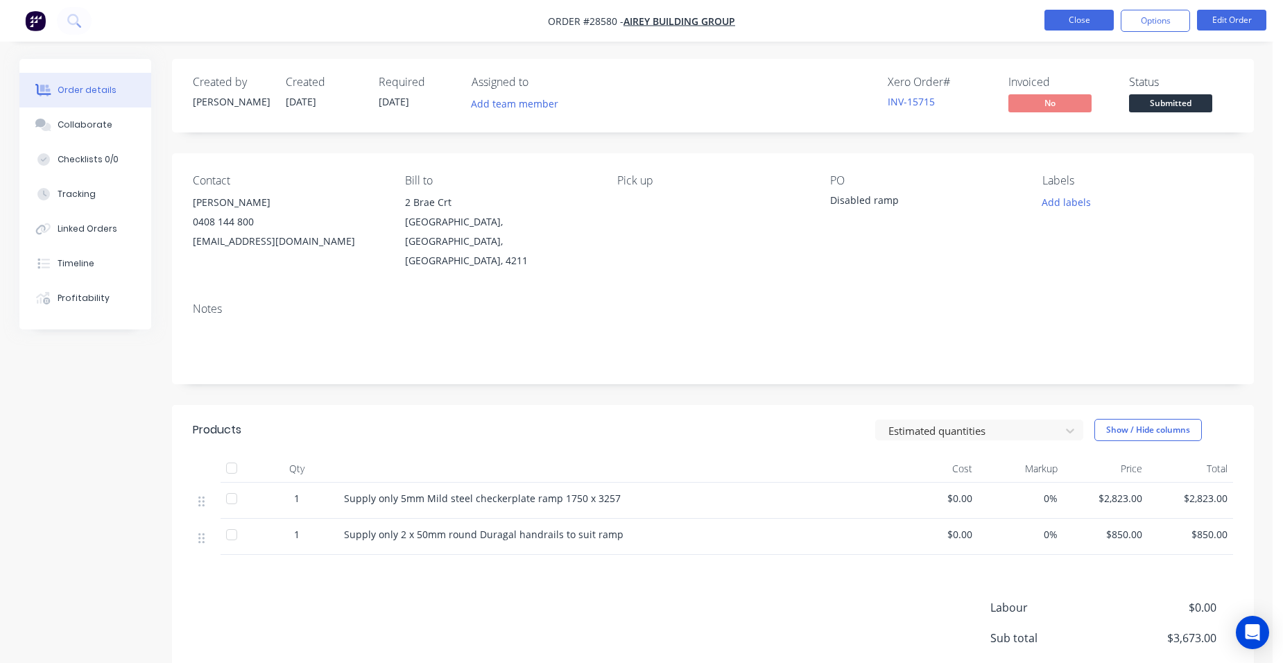
click at [1069, 19] on button "Close" at bounding box center [1078, 20] width 69 height 21
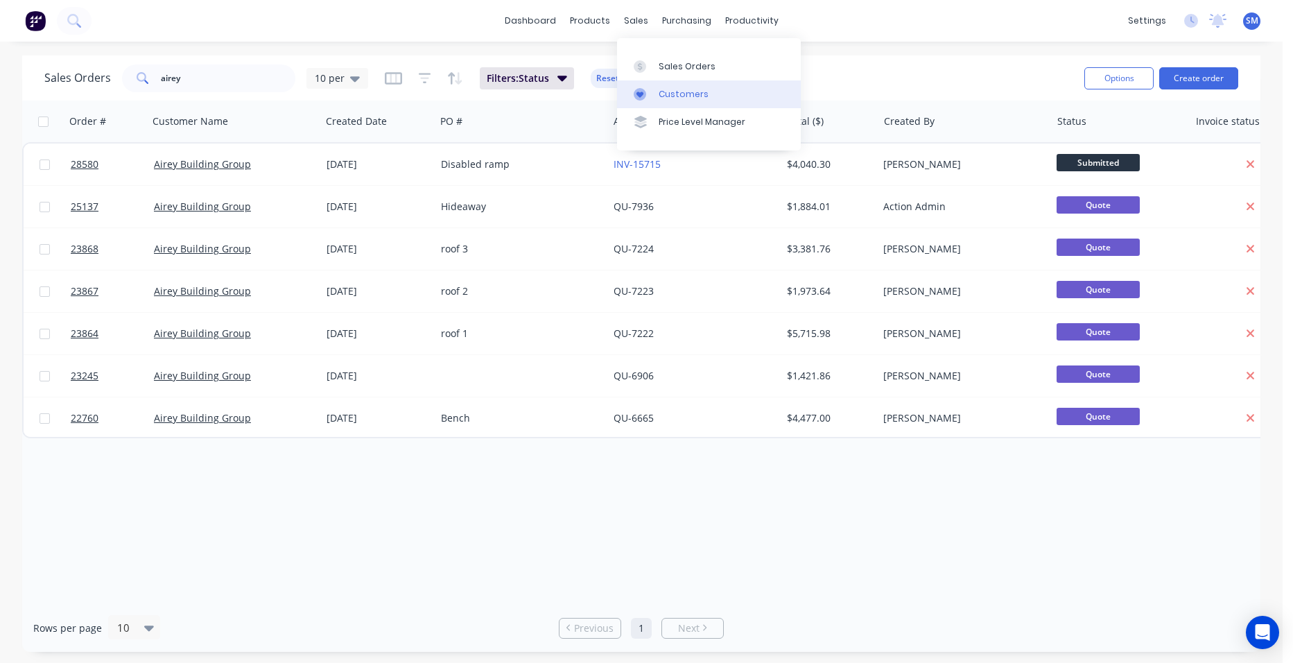
drag, startPoint x: 660, startPoint y: 62, endPoint x: 666, endPoint y: 95, distance: 33.2
click at [660, 62] on div "Sales Orders" at bounding box center [687, 66] width 57 height 12
click at [1189, 80] on button "Create order" at bounding box center [1199, 78] width 79 height 22
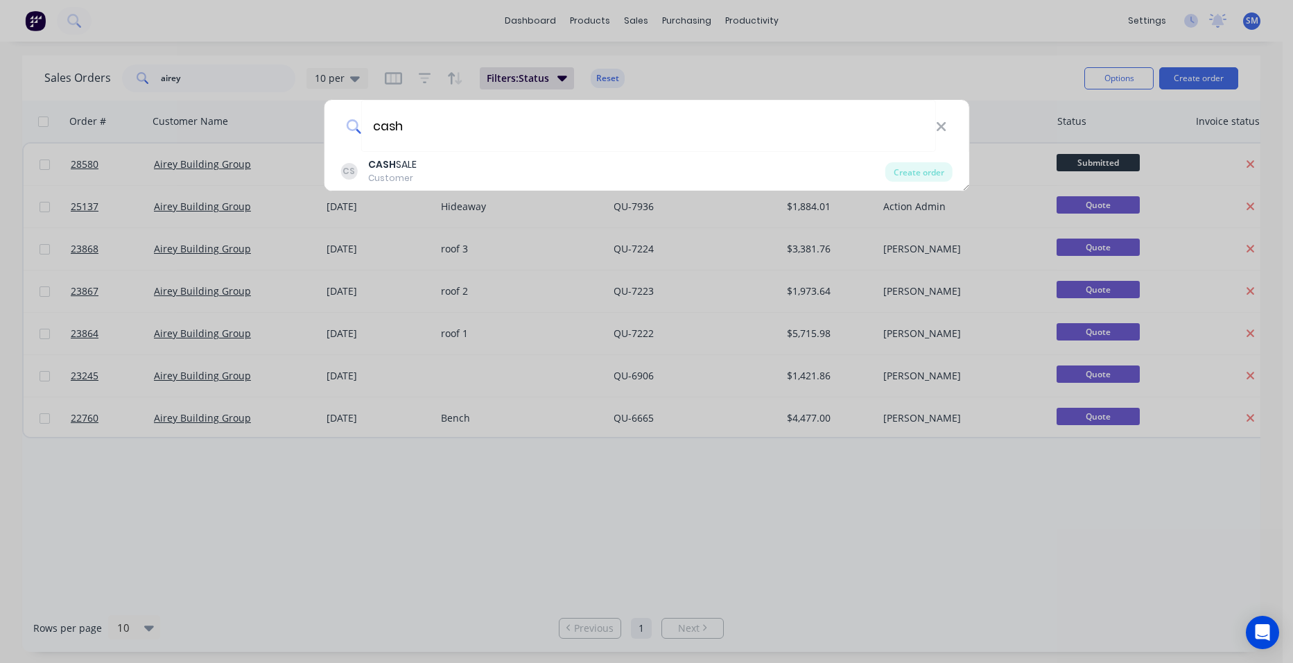
type input "cash"
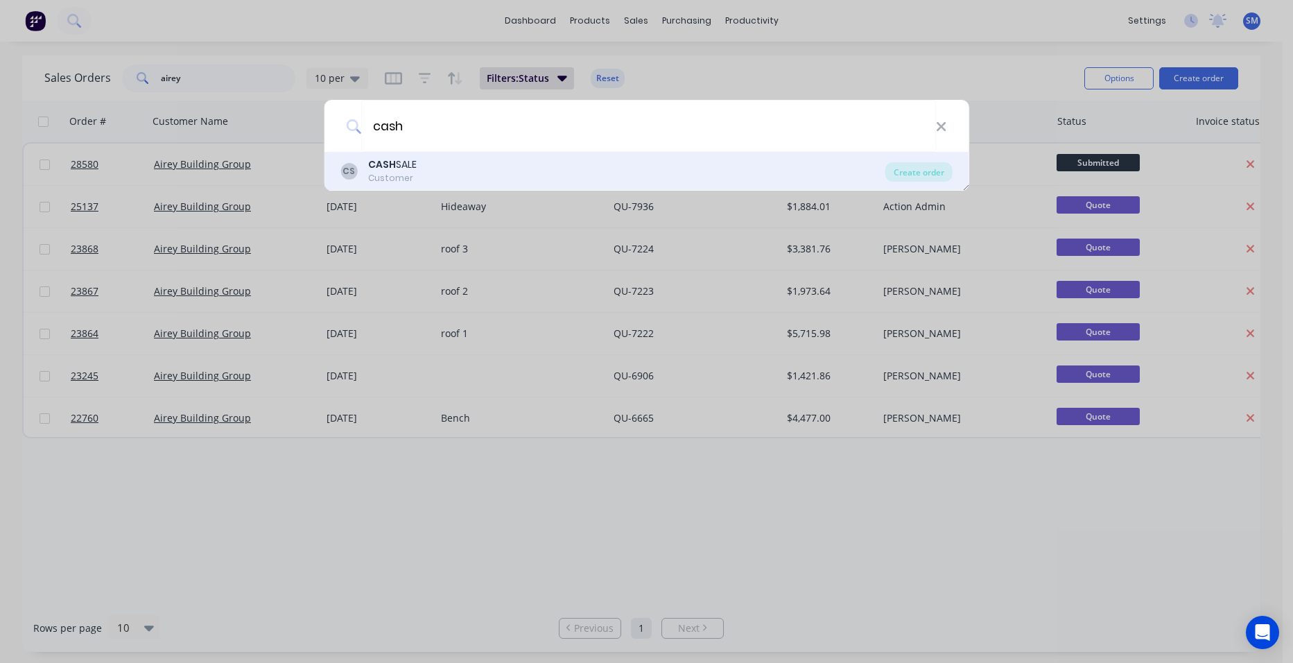
click at [422, 172] on div "CS CASH SALE Customer" at bounding box center [613, 170] width 545 height 27
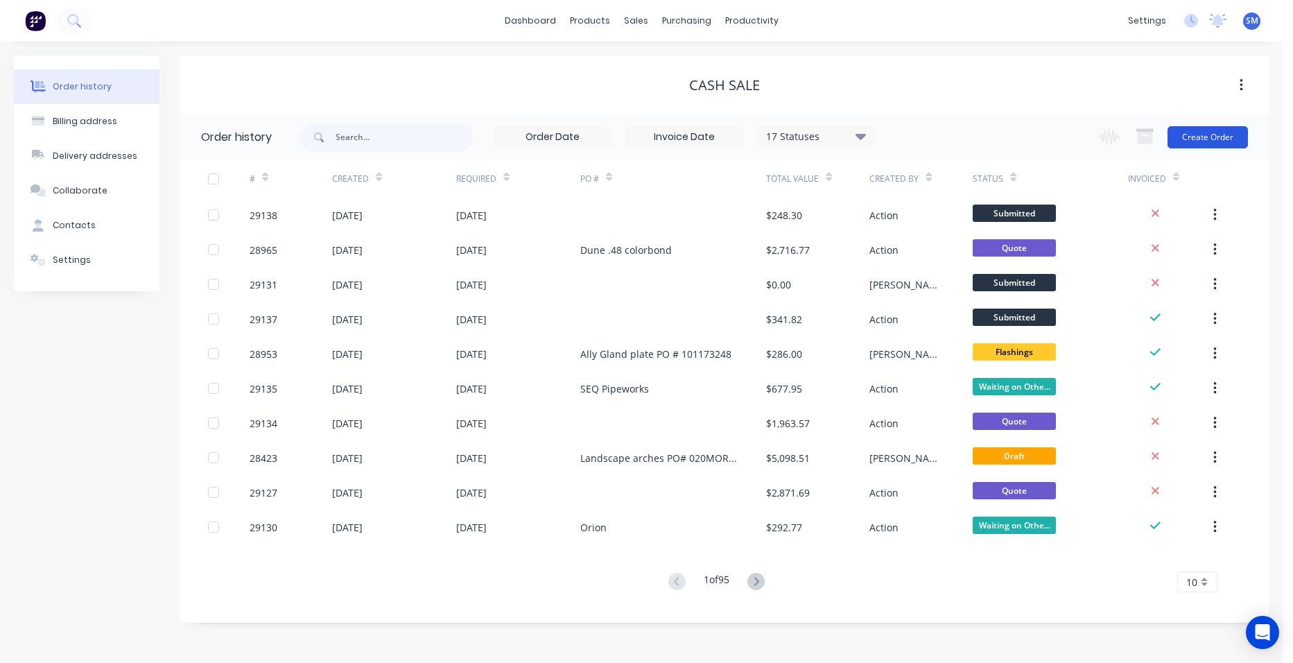
click at [1209, 137] on button "Create Order" at bounding box center [1208, 137] width 80 height 22
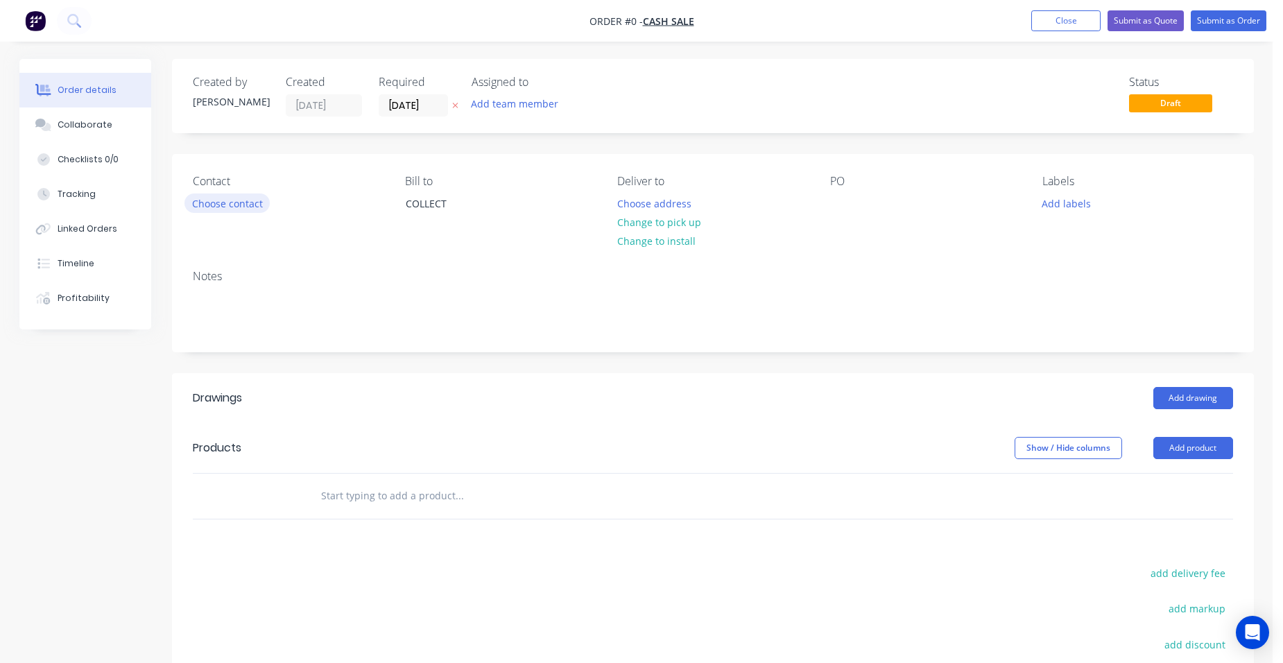
click at [261, 207] on button "Choose contact" at bounding box center [226, 202] width 85 height 19
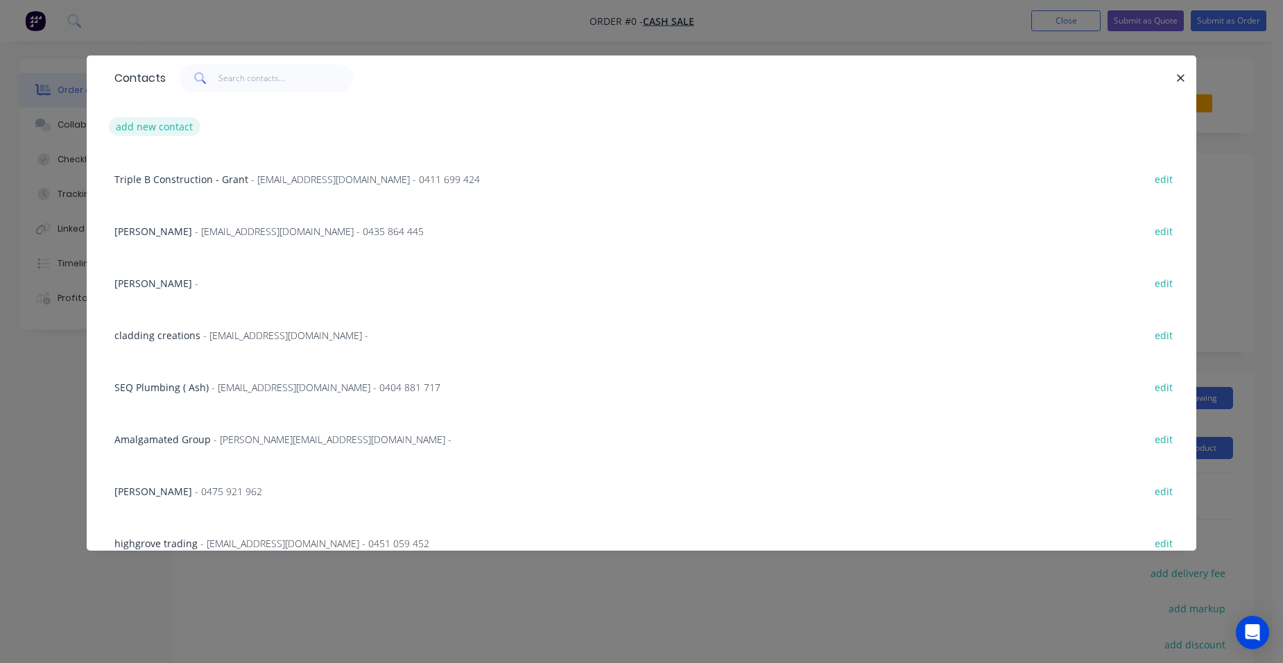
click at [166, 127] on button "add new contact" at bounding box center [155, 126] width 92 height 19
select select "AU"
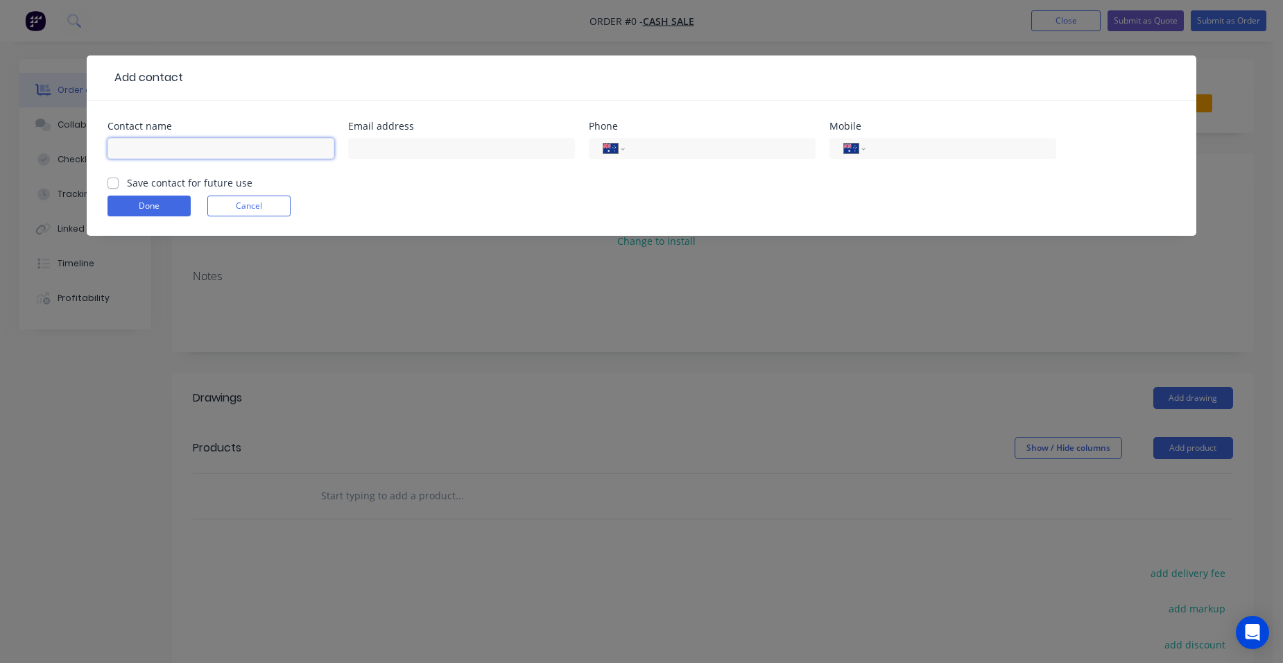
click at [162, 154] on input "text" at bounding box center [220, 148] width 227 height 21
type input "Kelmac Fencing & gates"
click at [413, 146] on input "text" at bounding box center [461, 148] width 227 height 21
type input "[EMAIL_ADDRESS][DOMAIN_NAME]"
click at [669, 154] on input "tel" at bounding box center [718, 149] width 166 height 16
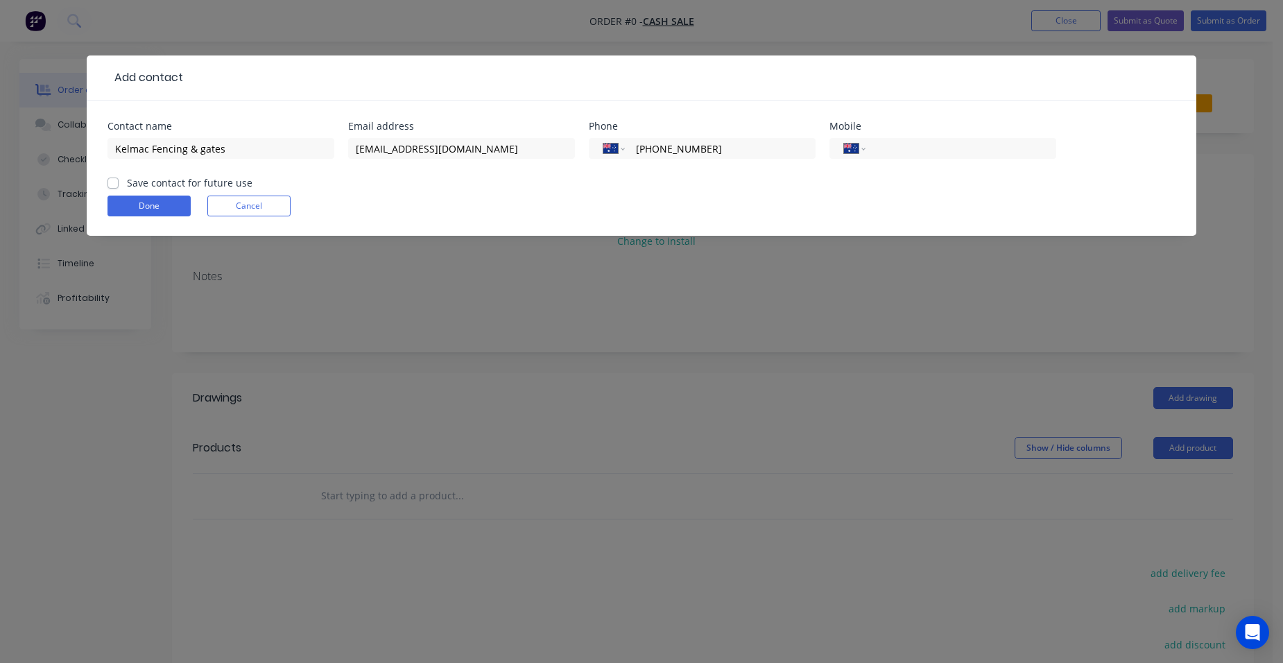
type input "[PHONE_NUMBER]"
click at [127, 182] on label "Save contact for future use" at bounding box center [190, 182] width 126 height 15
click at [114, 182] on input "Save contact for future use" at bounding box center [112, 181] width 11 height 13
checkbox input "true"
click at [116, 204] on button "Done" at bounding box center [148, 206] width 83 height 21
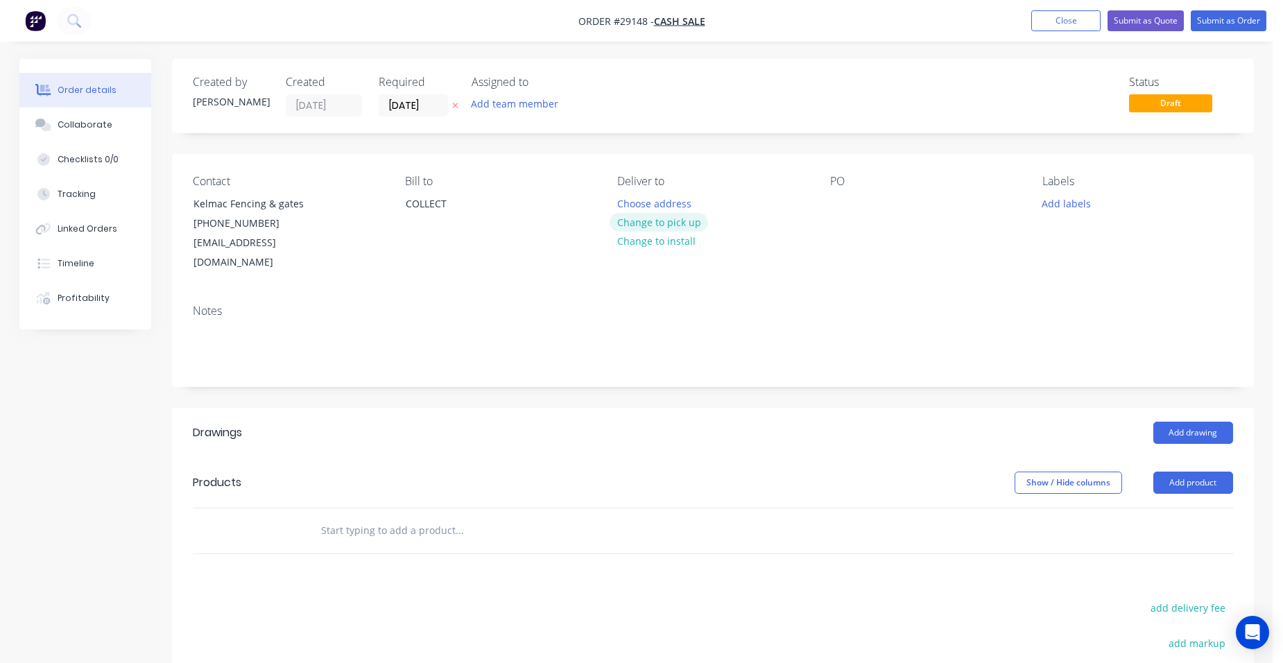
click at [644, 221] on button "Change to pick up" at bounding box center [659, 222] width 98 height 19
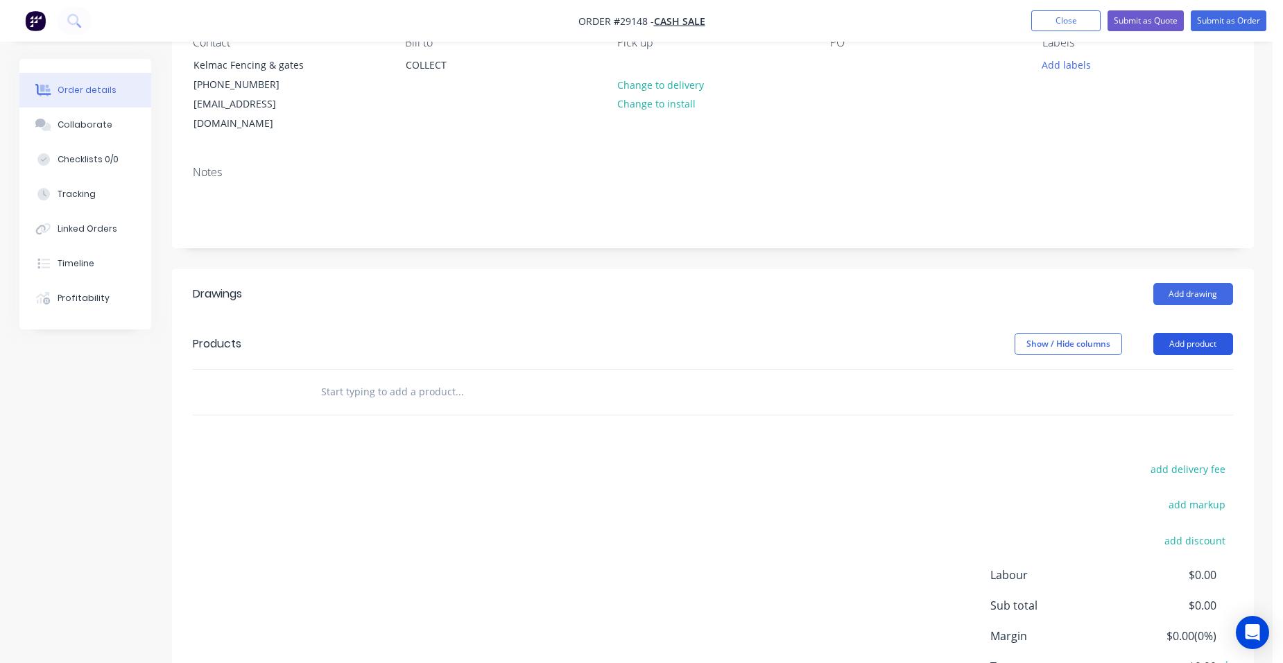
click at [1187, 333] on button "Add product" at bounding box center [1193, 344] width 80 height 22
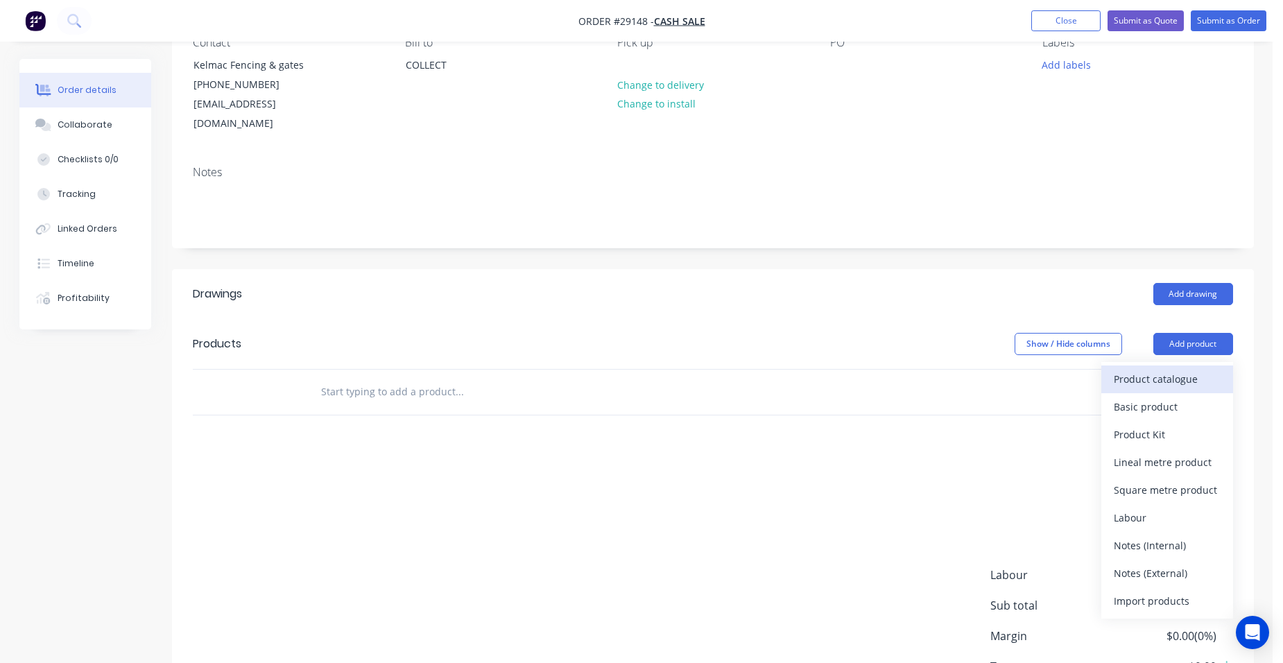
click at [1185, 369] on div "Product catalogue" at bounding box center [1167, 379] width 107 height 20
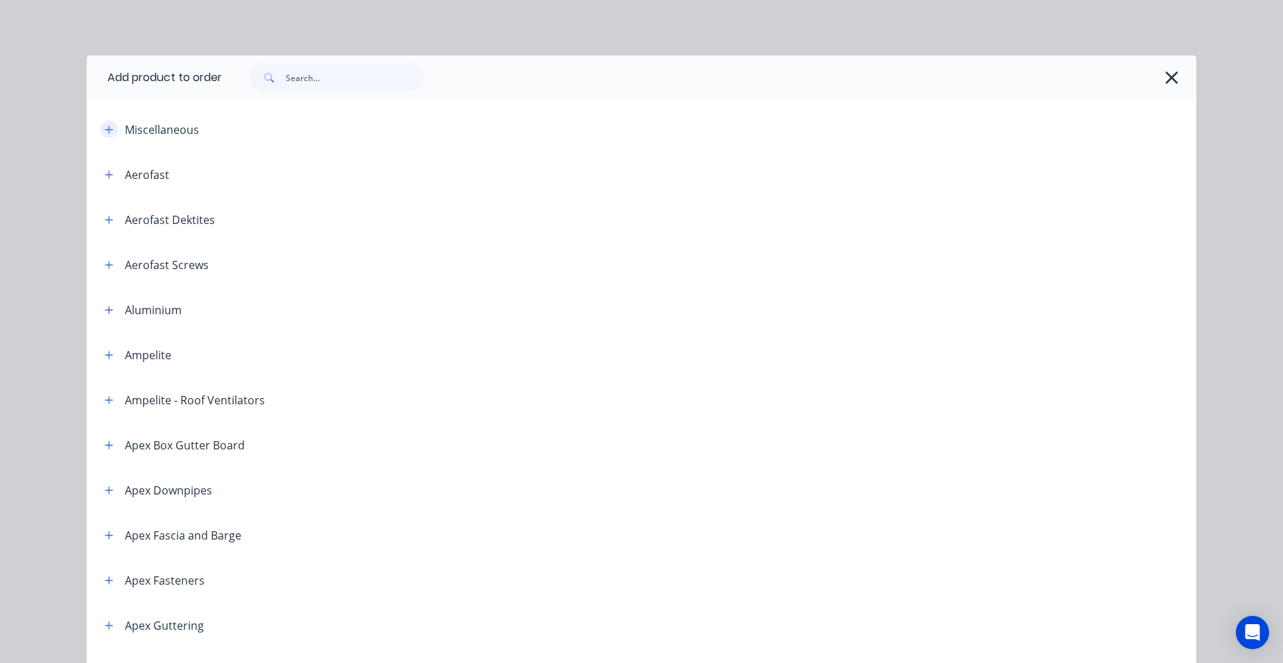
click at [110, 132] on button "button" at bounding box center [109, 129] width 17 height 17
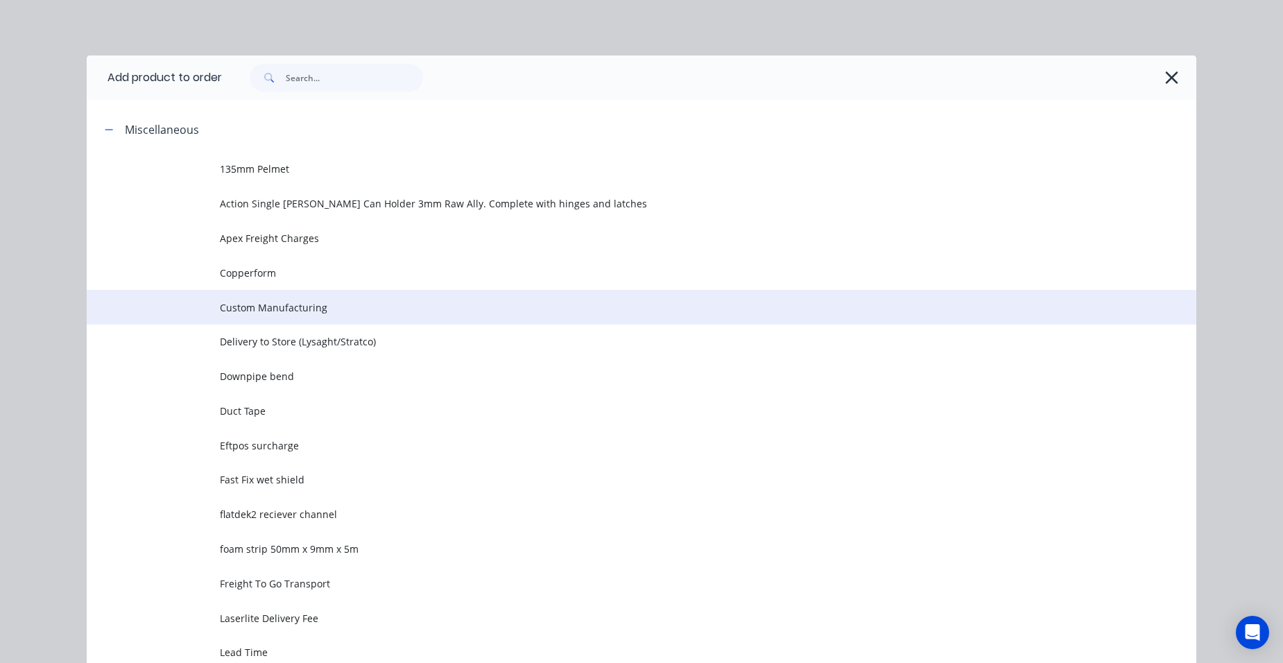
click at [301, 307] on span "Custom Manufacturing" at bounding box center [610, 307] width 781 height 15
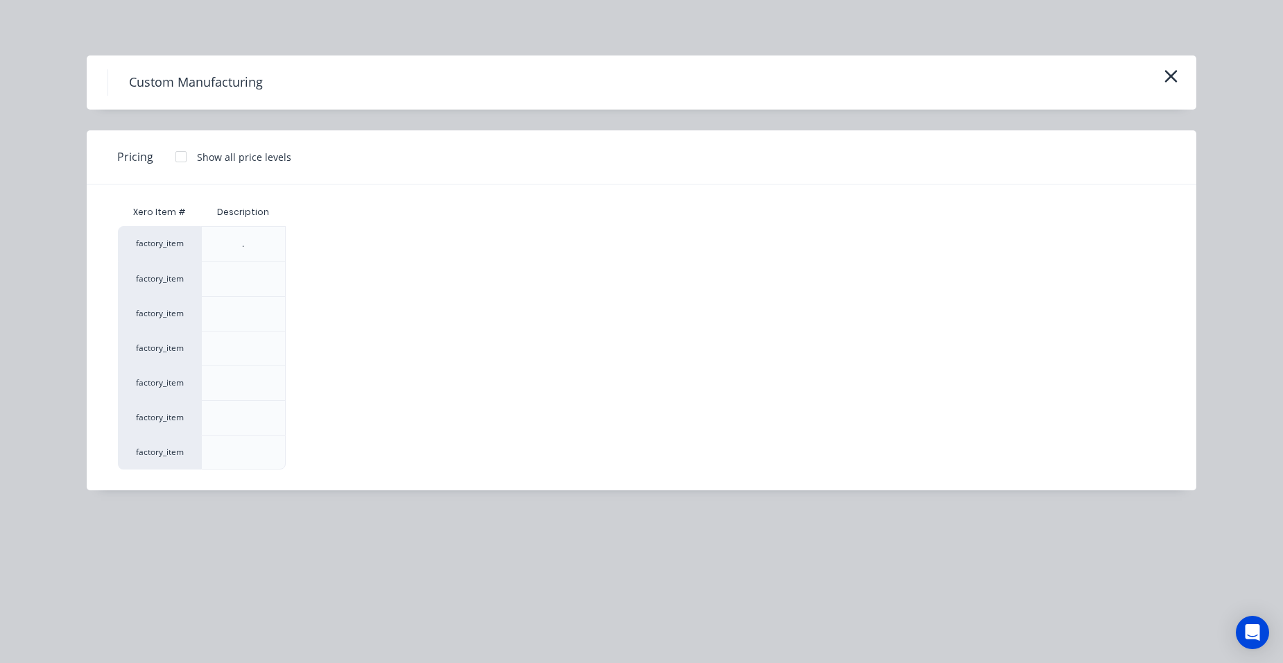
click at [184, 159] on div at bounding box center [181, 157] width 28 height 28
click at [314, 411] on div "$0.00" at bounding box center [323, 418] width 74 height 34
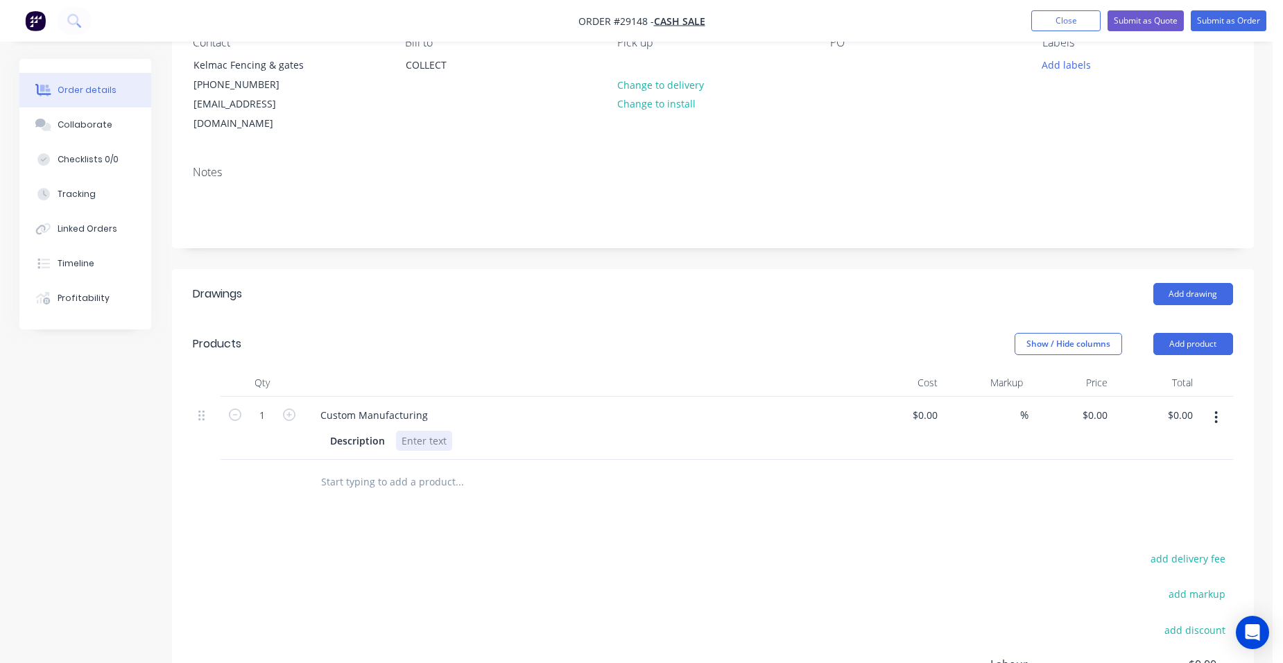
click at [415, 431] on div at bounding box center [424, 441] width 56 height 20
drag, startPoint x: 562, startPoint y: 423, endPoint x: 555, endPoint y: 429, distance: 8.9
click at [562, 431] on div "1.6mm aluminium laser cut panels" at bounding box center [484, 441] width 176 height 20
click at [601, 431] on div "Description 1.6mm aluminium laser cut cover plates" at bounding box center [579, 441] width 508 height 20
drag, startPoint x: 593, startPoint y: 421, endPoint x: 585, endPoint y: 430, distance: 11.8
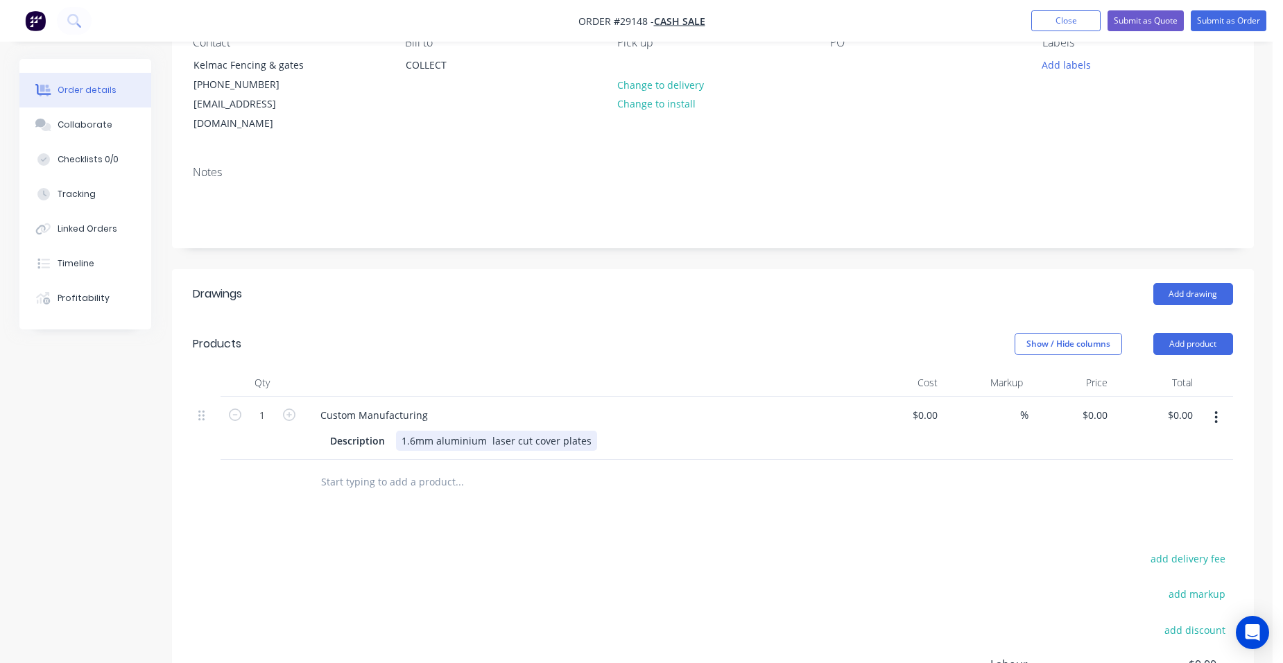
click at [591, 431] on div "Description 1.6mm aluminium laser cut cover plates" at bounding box center [579, 441] width 508 height 20
drag, startPoint x: 585, startPoint y: 423, endPoint x: 576, endPoint y: 451, distance: 29.0
click at [586, 431] on div "1.6mm aluminium laser cut cover plates" at bounding box center [496, 441] width 201 height 20
drag, startPoint x: 746, startPoint y: 414, endPoint x: 726, endPoint y: 423, distance: 22.0
click at [736, 431] on div "Description 1.6mm aluminium laser cut cover plates .2 x 160 x 100 and 10 x 100" at bounding box center [579, 441] width 508 height 20
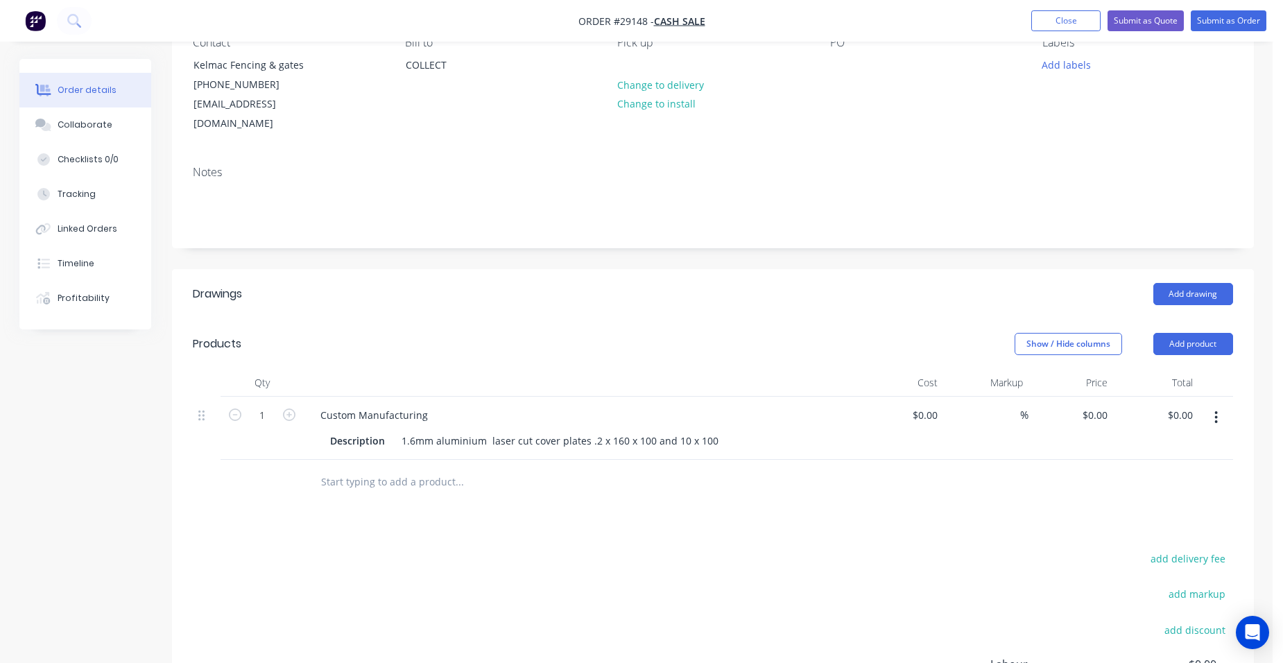
click at [725, 431] on div "Description 1.6mm aluminium laser cut cover plates .2 x 160 x 100 and 10 x 100" at bounding box center [579, 441] width 508 height 20
click at [714, 431] on div "Description 1.6mm aluminium laser cut cover plates .2 x 160 x 100 and 10 x 100" at bounding box center [579, 441] width 508 height 20
click at [714, 431] on div "1.6mm aluminium laser cut cover plates .2 x 160 x 100 and 10 x 100" at bounding box center [560, 441] width 328 height 20
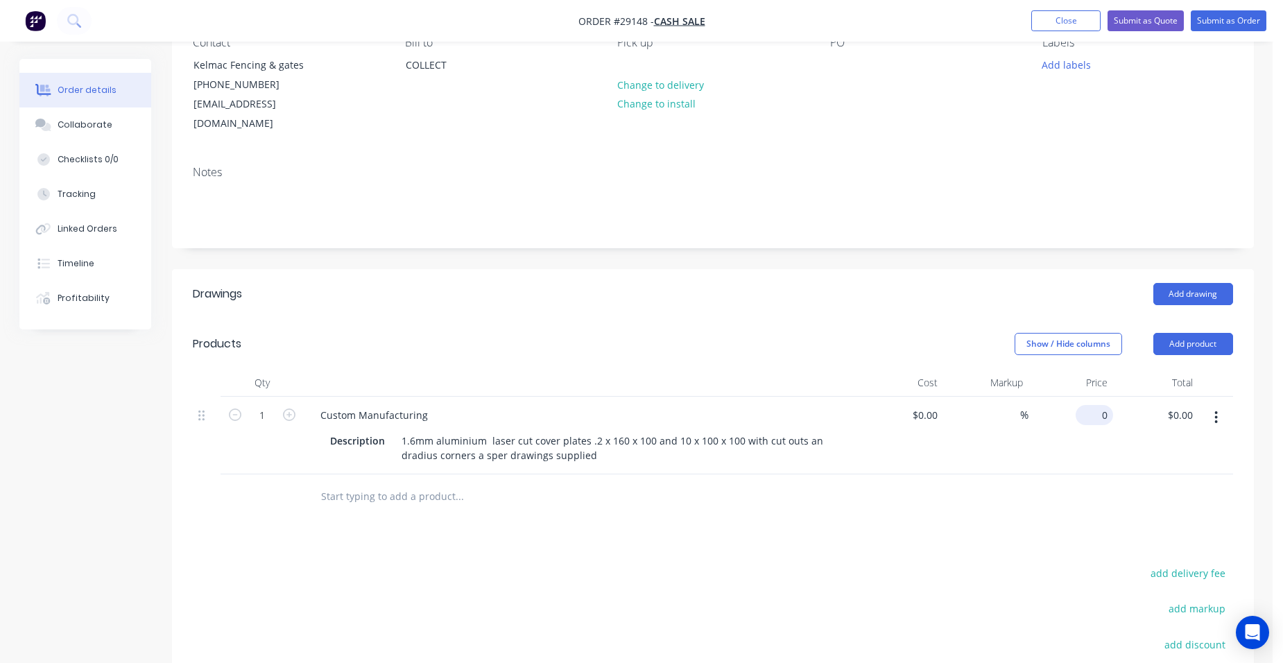
click at [1107, 405] on input "0" at bounding box center [1097, 415] width 32 height 20
type input "$150.00"
click at [1159, 397] on div "$150.00 $150.00" at bounding box center [1155, 436] width 85 height 78
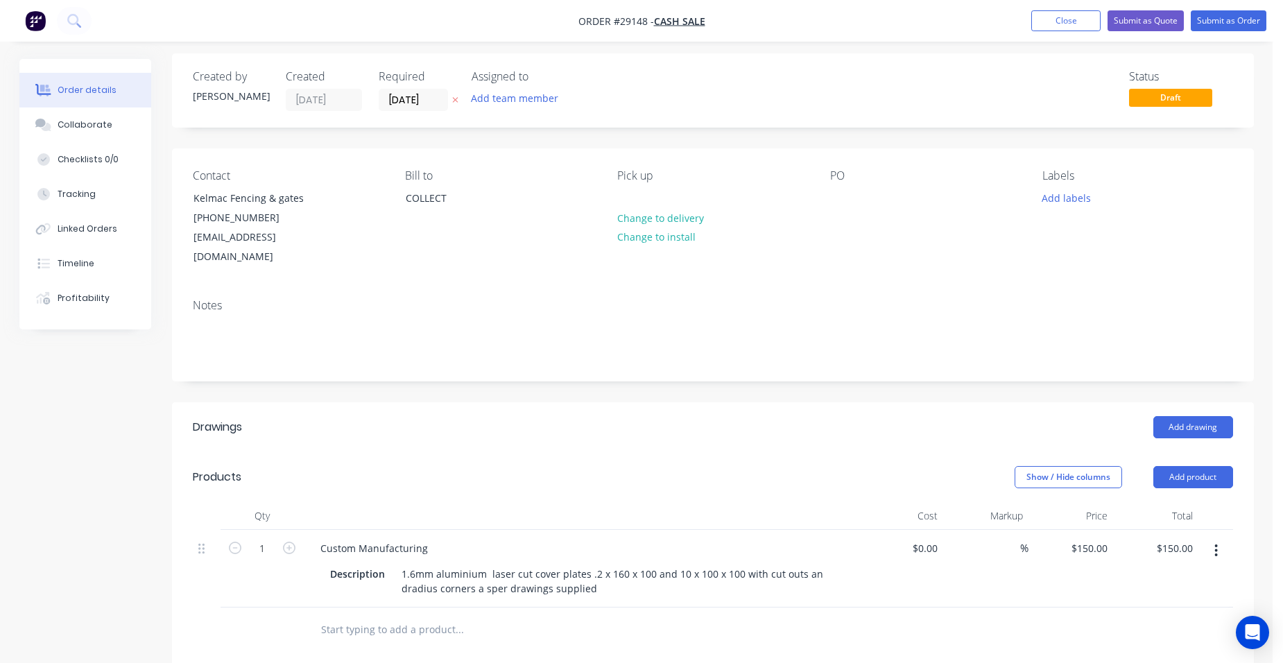
scroll to position [0, 0]
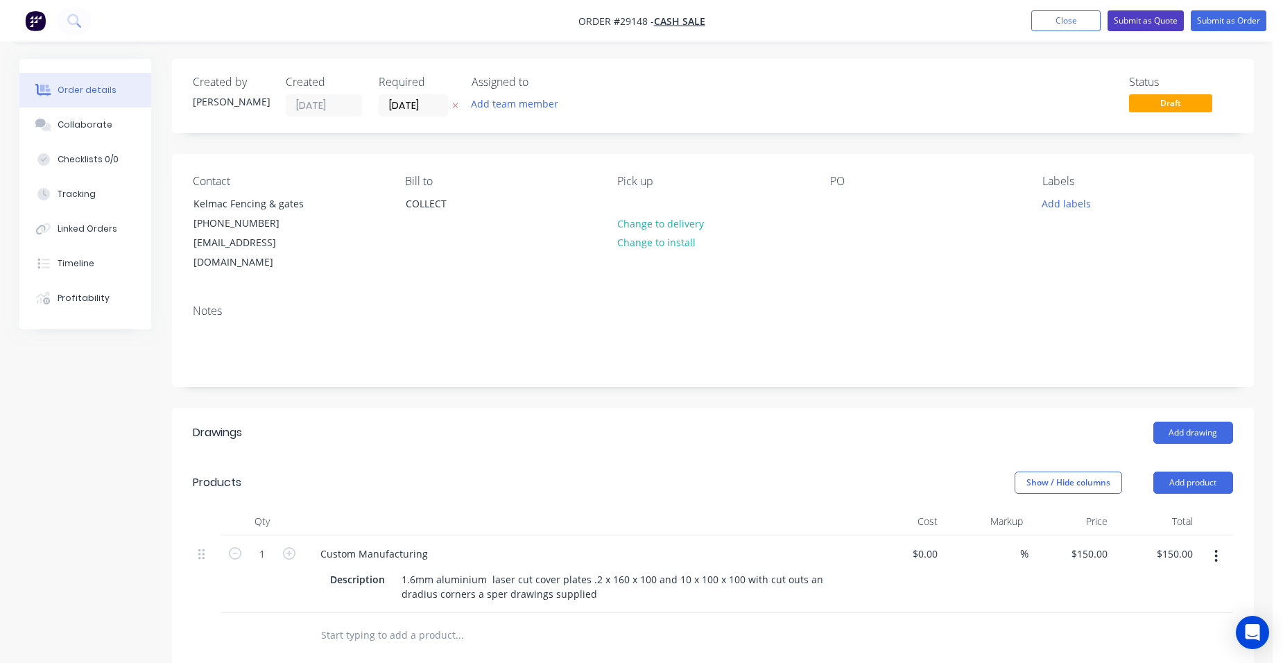
click at [1126, 13] on button "Submit as Quote" at bounding box center [1146, 20] width 76 height 21
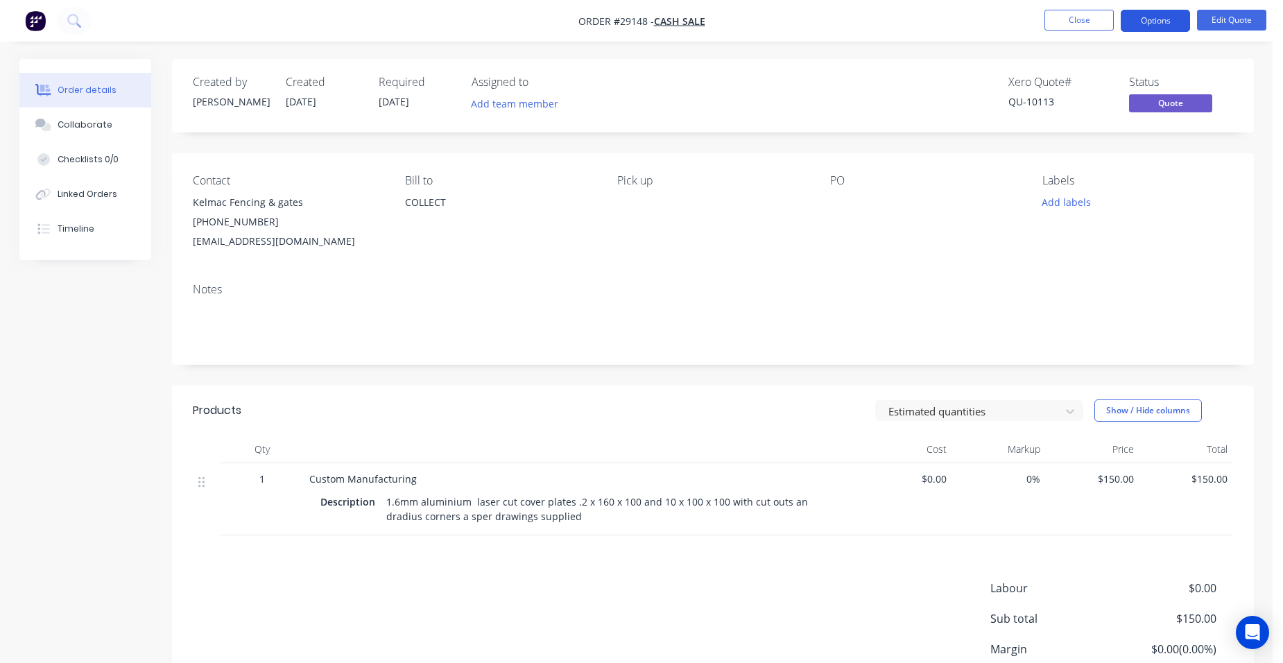
click at [1182, 16] on button "Options" at bounding box center [1155, 21] width 69 height 22
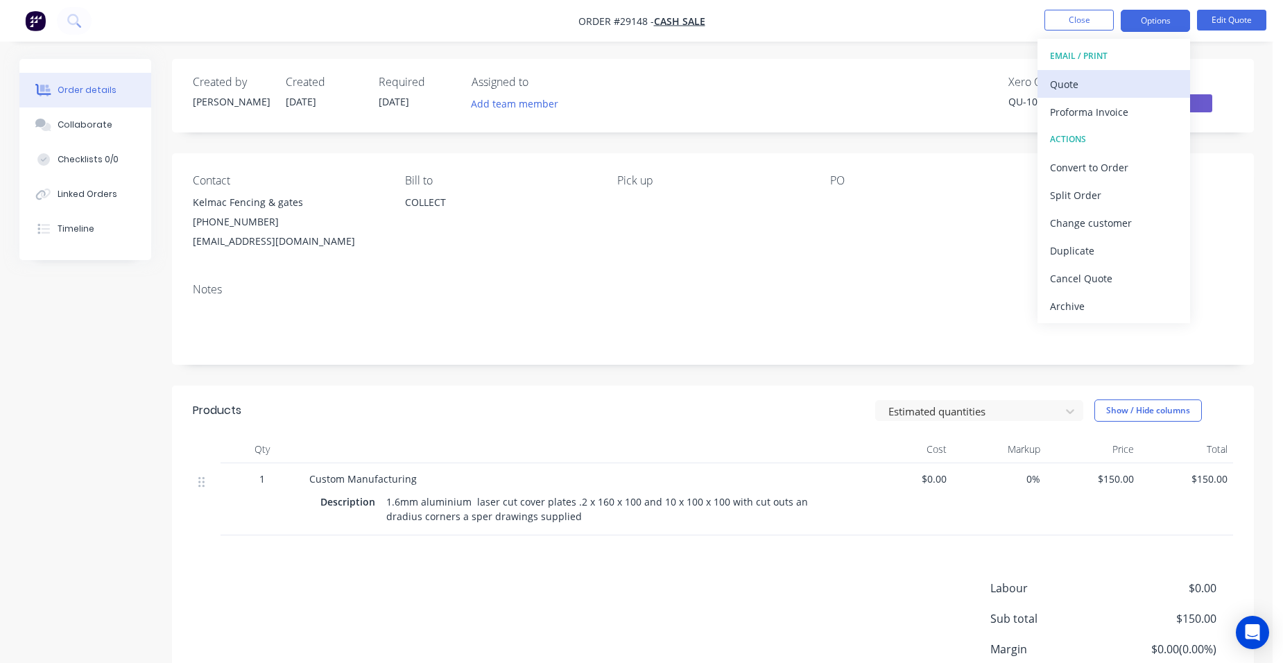
click at [1085, 78] on div "Quote" at bounding box center [1114, 84] width 128 height 20
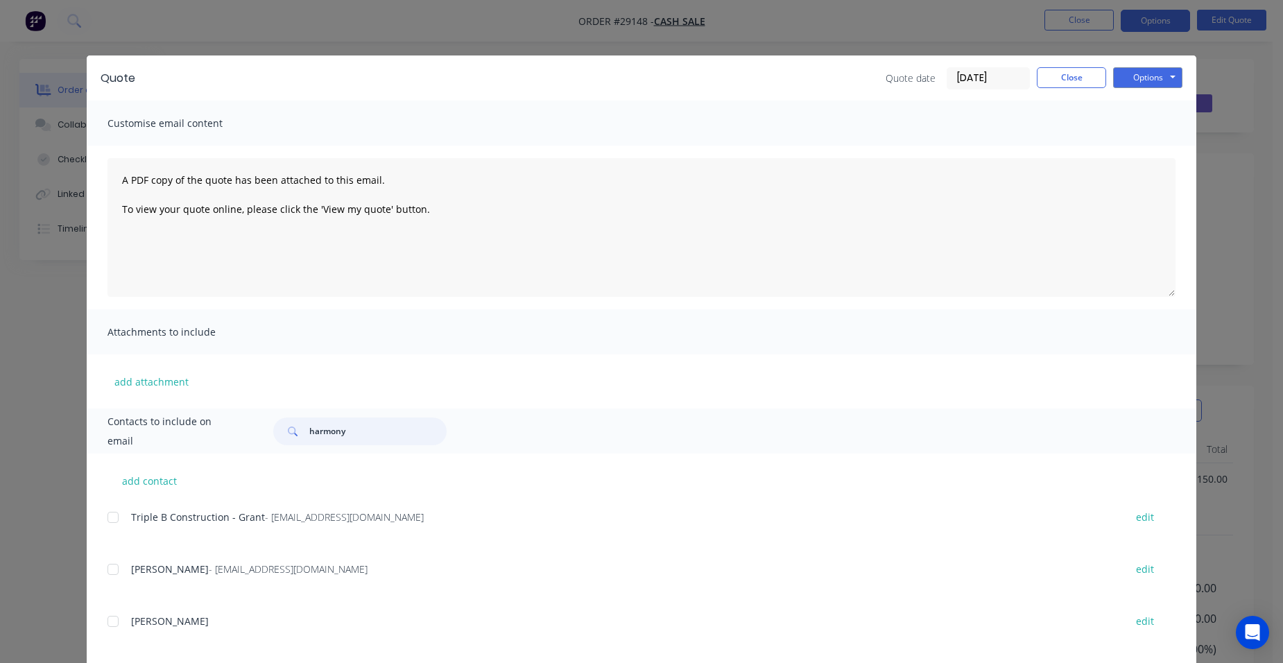
drag, startPoint x: 360, startPoint y: 431, endPoint x: 273, endPoint y: 415, distance: 88.8
click at [253, 418] on div "Contacts to include on email harmony" at bounding box center [642, 430] width 1110 height 45
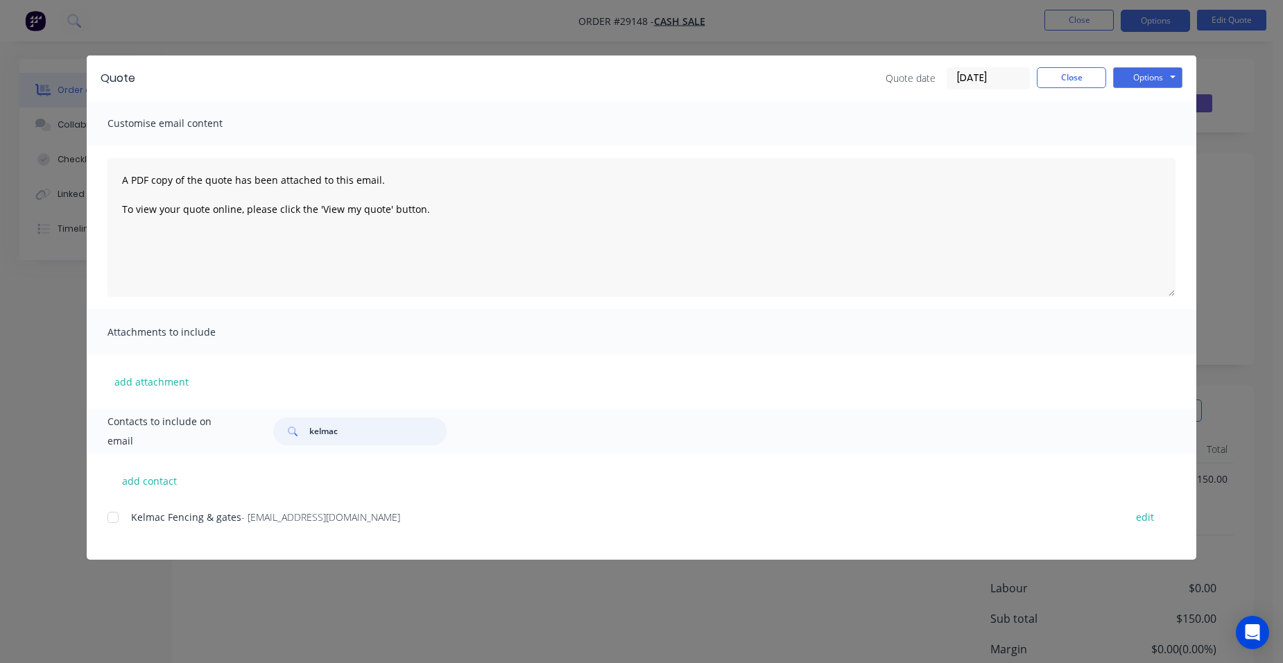
click at [115, 521] on div at bounding box center [113, 517] width 28 height 28
type input "kelmac"
click at [1156, 65] on div "Quote Quote date [DATE] Close Options Preview Print Email" at bounding box center [642, 77] width 1110 height 45
click at [1154, 69] on button "Options" at bounding box center [1147, 77] width 69 height 21
click at [1170, 147] on button "Email" at bounding box center [1157, 148] width 89 height 23
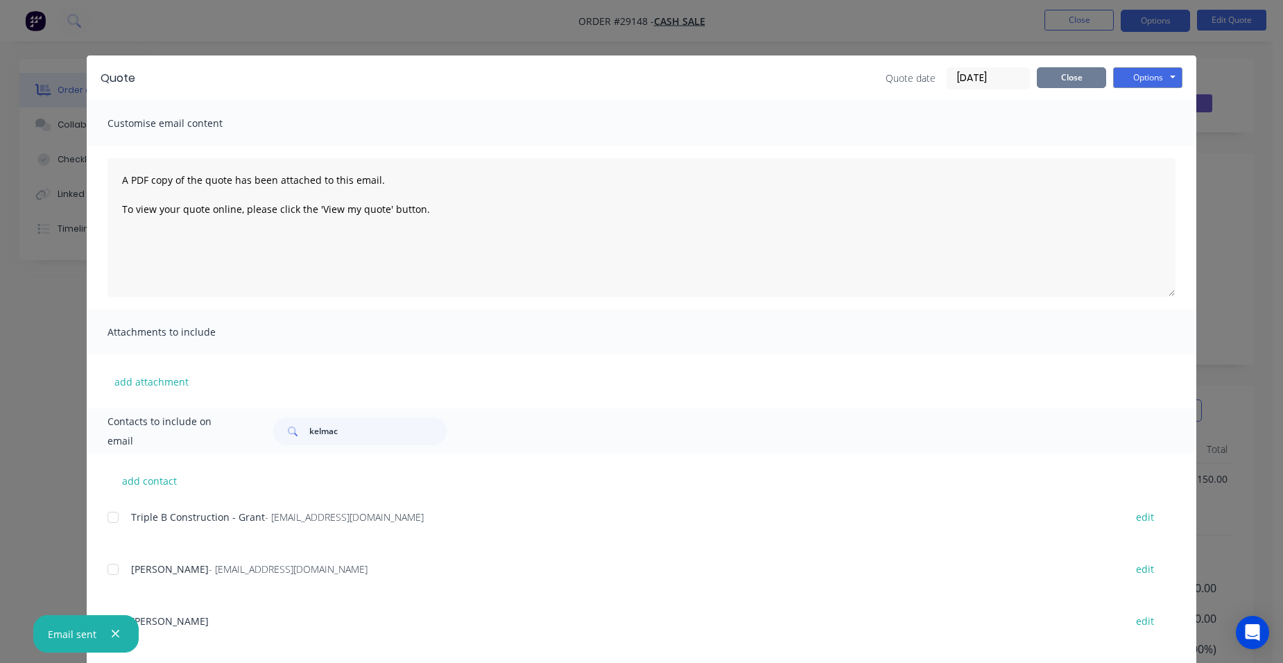
click at [1069, 85] on button "Close" at bounding box center [1071, 77] width 69 height 21
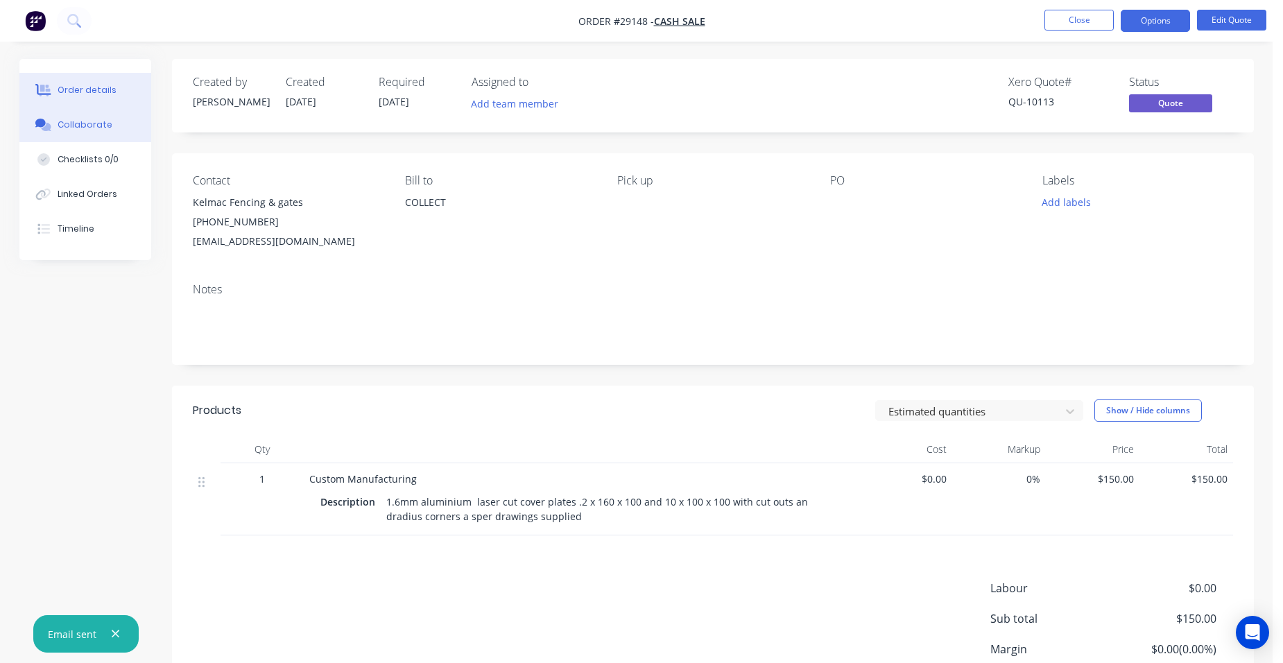
click at [96, 114] on button "Collaborate" at bounding box center [85, 124] width 132 height 35
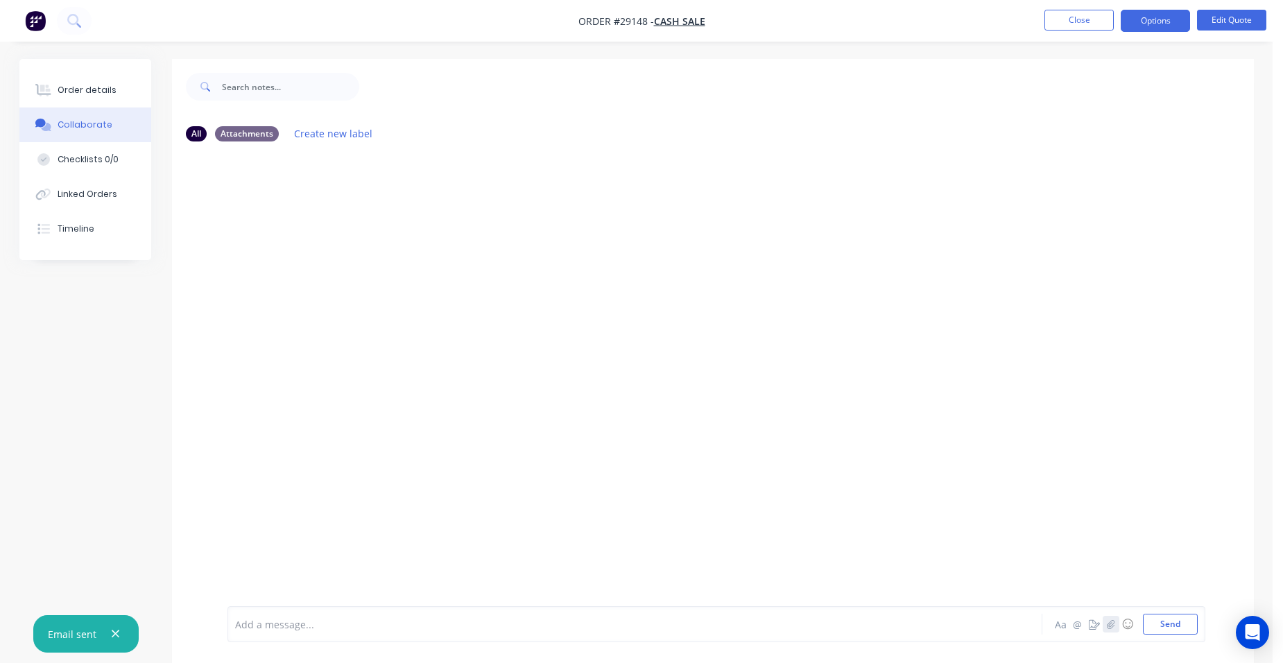
click at [1105, 626] on button "button" at bounding box center [1111, 624] width 17 height 17
click at [1173, 629] on button "Send" at bounding box center [1170, 624] width 55 height 21
click at [1070, 24] on button "Close" at bounding box center [1078, 20] width 69 height 21
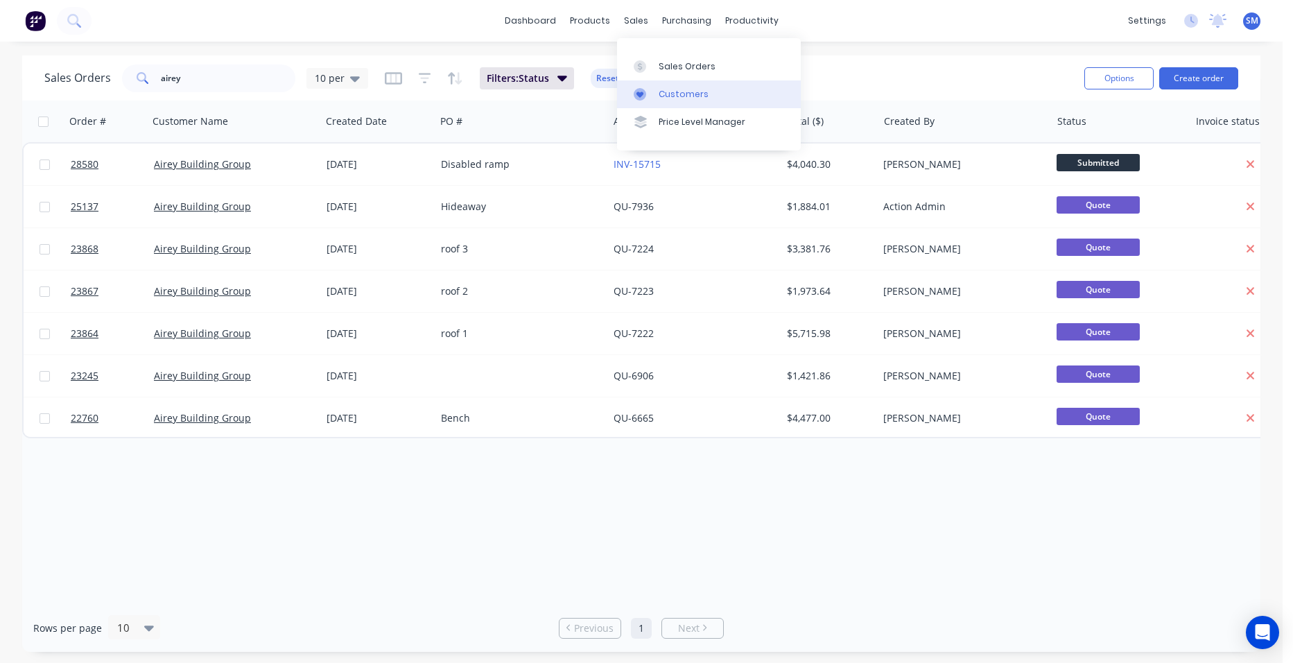
click at [667, 88] on div "Customers" at bounding box center [684, 94] width 50 height 12
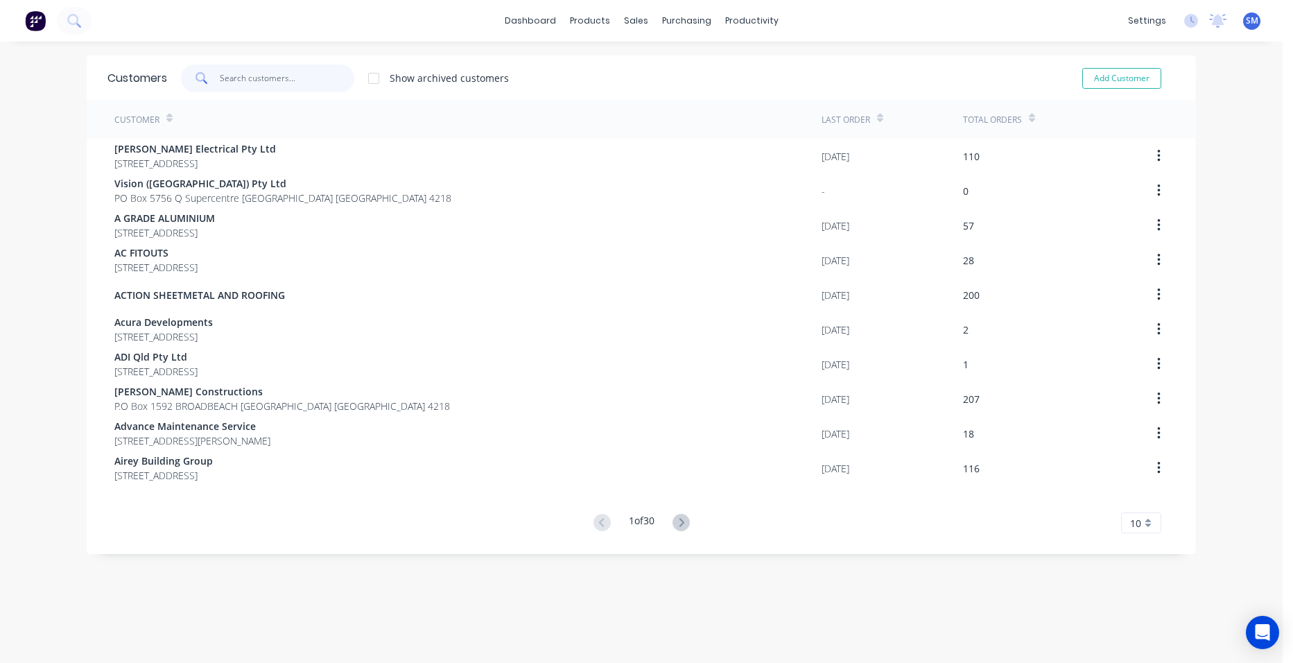
click at [233, 80] on input "text" at bounding box center [287, 78] width 135 height 28
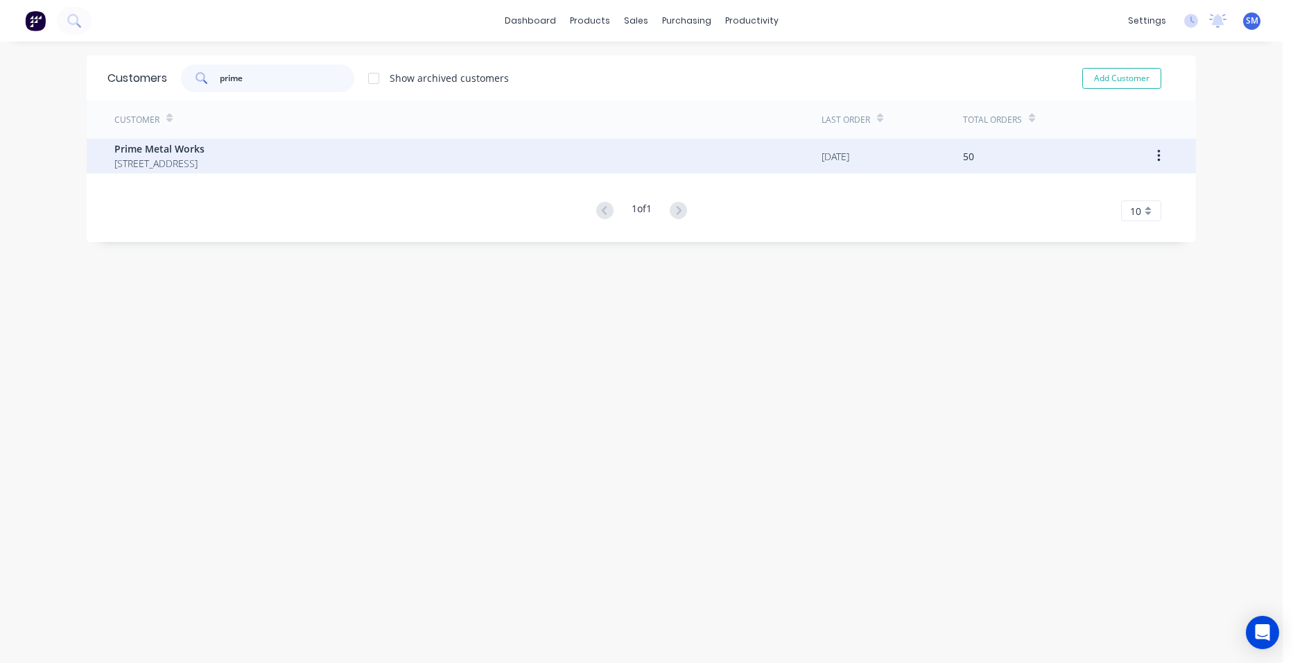
type input "prime"
click at [169, 155] on span "Prime Metal Works" at bounding box center [159, 148] width 90 height 15
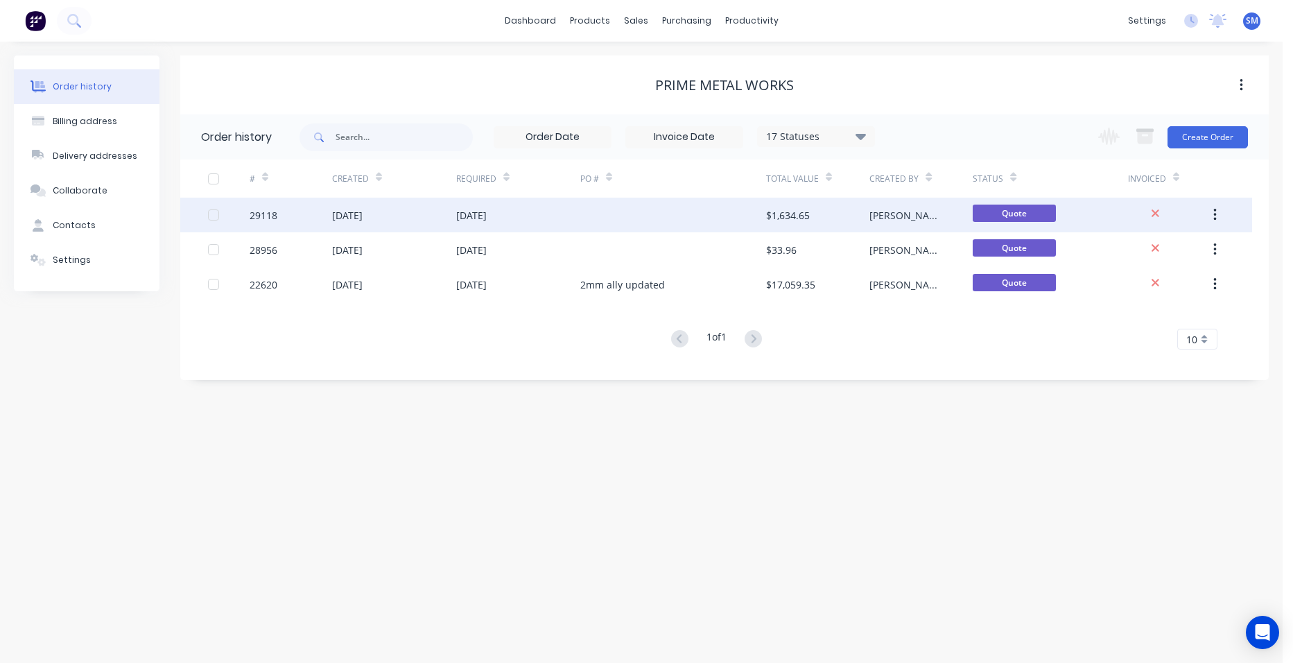
click at [693, 203] on div at bounding box center [673, 215] width 186 height 35
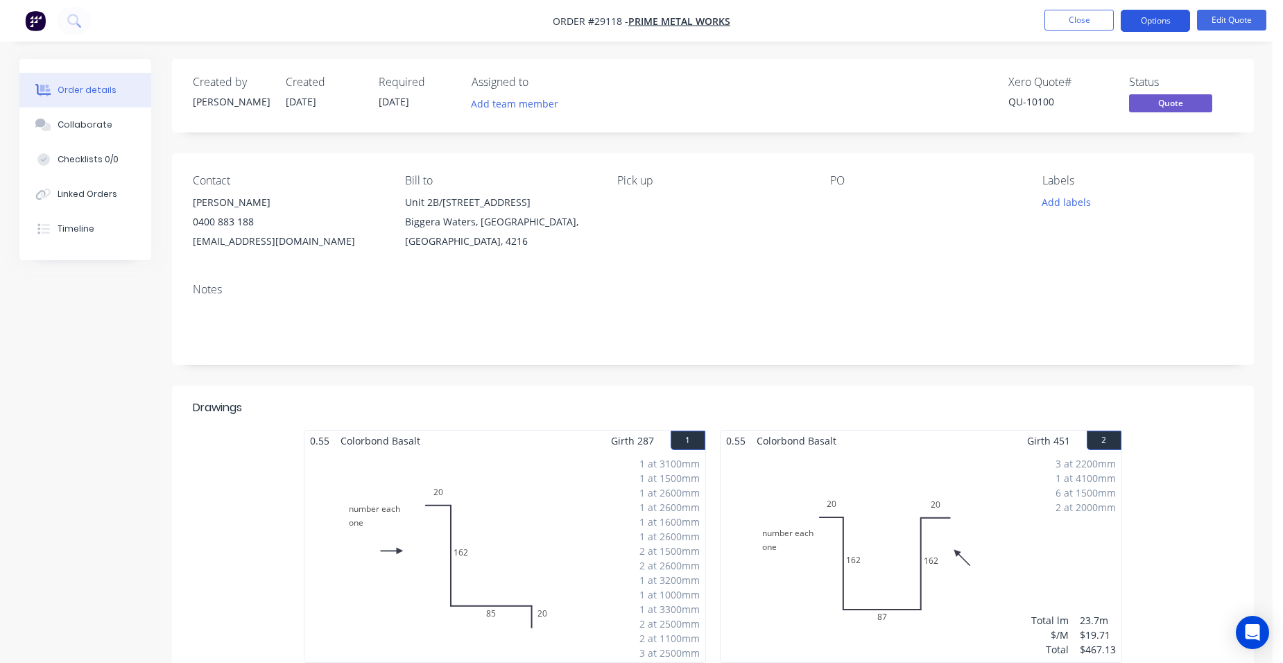
click at [1176, 19] on button "Options" at bounding box center [1155, 21] width 69 height 22
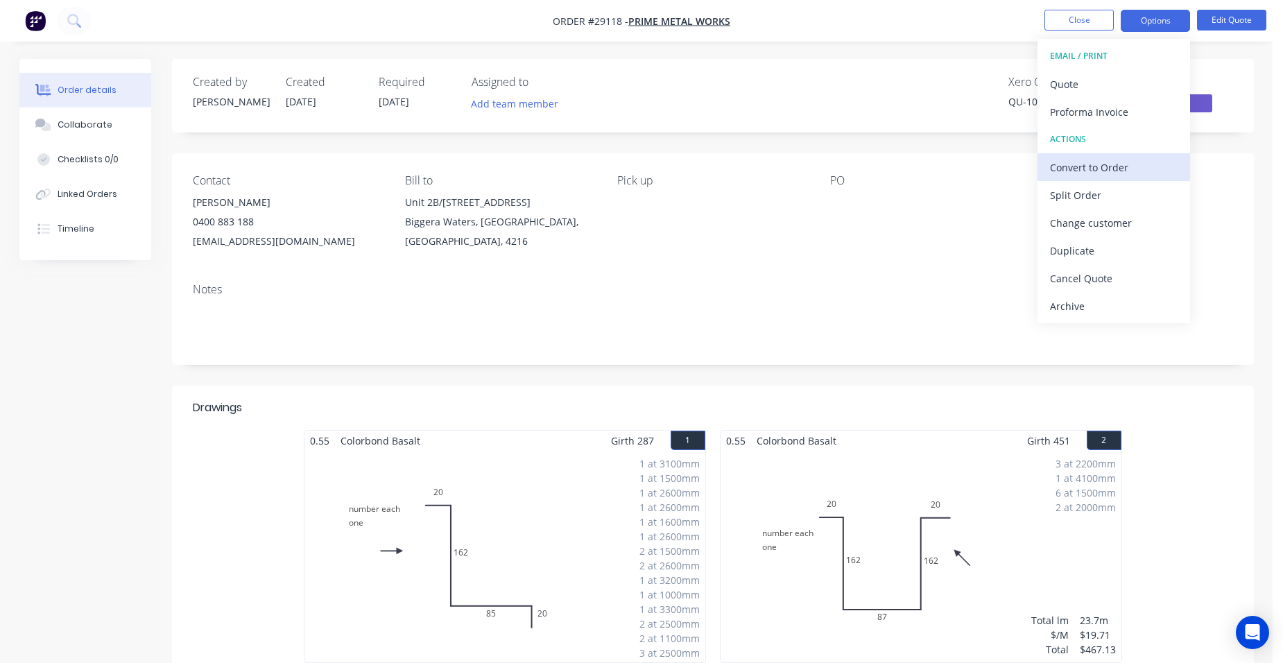
click at [1139, 166] on div "Convert to Order" at bounding box center [1114, 167] width 128 height 20
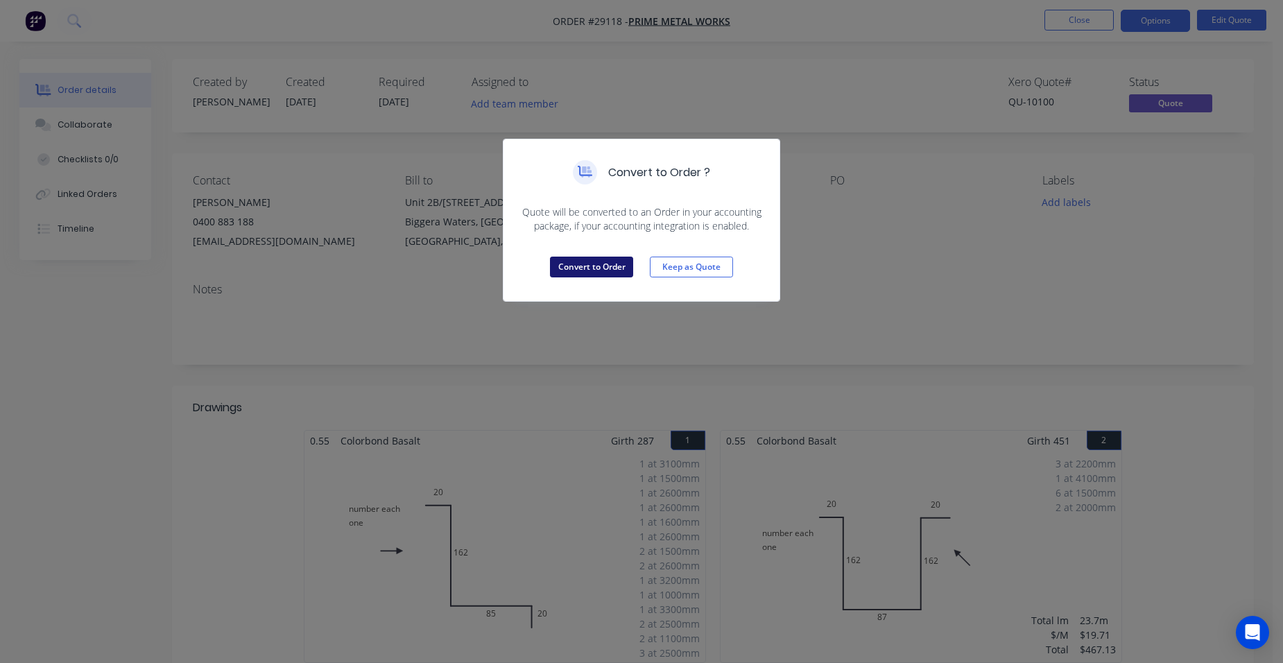
click at [582, 265] on button "Convert to Order" at bounding box center [591, 267] width 83 height 21
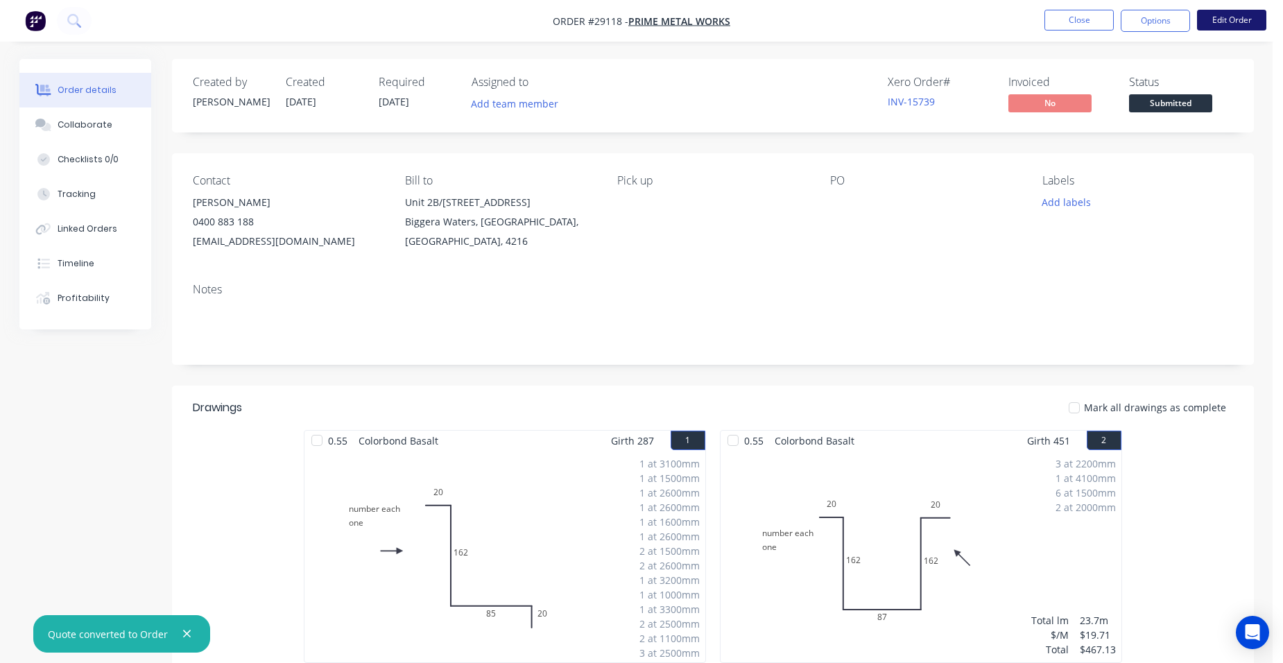
click at [1215, 20] on button "Edit Order" at bounding box center [1231, 20] width 69 height 21
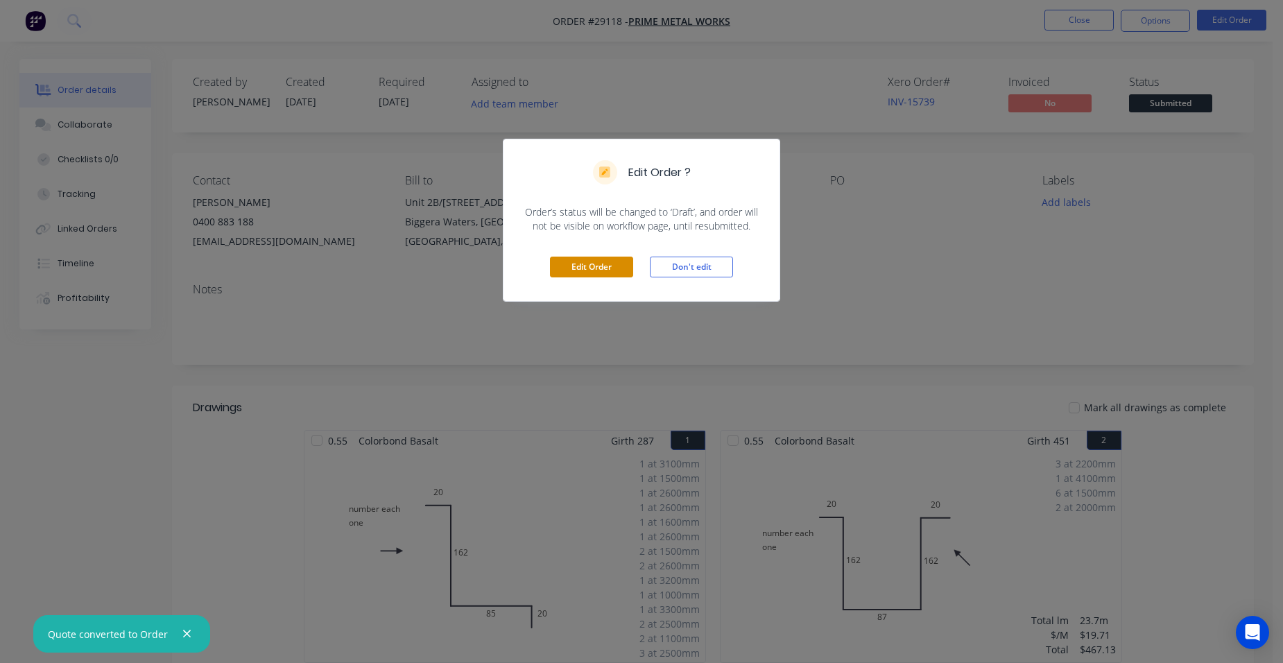
click at [600, 261] on button "Edit Order" at bounding box center [591, 267] width 83 height 21
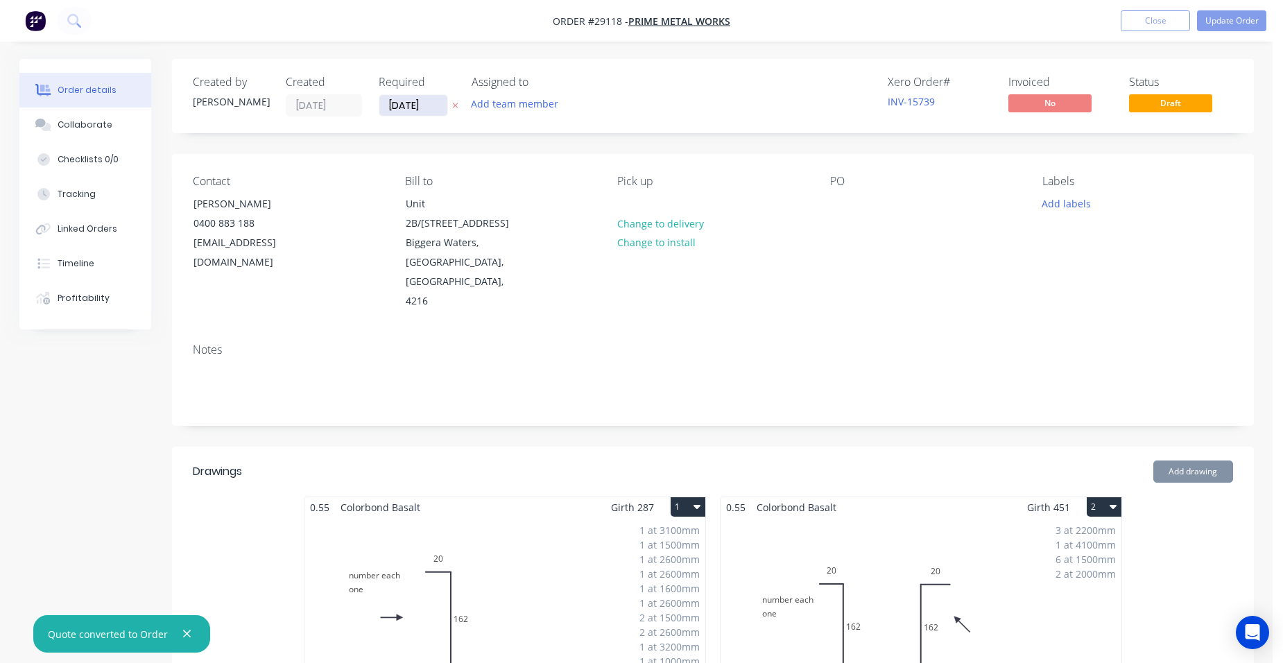
click at [413, 107] on input "[DATE]" at bounding box center [413, 105] width 68 height 21
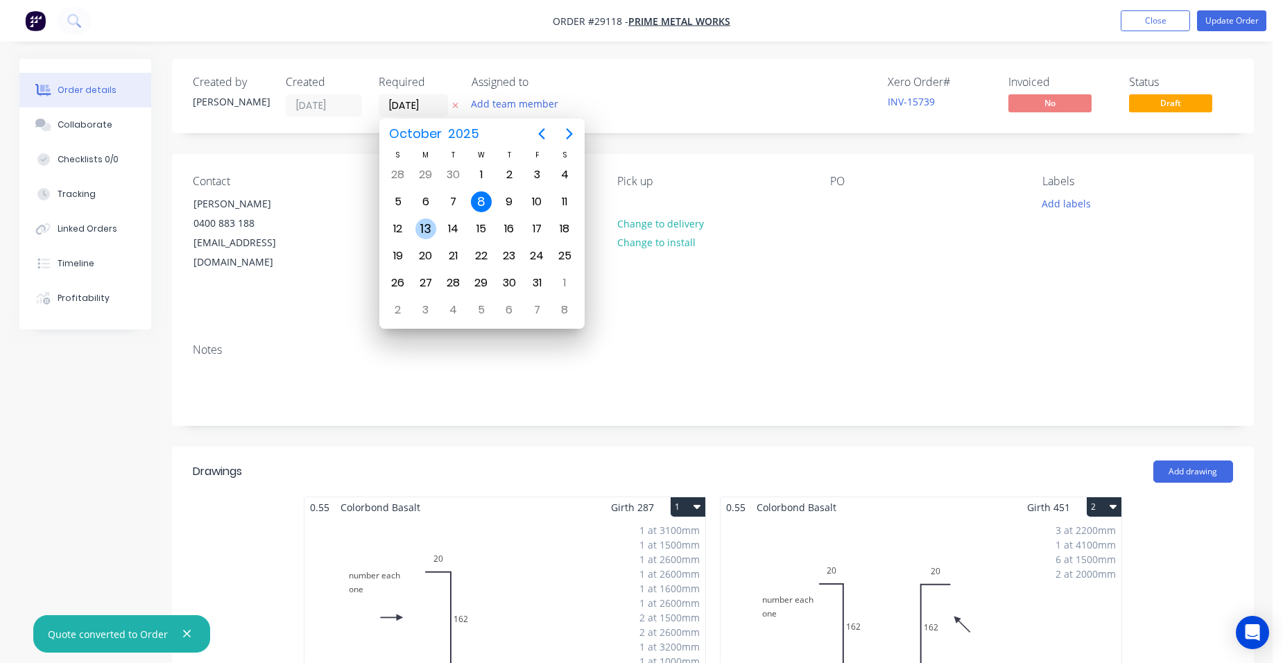
click at [424, 226] on div "13" at bounding box center [425, 228] width 21 height 21
type input "[DATE]"
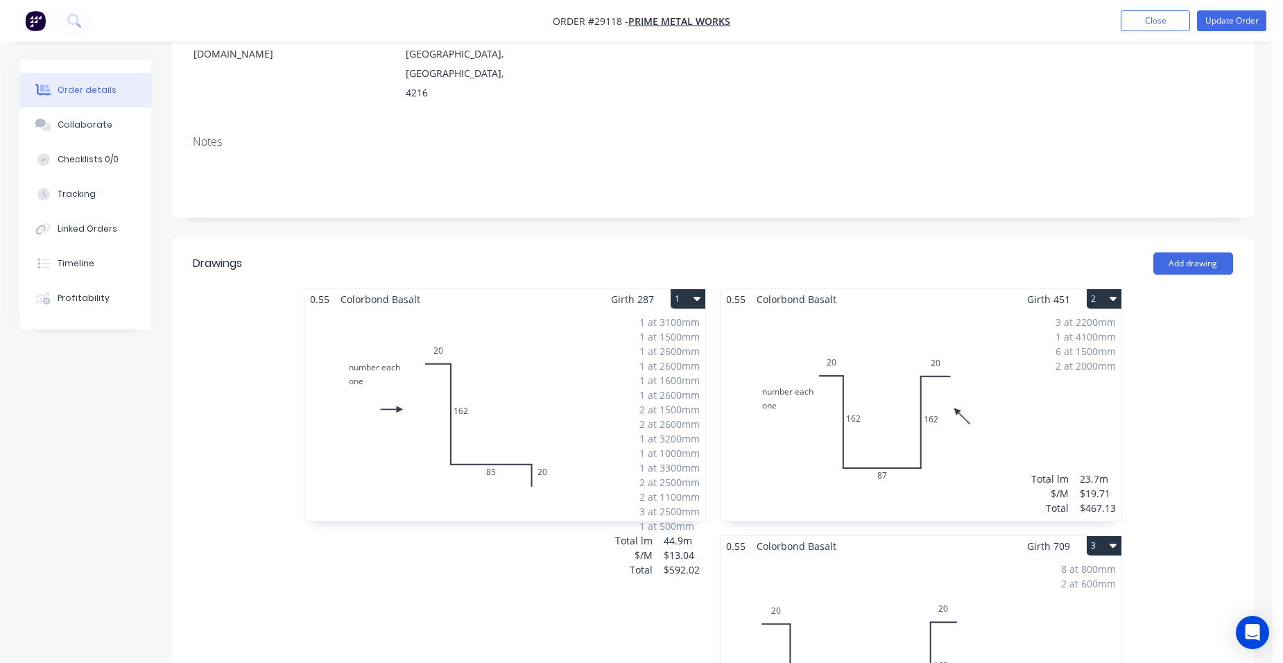
click at [584, 385] on div "1 at 3100mm 1 at 1500mm 1 at 2600mm 1 at 2600mm 1 at 1600mm 1 at 2600mm 2 at 15…" at bounding box center [504, 415] width 401 height 212
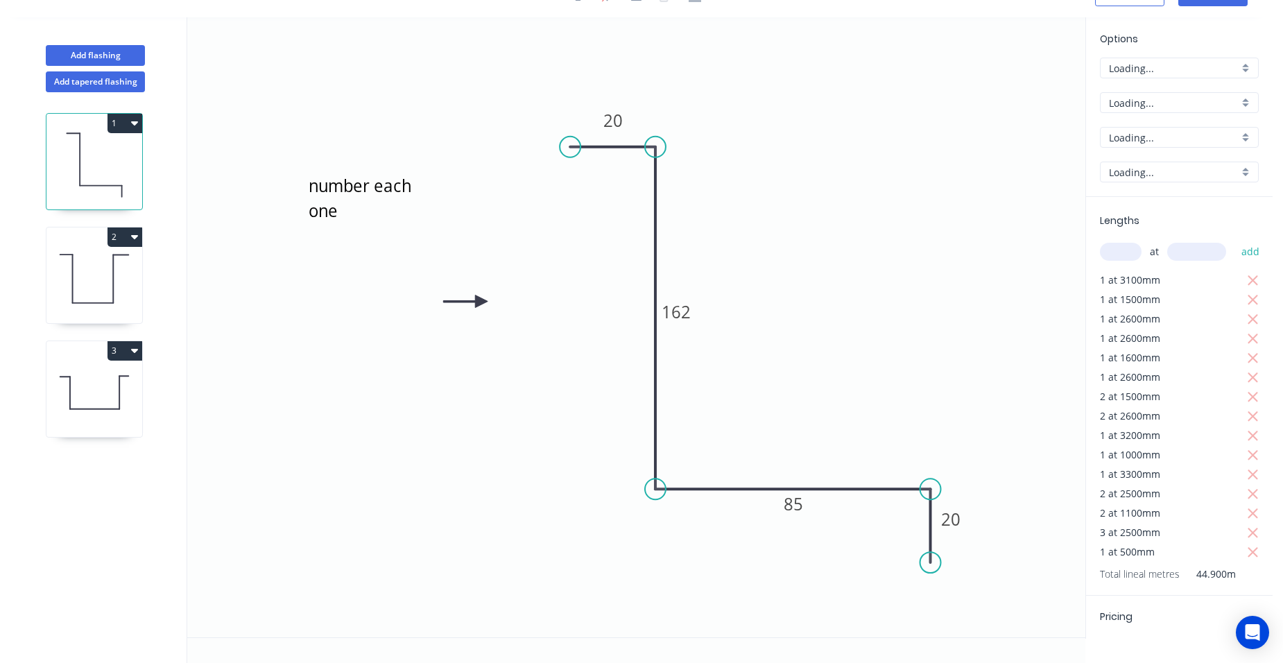
scroll to position [26, 0]
click at [1229, 139] on div "Basalt" at bounding box center [1179, 137] width 159 height 21
drag, startPoint x: 1180, startPoint y: 216, endPoint x: 1139, endPoint y: 225, distance: 41.9
click at [1180, 217] on div "Monument" at bounding box center [1179, 226] width 157 height 24
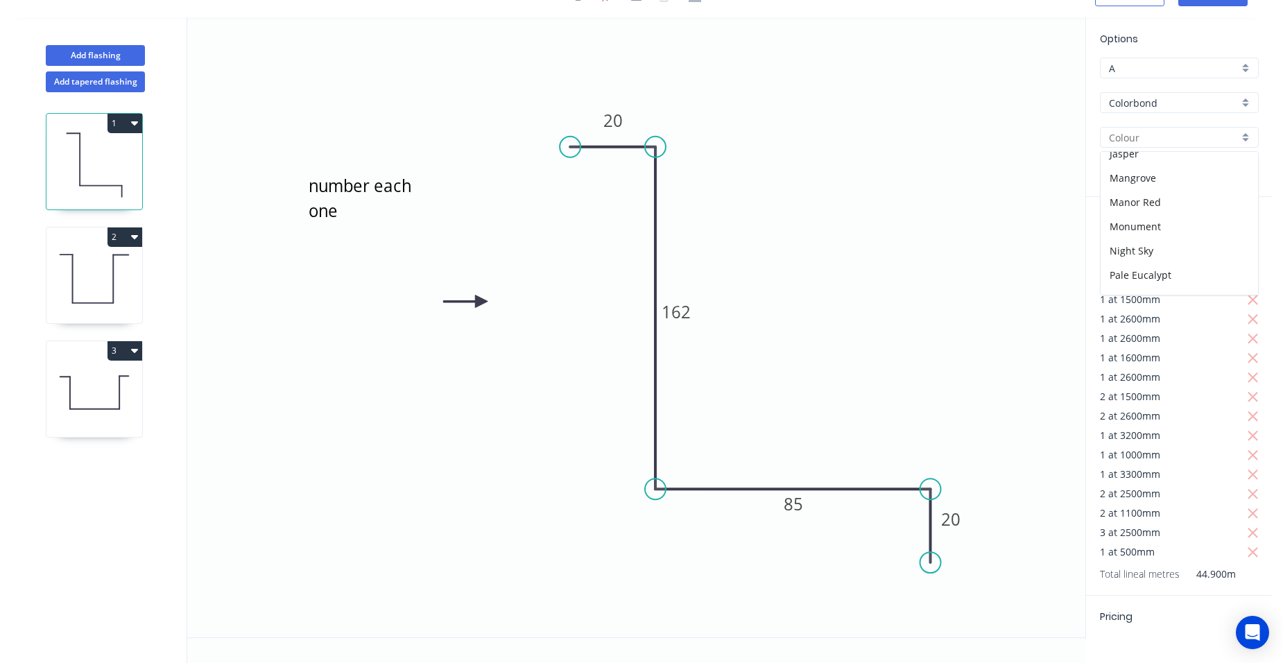
type input "Monument"
click at [89, 250] on icon at bounding box center [94, 278] width 96 height 89
type input "$19.71"
type input "$467.13"
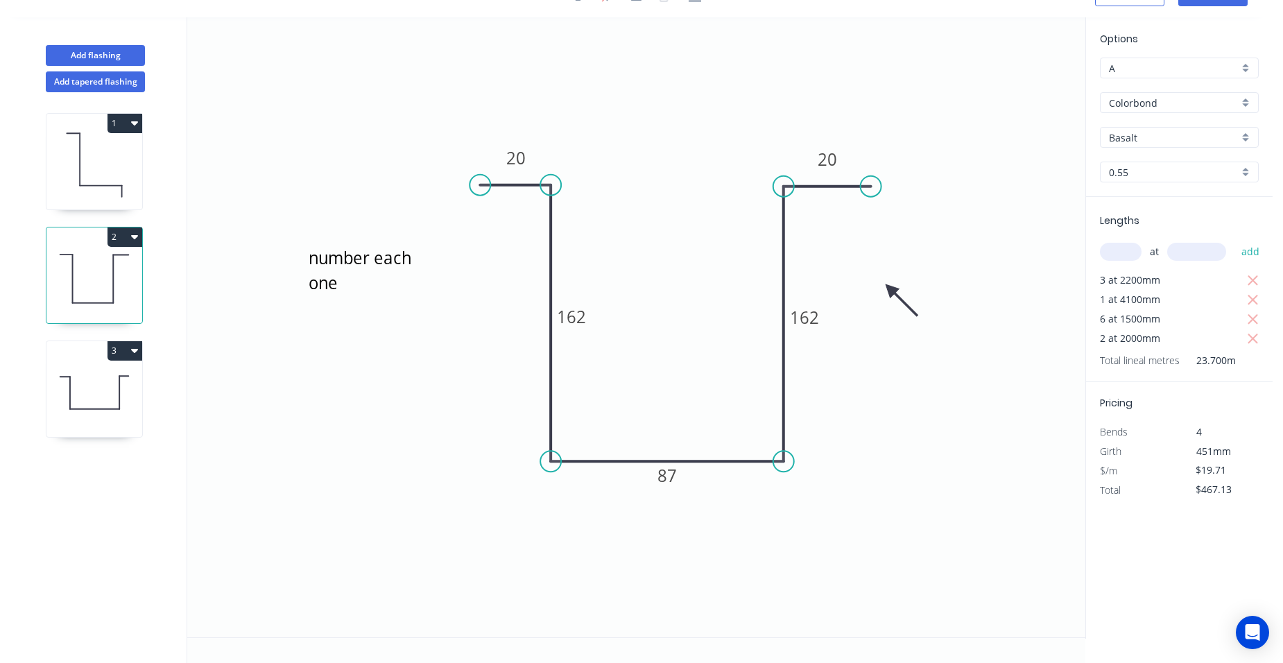
click at [1250, 137] on div "Basalt" at bounding box center [1179, 137] width 159 height 21
click at [1175, 233] on div "Monument" at bounding box center [1179, 226] width 157 height 24
type input "Monument"
click at [80, 368] on icon at bounding box center [94, 392] width 96 height 89
type input "$27.09"
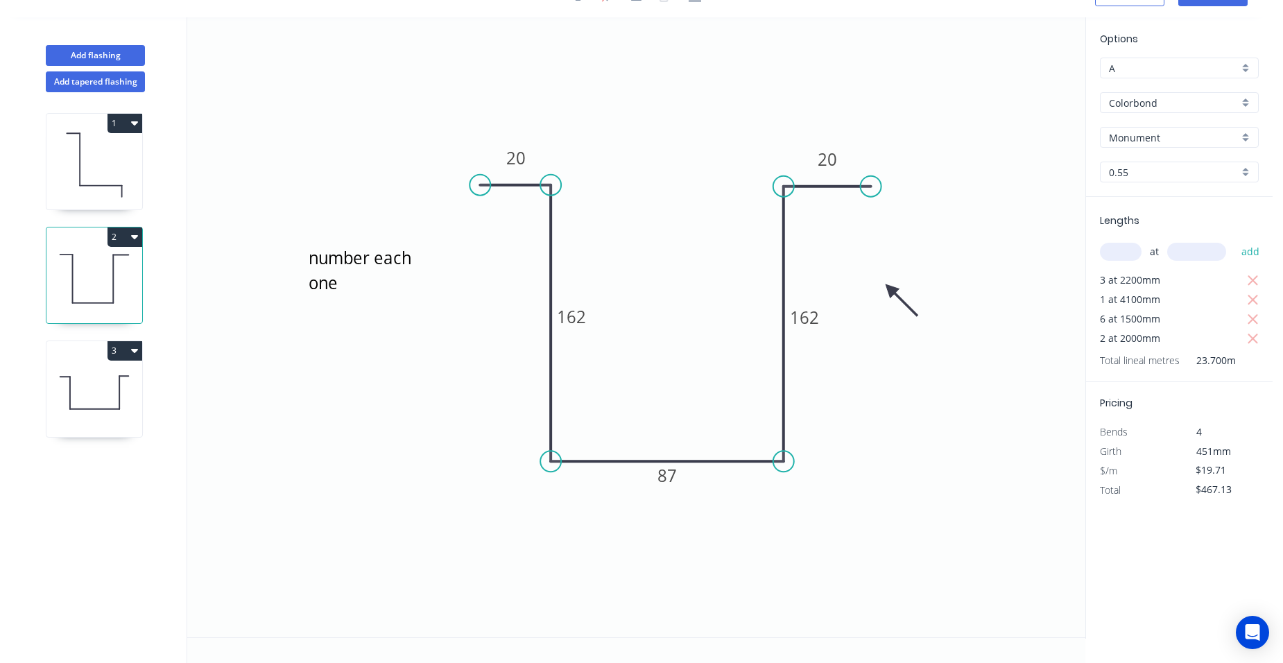
type input "$270.90"
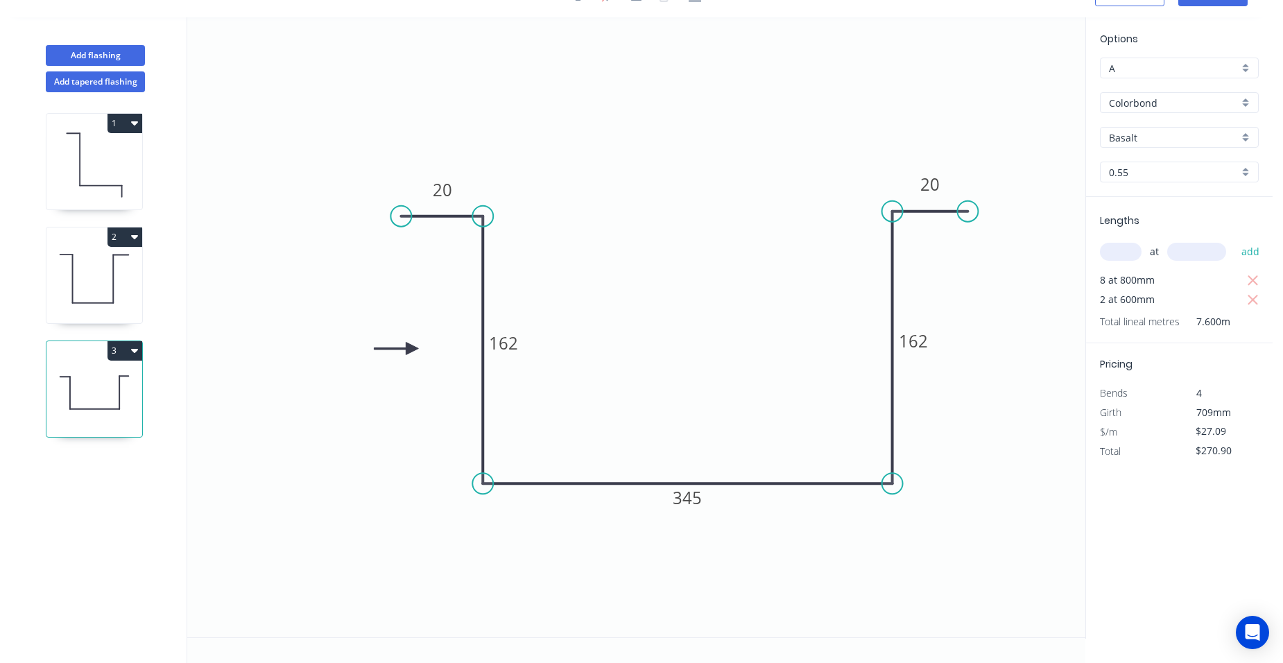
click at [1242, 134] on div "Basalt" at bounding box center [1179, 137] width 159 height 21
click at [1163, 222] on div "Monument" at bounding box center [1179, 226] width 157 height 24
type input "Monument"
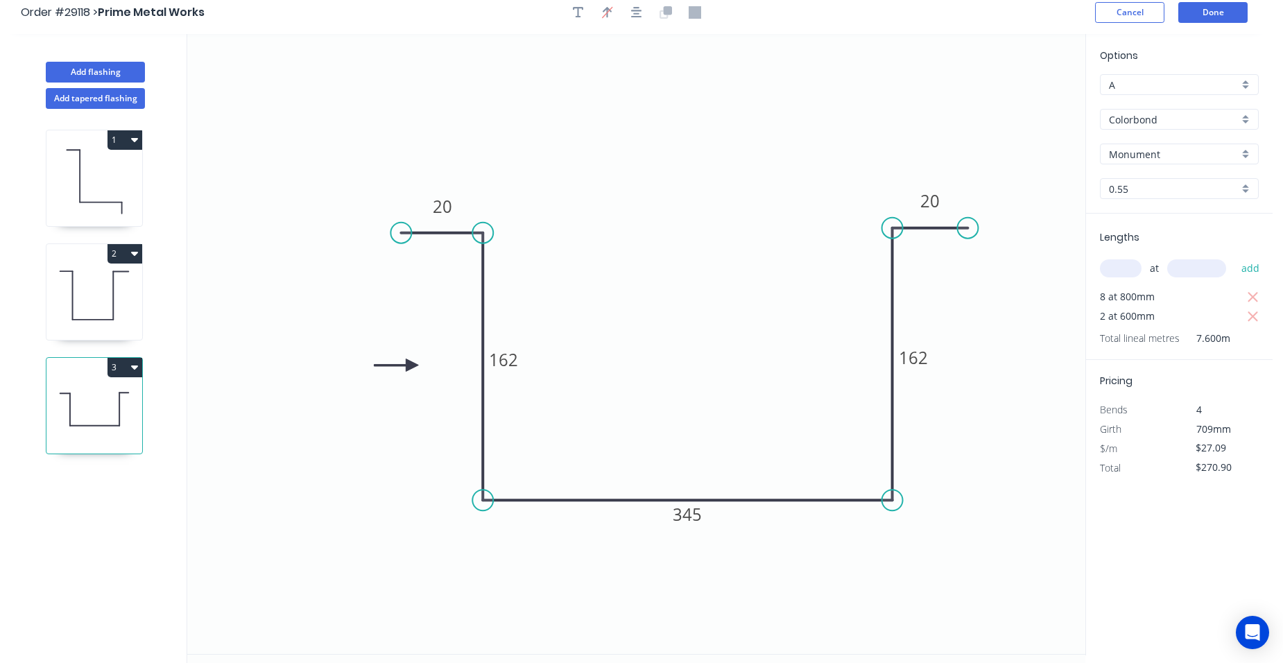
scroll to position [0, 0]
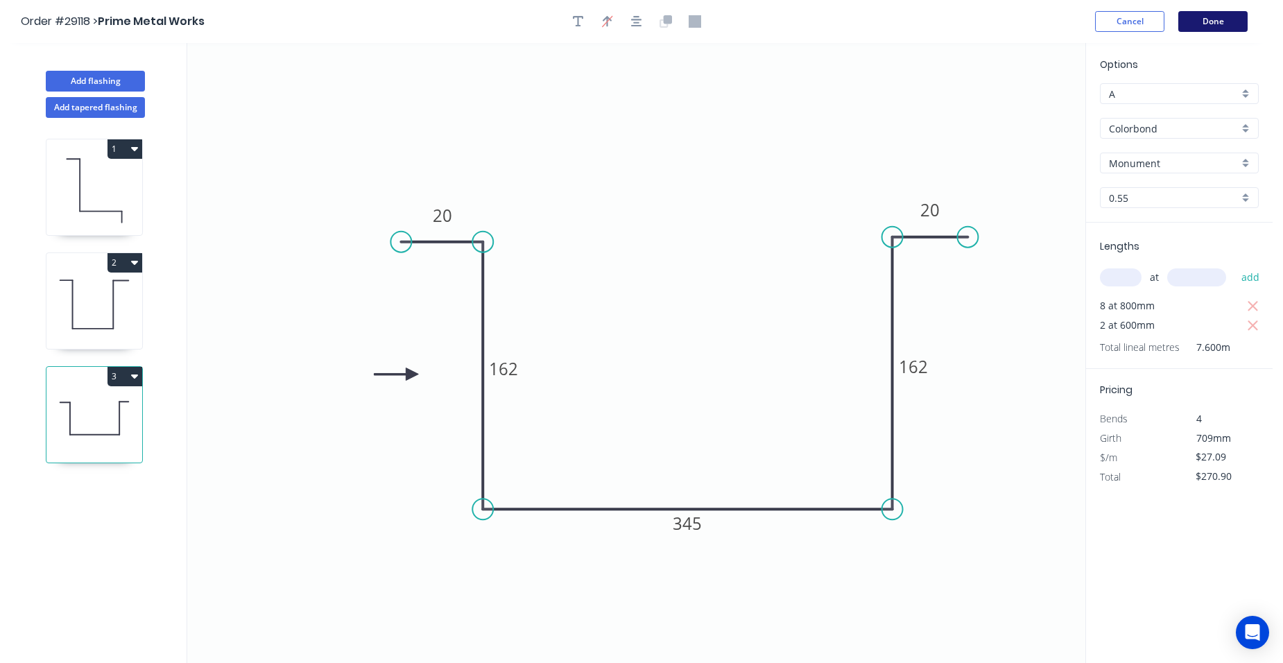
click at [1217, 16] on button "Done" at bounding box center [1212, 21] width 69 height 21
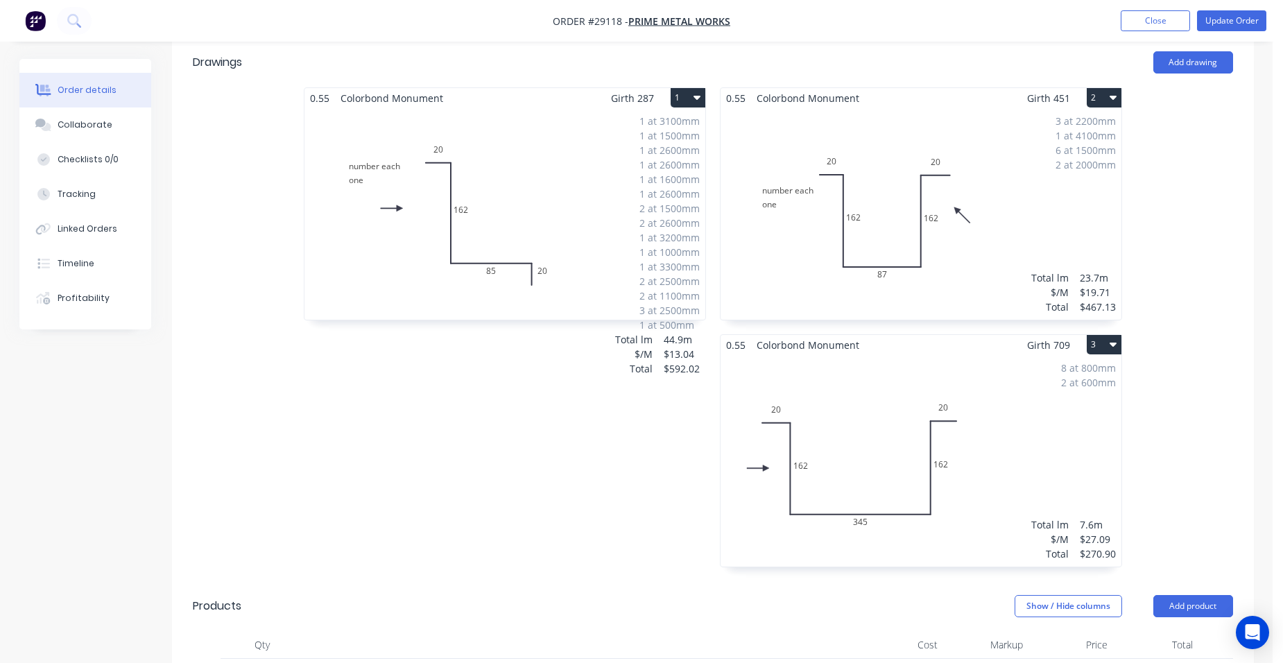
scroll to position [624, 0]
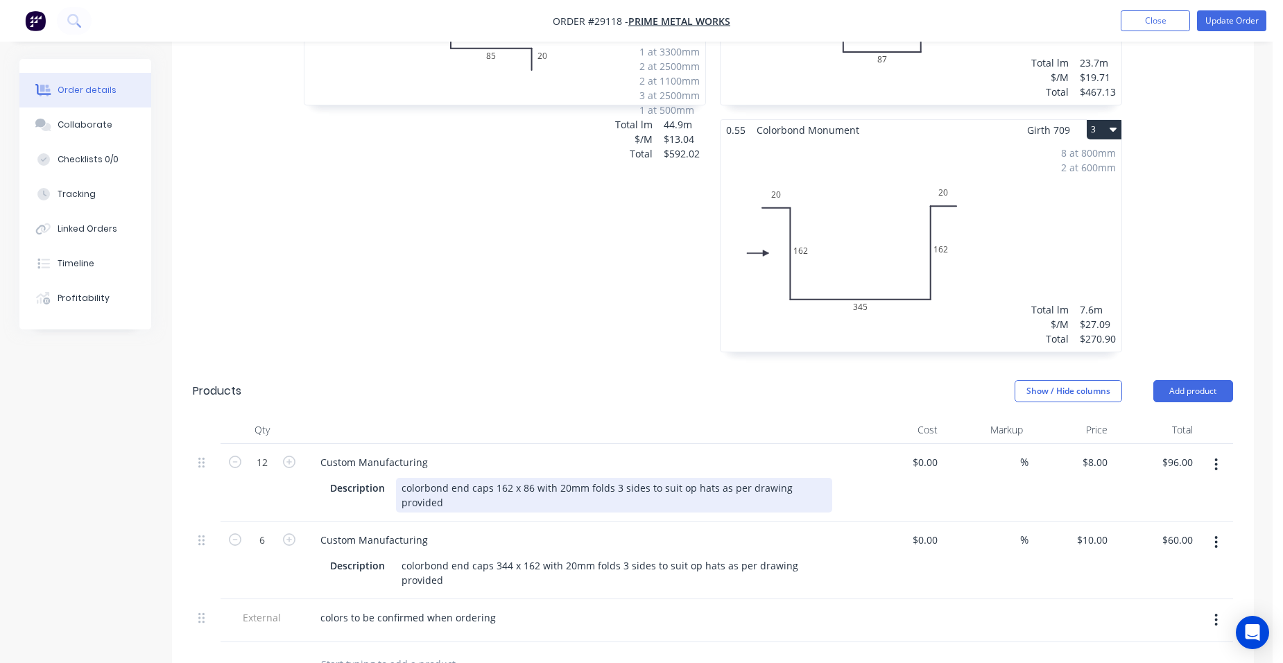
click at [448, 478] on div "colorbond end caps 162 x 86 with 20mm folds 3 sides to suit op hats as per draw…" at bounding box center [614, 495] width 436 height 35
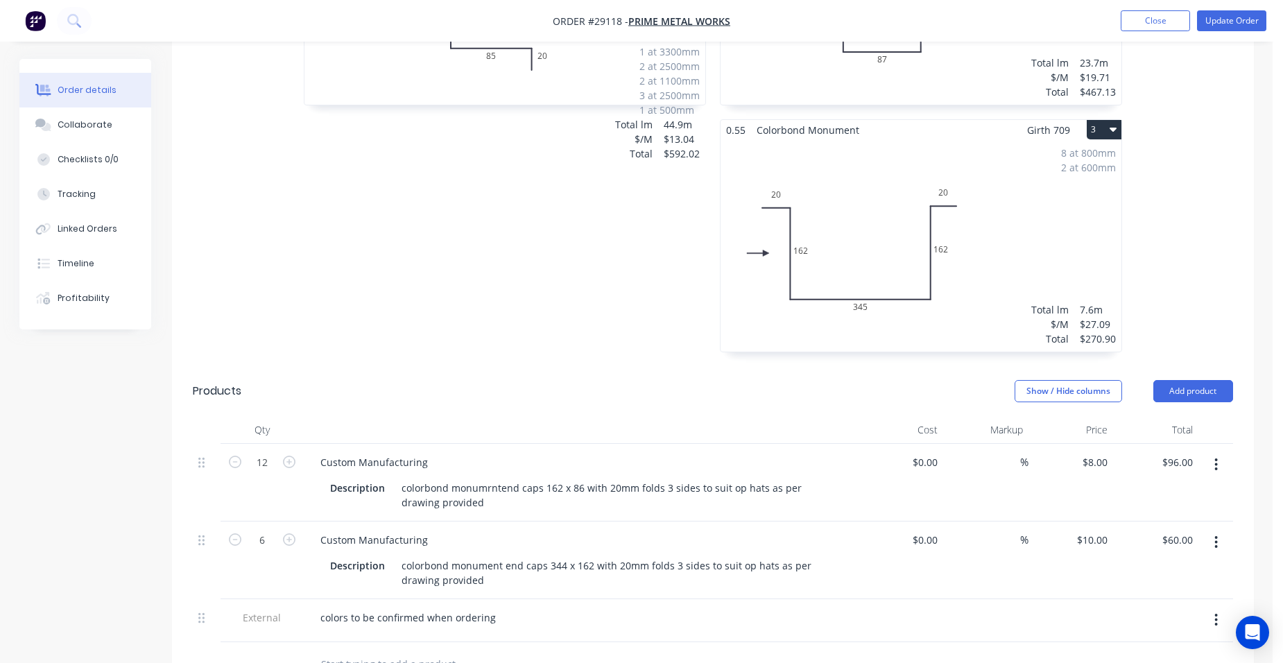
click at [574, 309] on div "0.55 Colorbond Monument Girth 287 1 number each one 20 162 85 20 number each on…" at bounding box center [505, 119] width 416 height 494
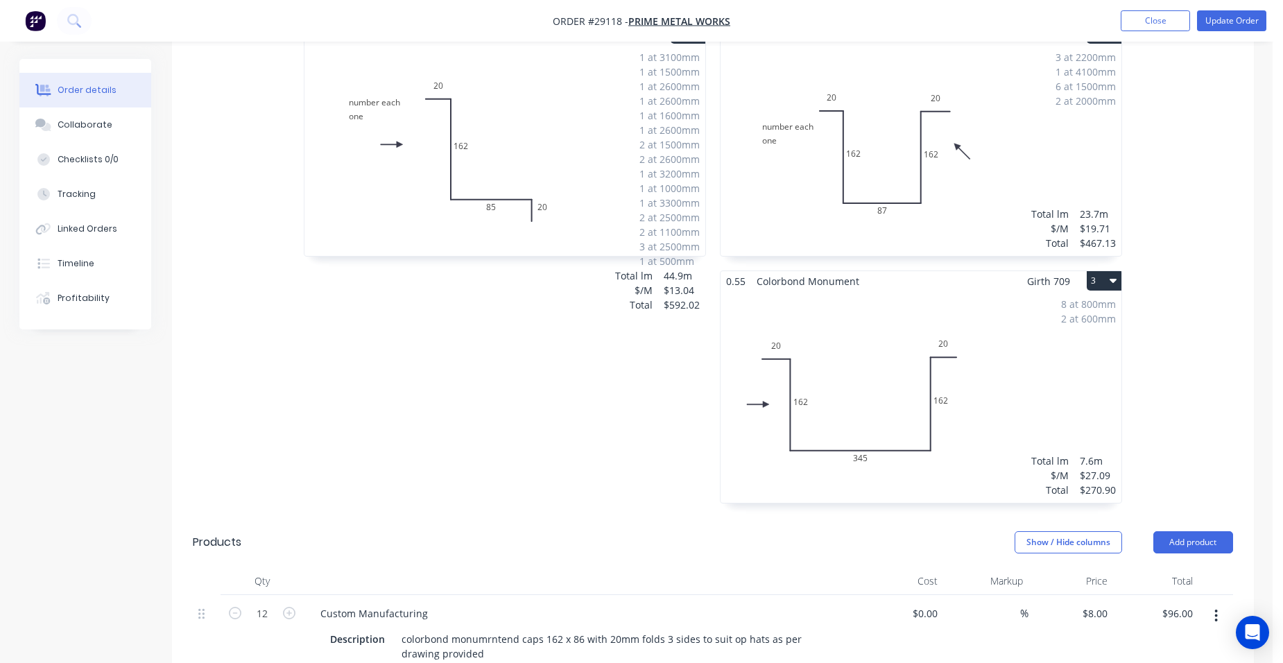
scroll to position [277, 0]
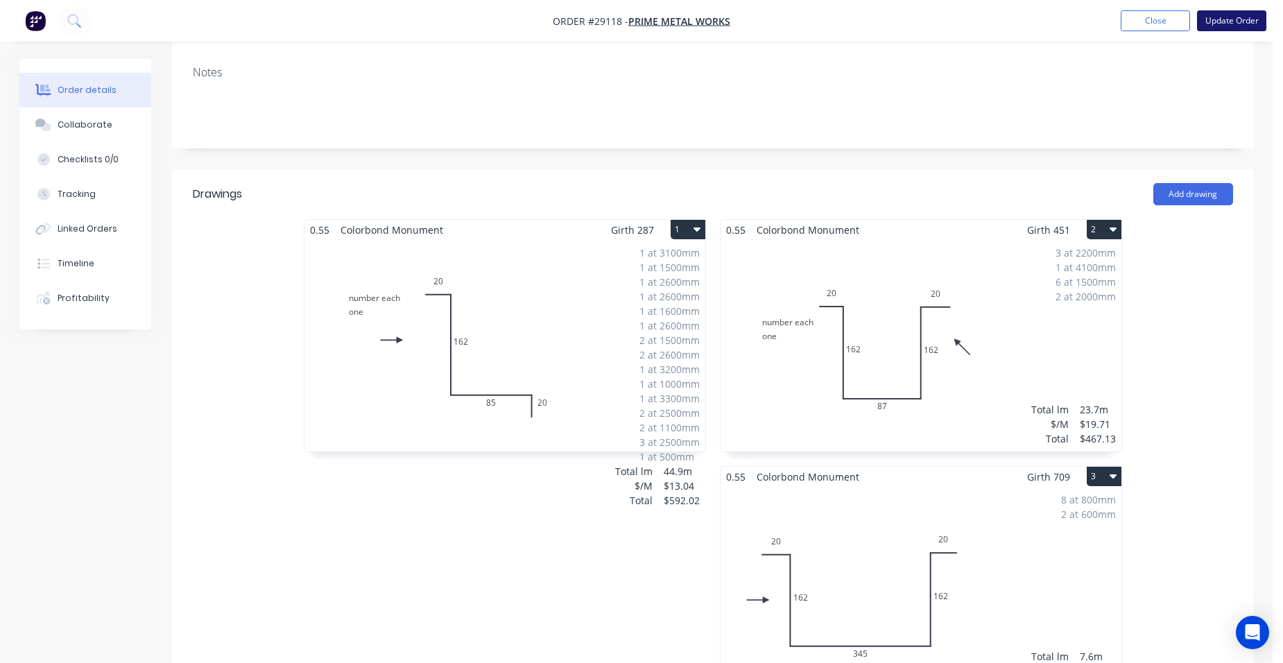
click at [1214, 17] on button "Update Order" at bounding box center [1231, 20] width 69 height 21
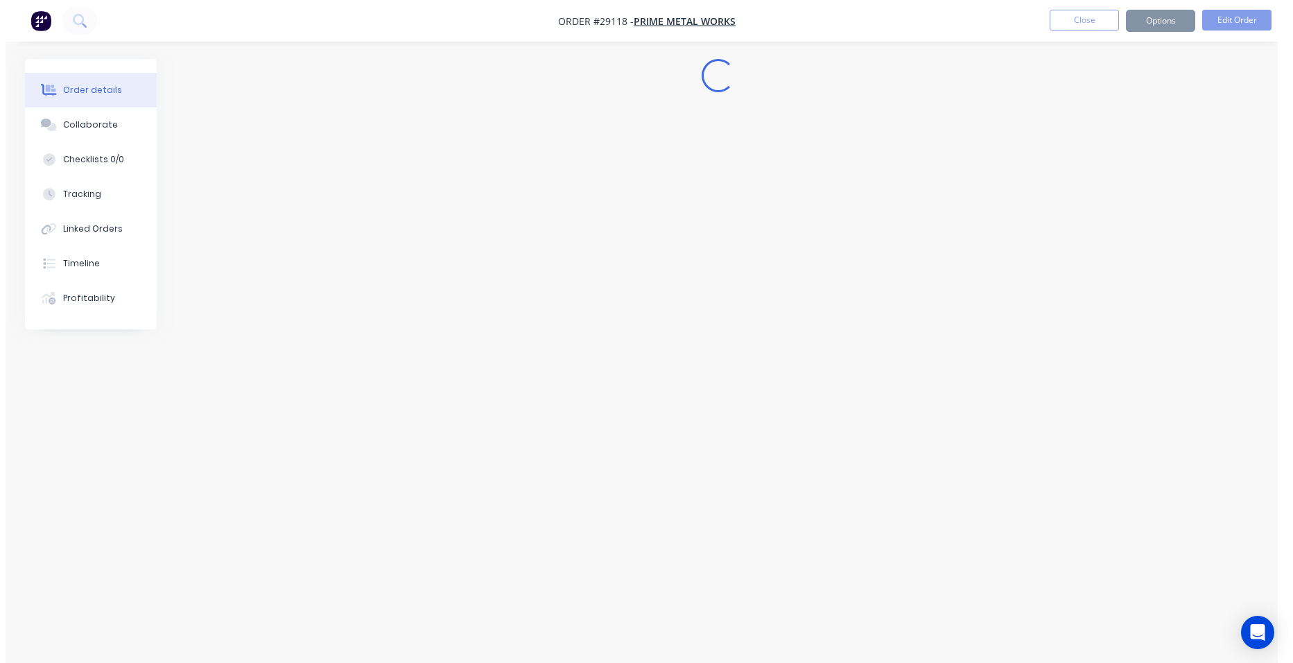
scroll to position [0, 0]
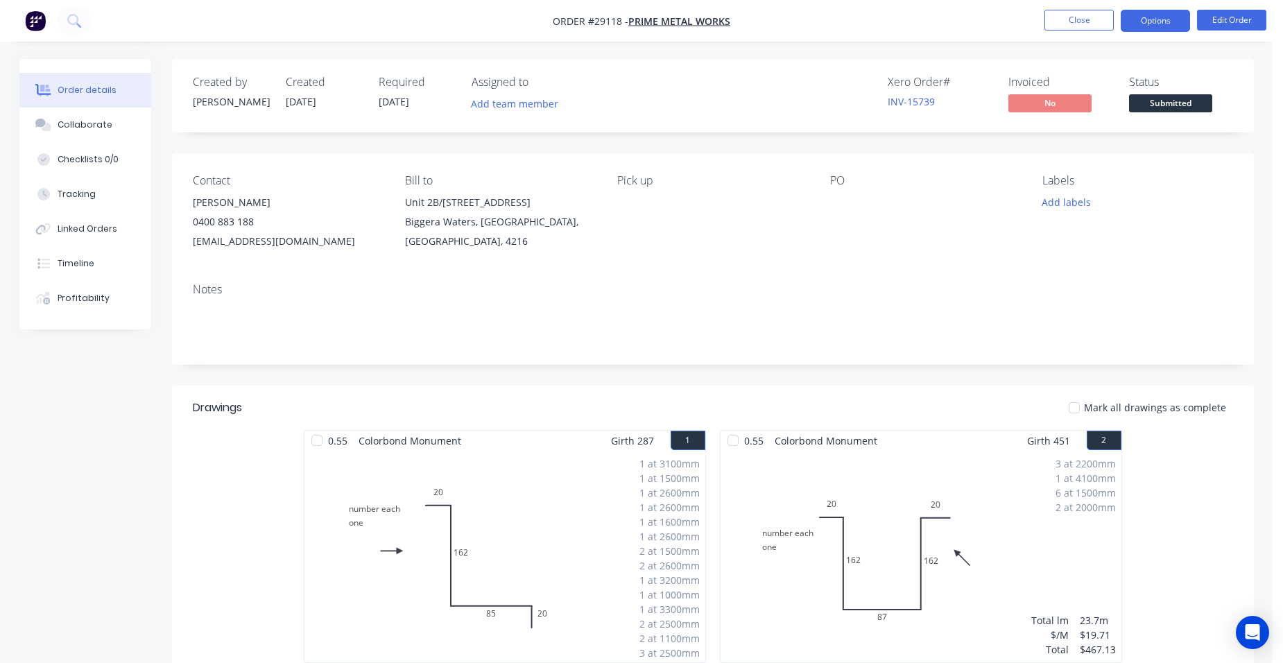
click at [1164, 20] on button "Options" at bounding box center [1155, 21] width 69 height 22
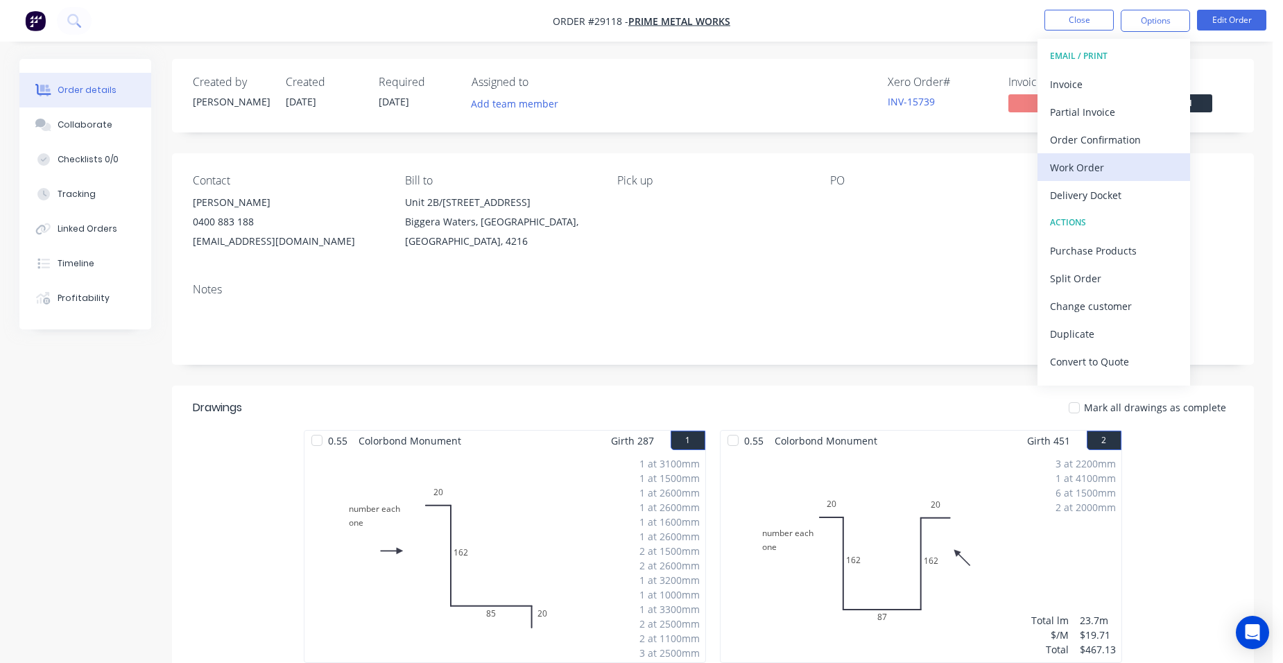
click at [1103, 162] on div "Work Order" at bounding box center [1114, 167] width 128 height 20
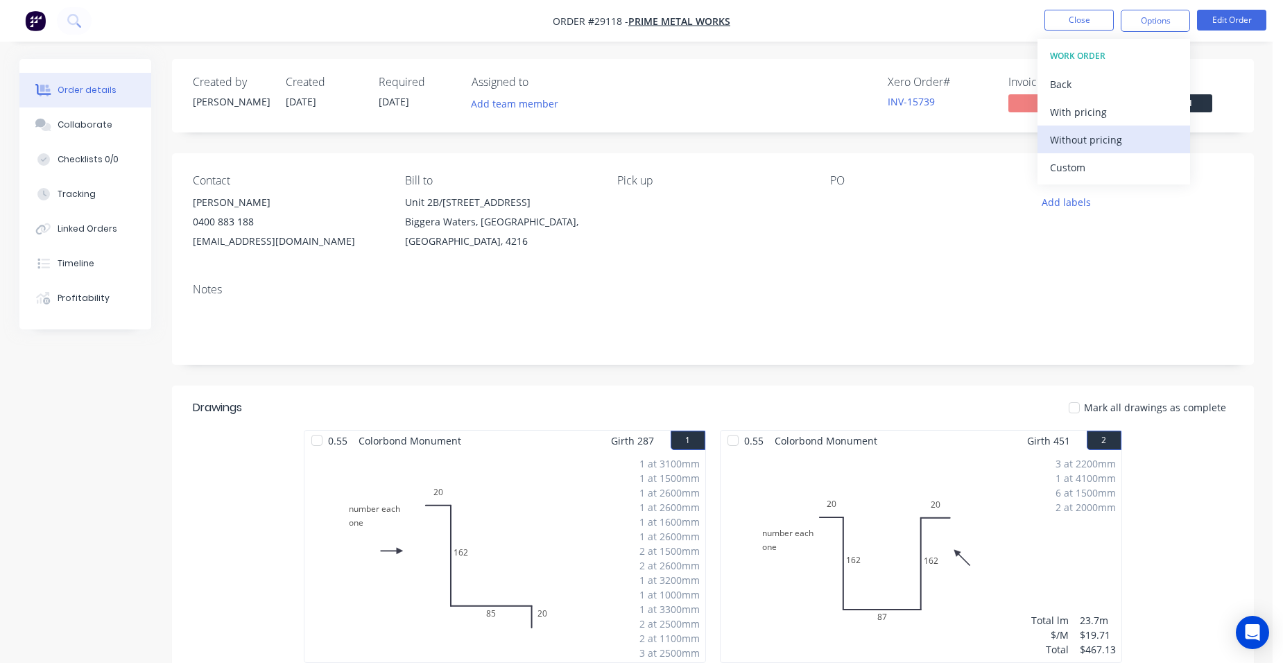
click at [1114, 140] on div "Without pricing" at bounding box center [1114, 140] width 128 height 20
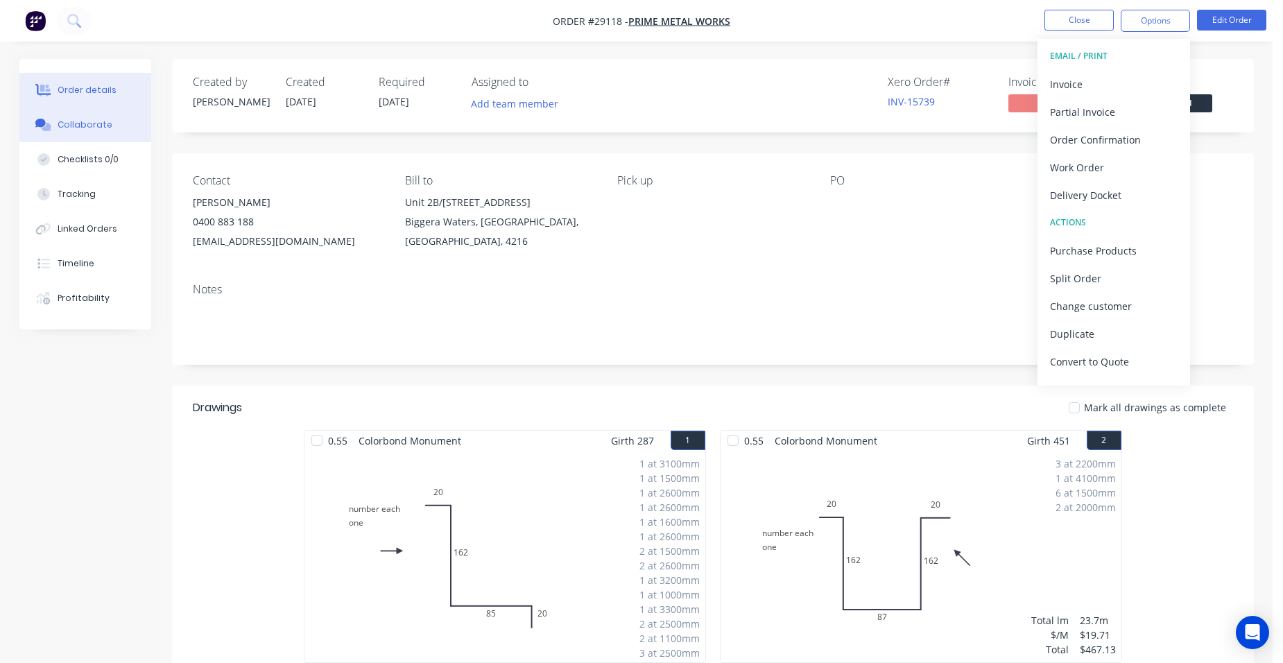
click at [88, 121] on div "Collaborate" at bounding box center [85, 125] width 55 height 12
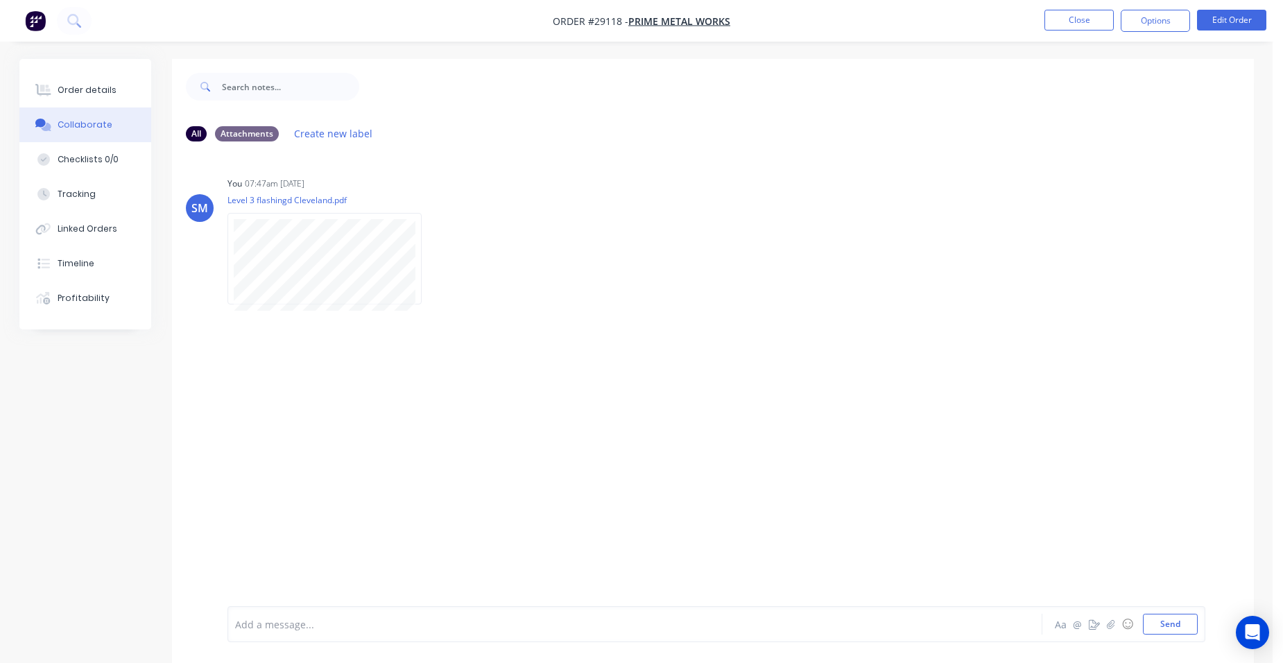
drag, startPoint x: 121, startPoint y: 92, endPoint x: 166, endPoint y: 88, distance: 45.9
click at [128, 87] on button "Order details" at bounding box center [85, 90] width 132 height 35
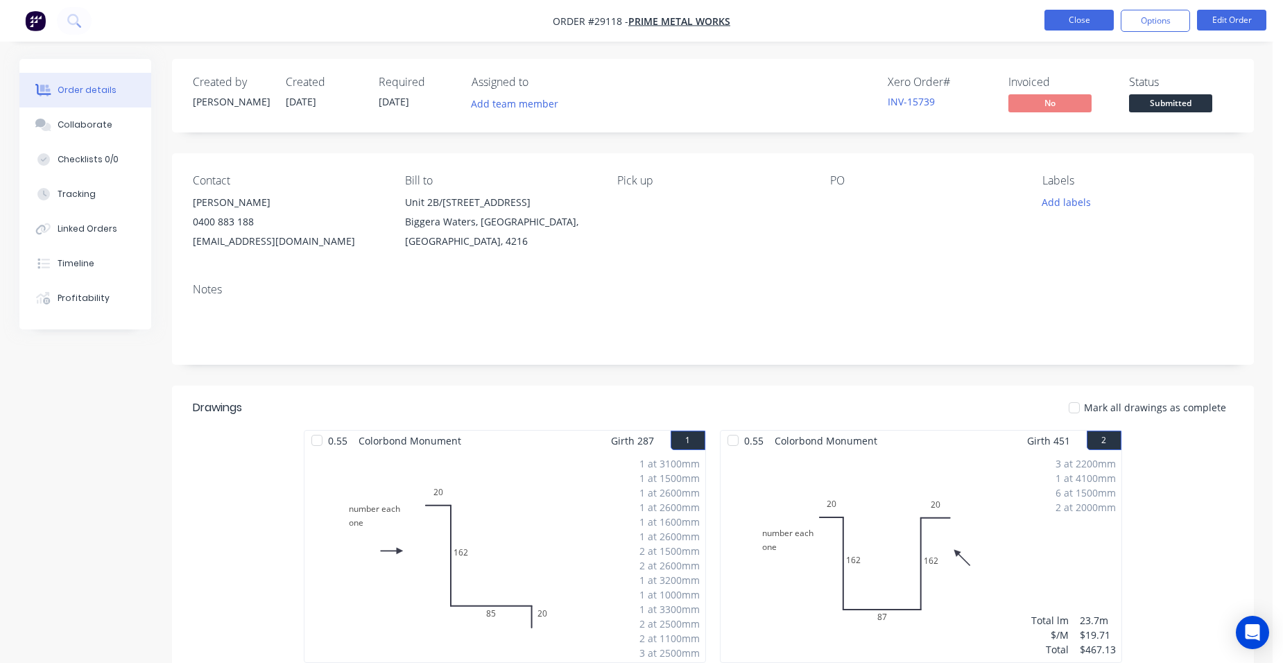
click at [1068, 11] on button "Close" at bounding box center [1078, 20] width 69 height 21
